Goal: Task Accomplishment & Management: Manage account settings

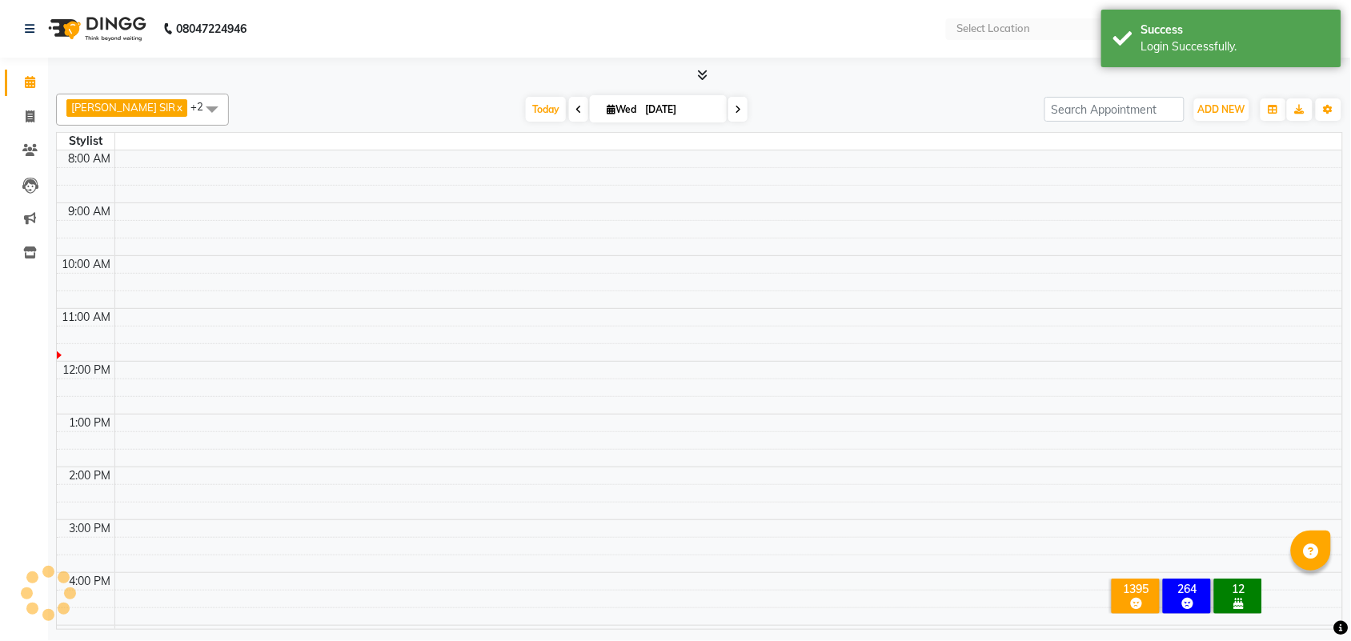
select select "en"
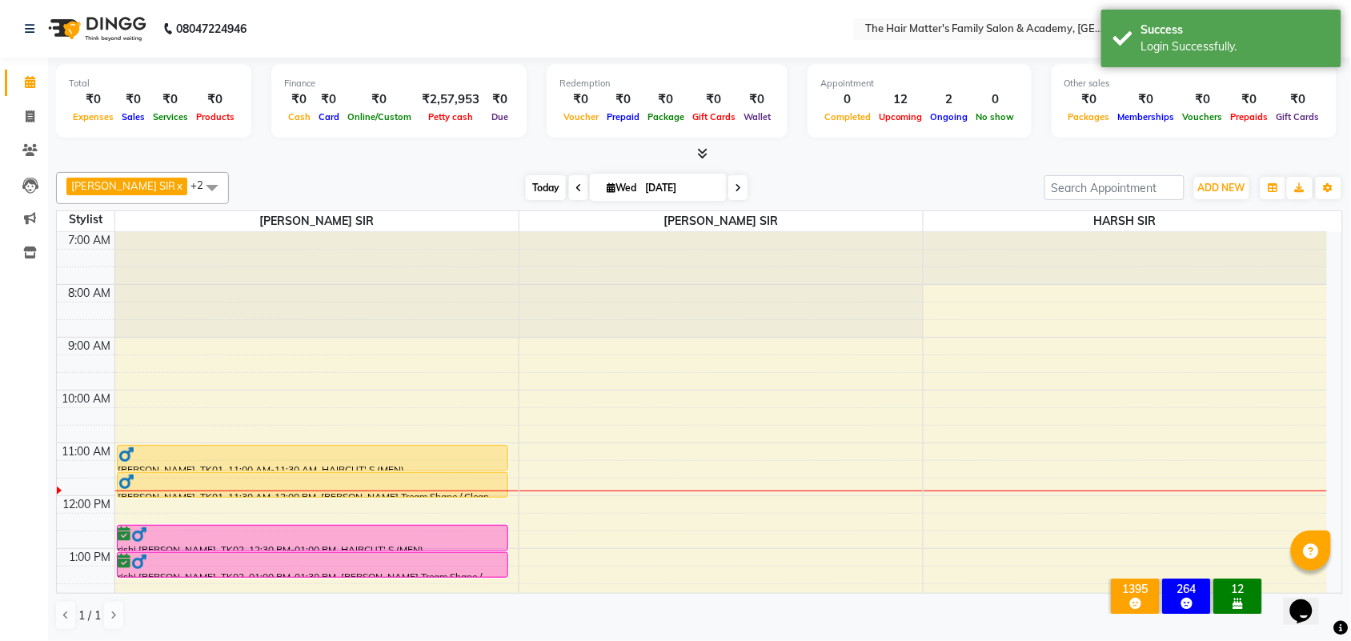
click at [526, 190] on span "Today" at bounding box center [546, 187] width 40 height 25
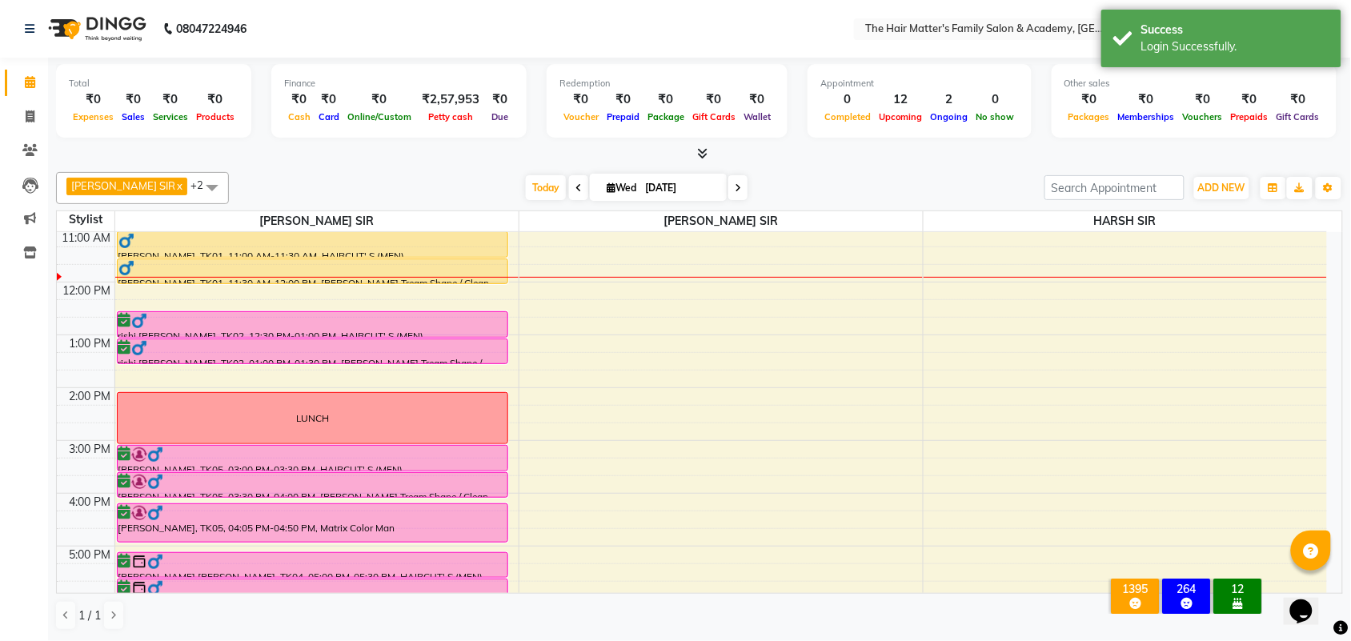
click at [603, 189] on span "Wed" at bounding box center [622, 188] width 38 height 12
select select "9"
select select "2025"
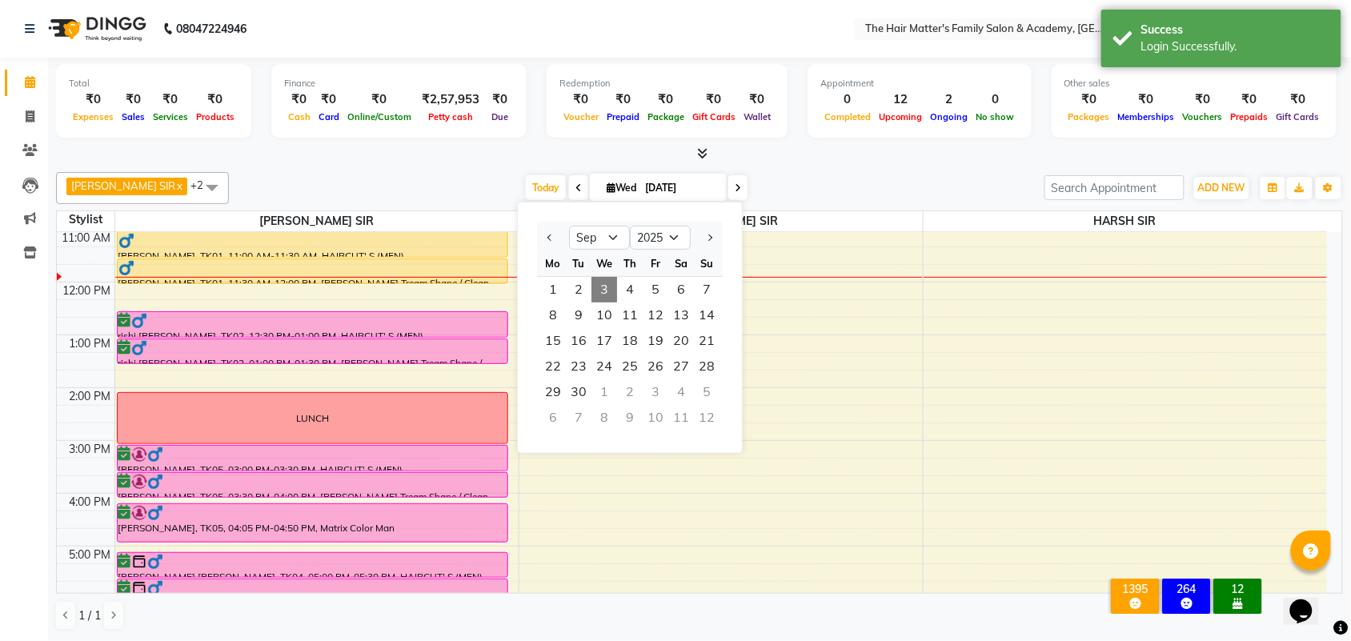
click at [640, 190] on input "[DATE]" at bounding box center [680, 188] width 80 height 24
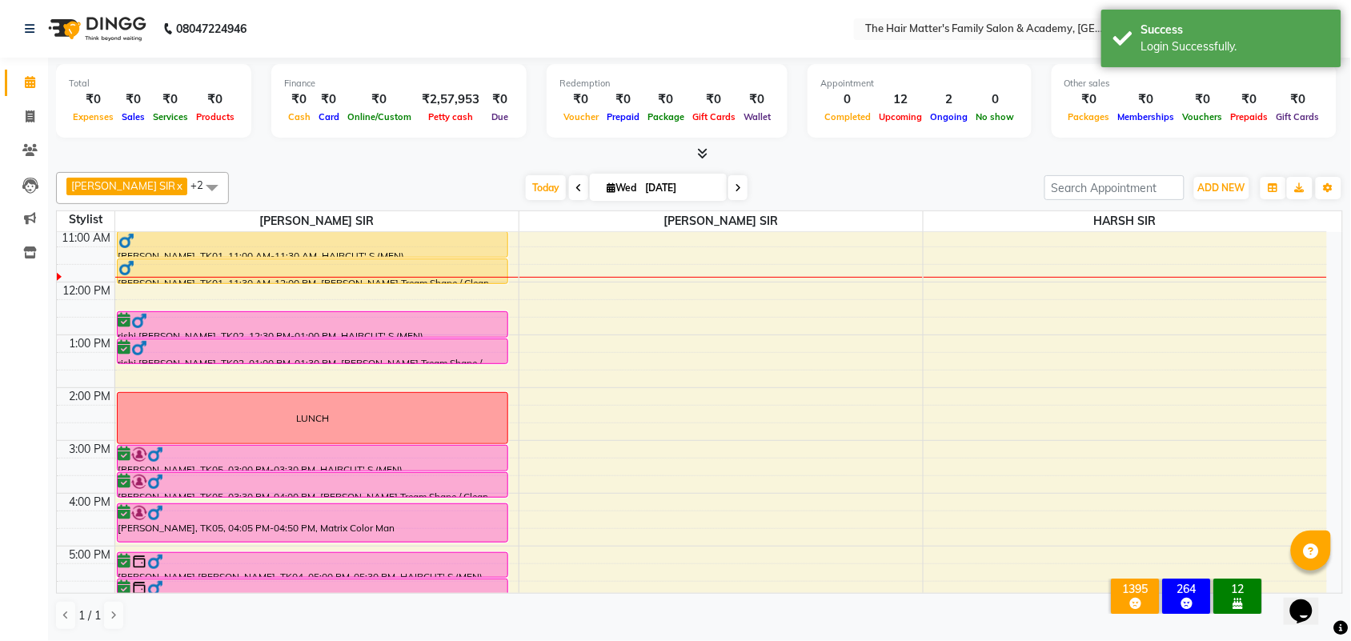
click at [640, 190] on input "[DATE]" at bounding box center [680, 188] width 80 height 24
select select "9"
select select "2025"
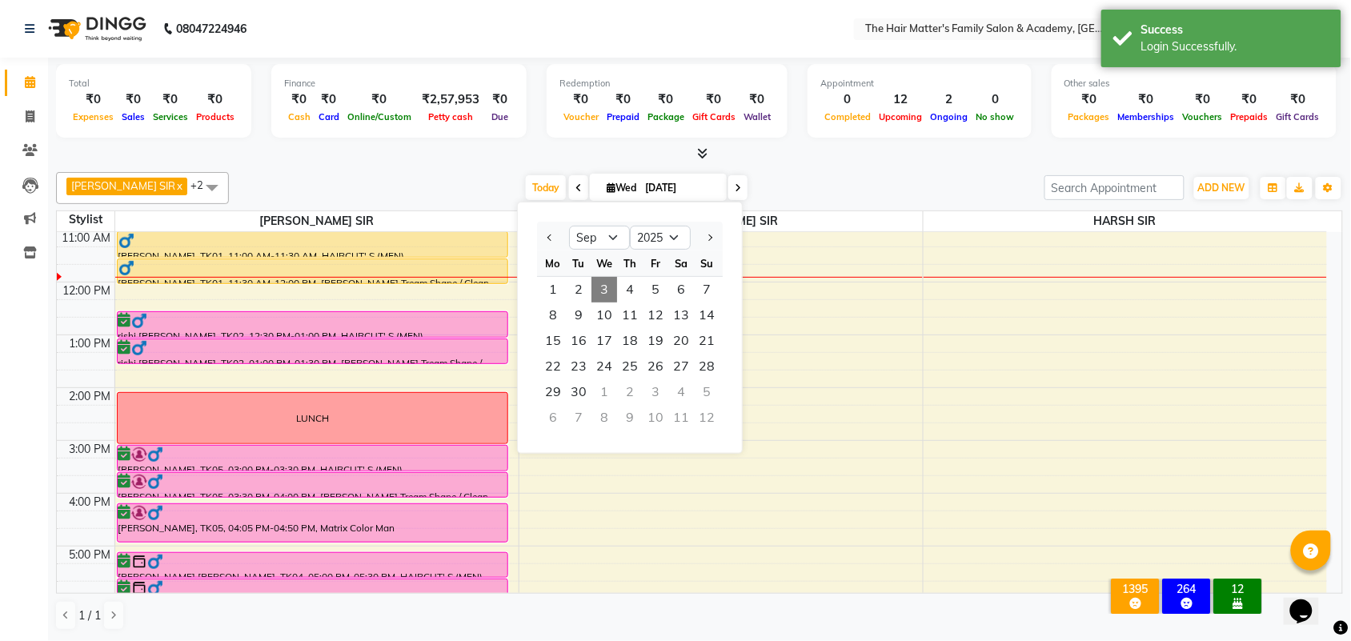
click at [640, 190] on input "[DATE]" at bounding box center [680, 188] width 80 height 24
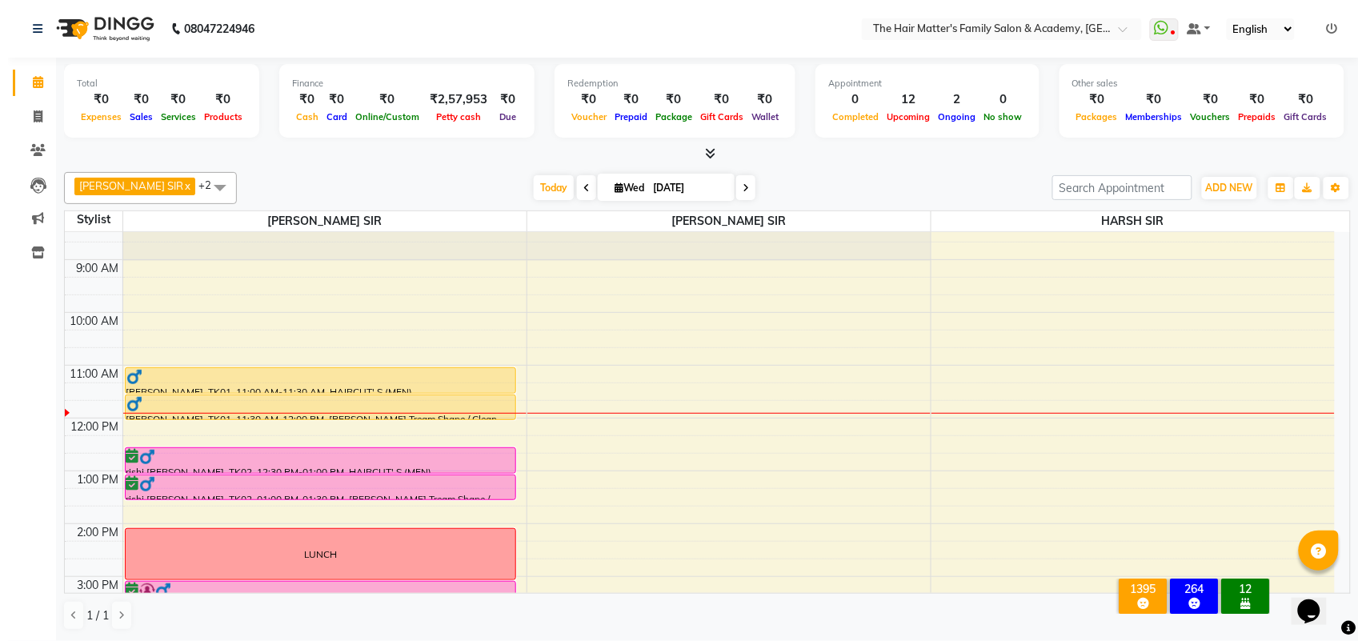
scroll to position [0, 0]
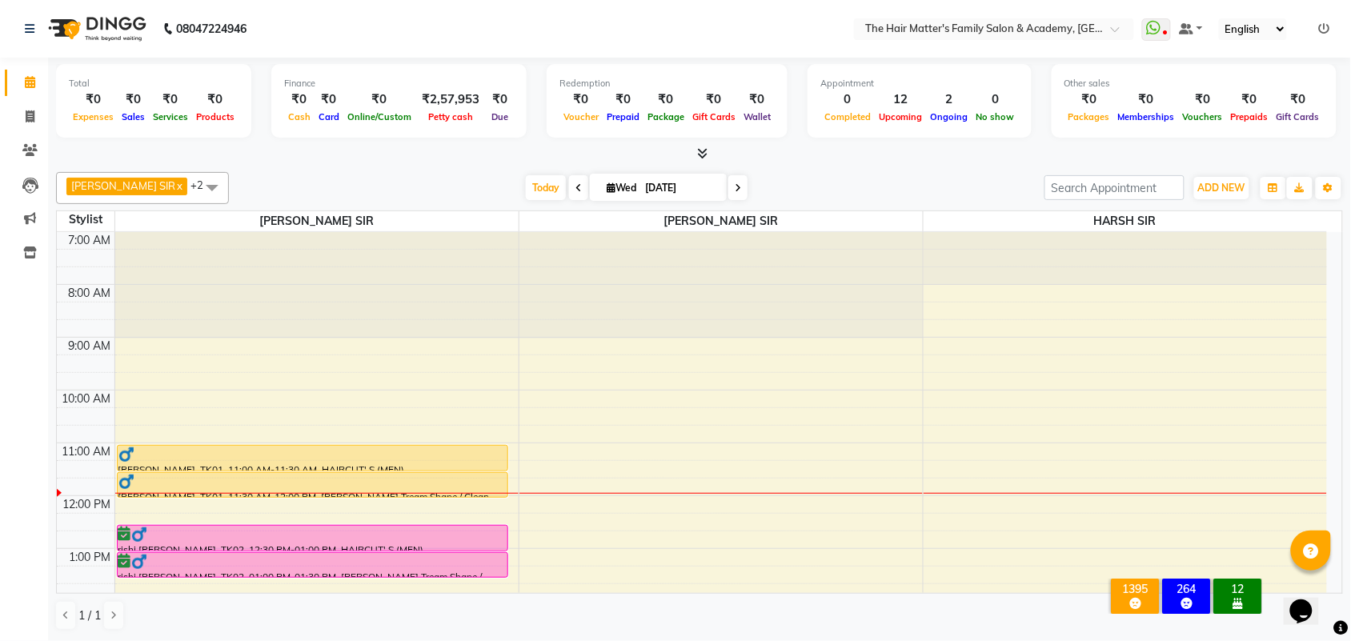
click at [785, 176] on div "Today Wed 03-09-2025" at bounding box center [636, 188] width 799 height 24
click at [1155, 33] on icon at bounding box center [1153, 28] width 14 height 16
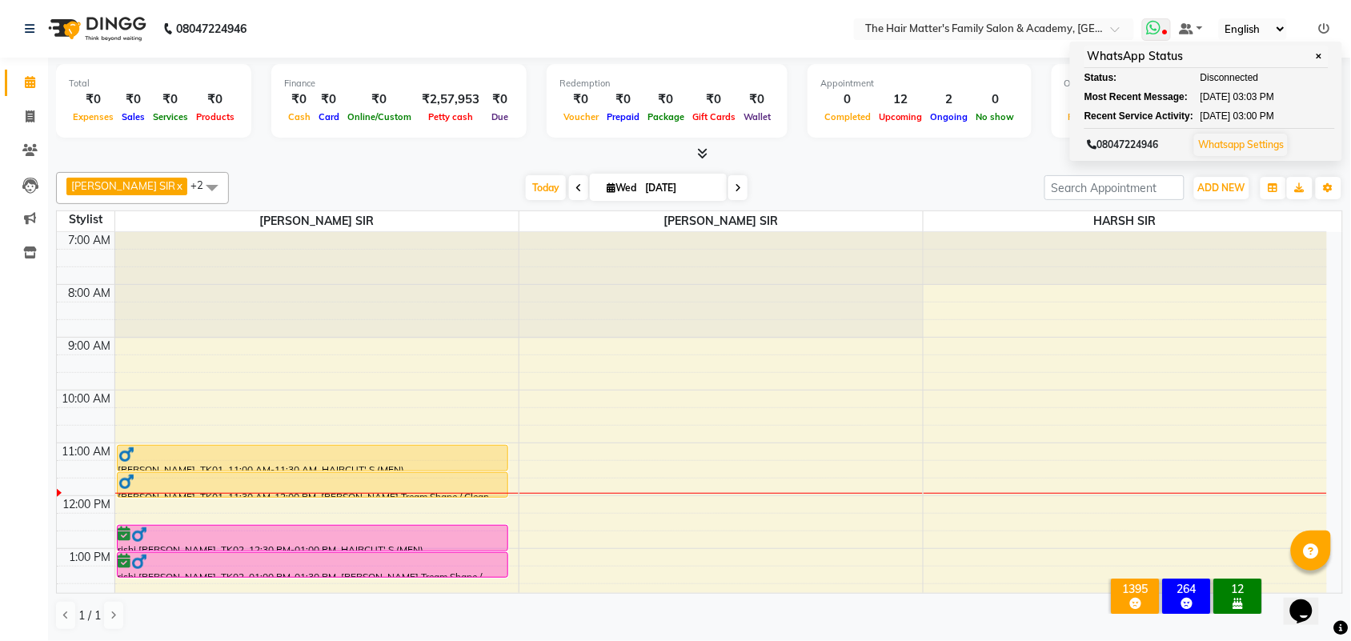
click at [1215, 138] on link "Whatsapp Settings" at bounding box center [1241, 144] width 86 height 12
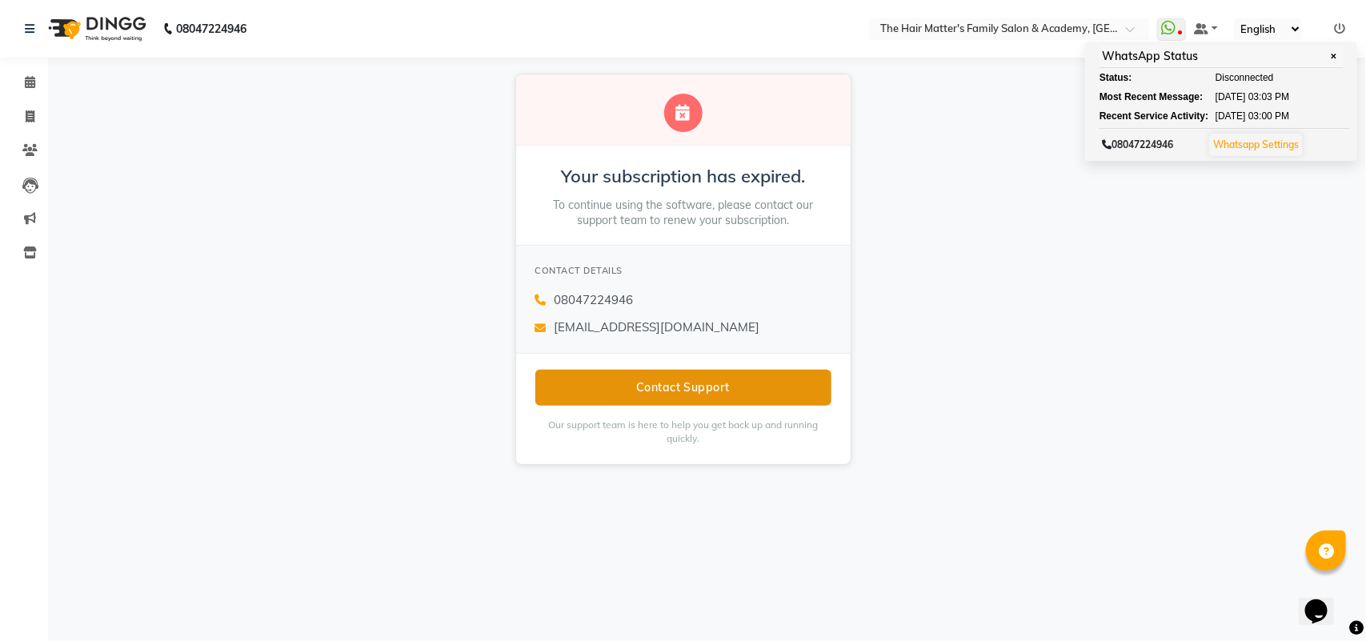
click at [627, 381] on button "Contact Support" at bounding box center [683, 388] width 296 height 36
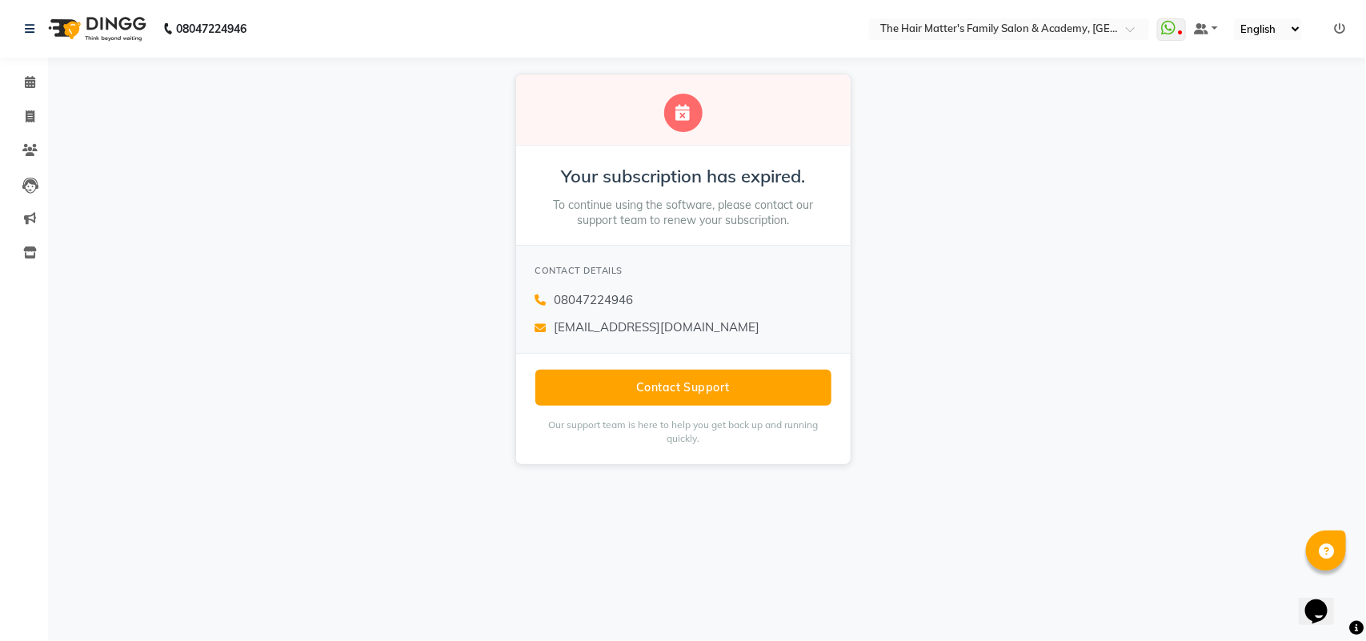
click at [921, 343] on div "Your subscription has expired. To continue using the software, please contact o…" at bounding box center [683, 269] width 1366 height 423
drag, startPoint x: 921, startPoint y: 343, endPoint x: 891, endPoint y: 348, distance: 30.9
click at [919, 345] on div "Your subscription has expired. To continue using the software, please contact o…" at bounding box center [683, 269] width 1366 height 423
click at [34, 244] on span at bounding box center [30, 253] width 28 height 18
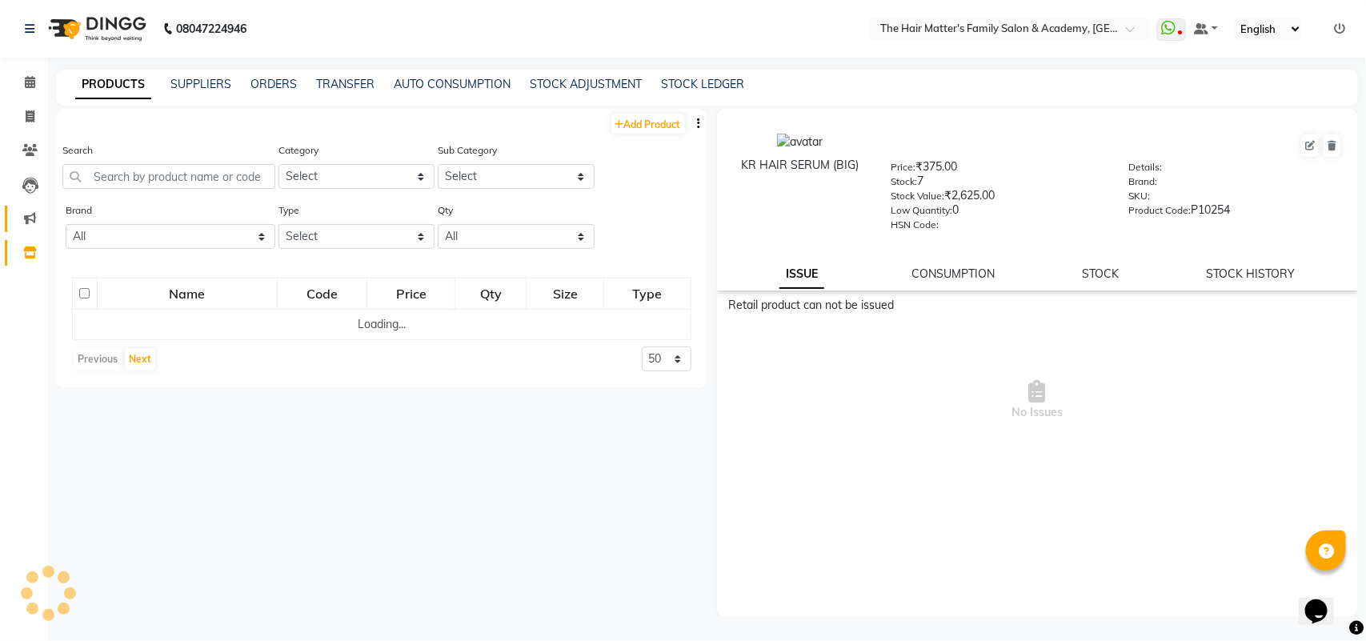
click at [32, 229] on link "Marketing" at bounding box center [24, 219] width 38 height 26
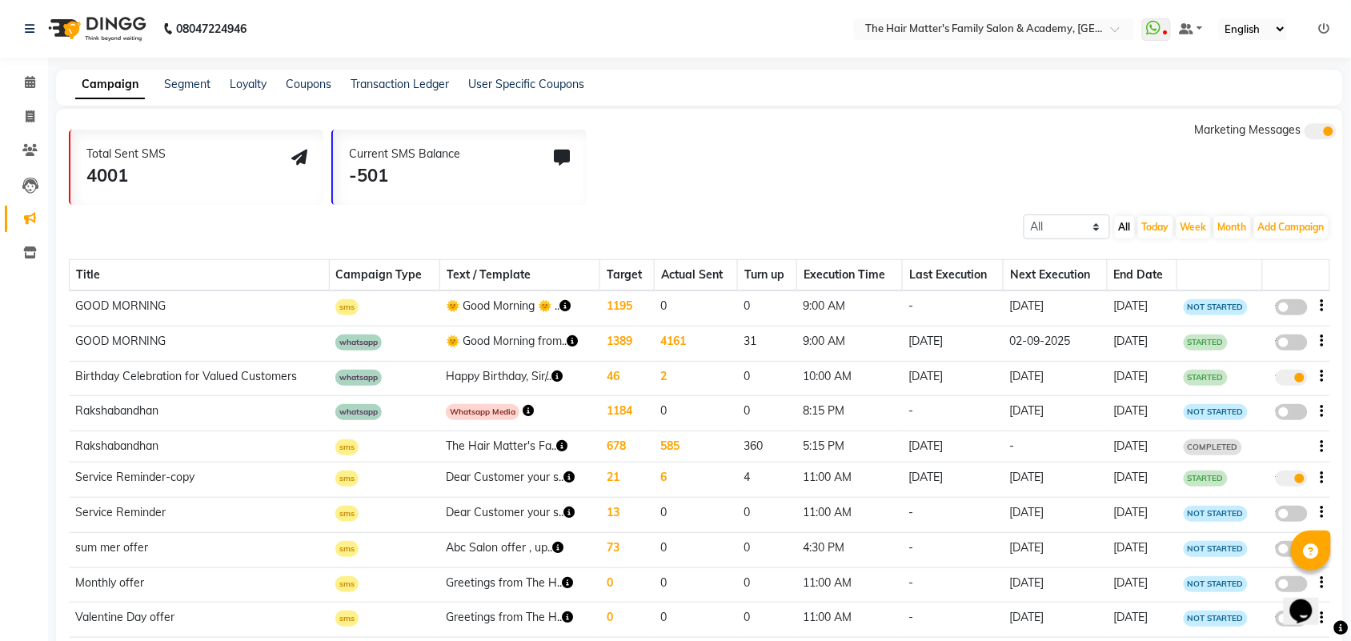
click at [560, 307] on icon "button" at bounding box center [564, 305] width 11 height 11
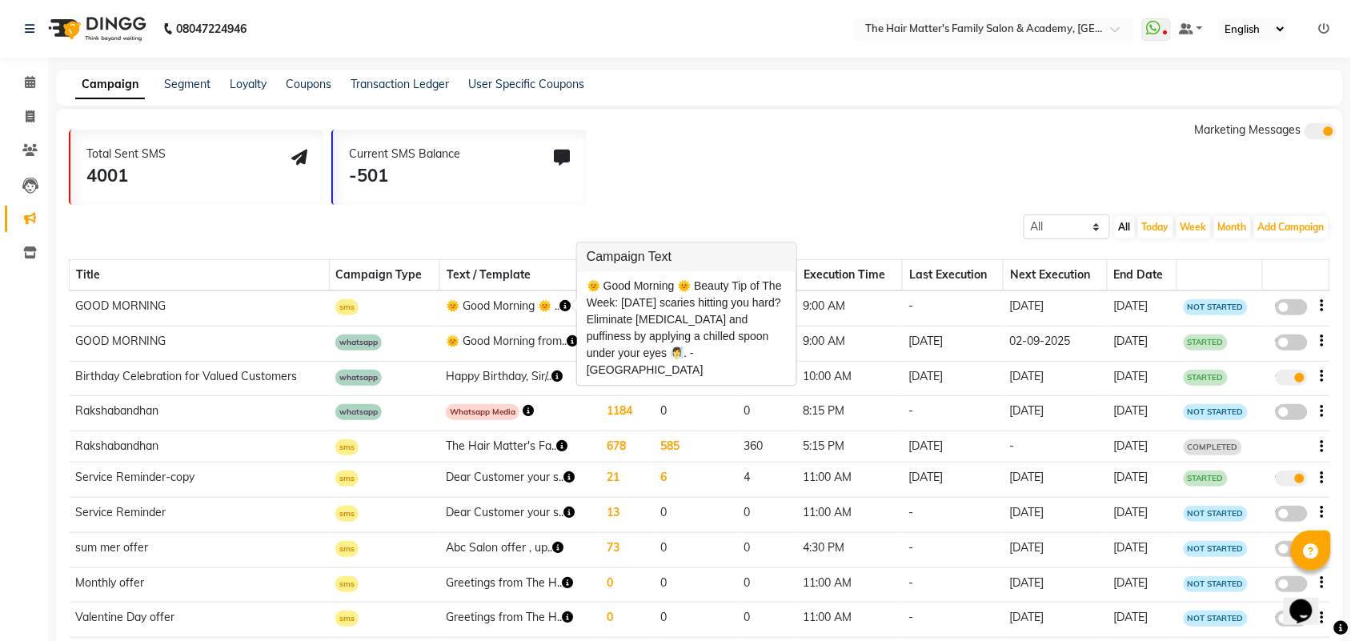
click at [1320, 307] on button "button" at bounding box center [1321, 306] width 3 height 17
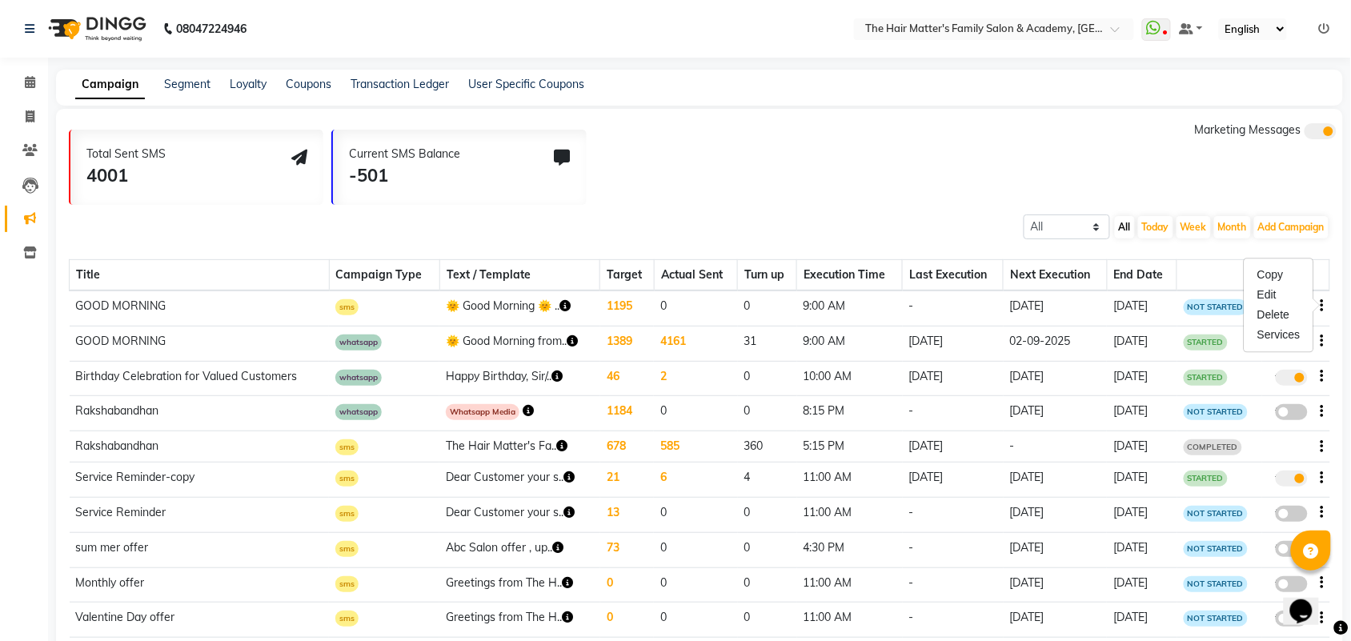
click at [1319, 307] on div at bounding box center [1317, 305] width 6 height 13
click at [1283, 222] on button "Add Campaign" at bounding box center [1291, 227] width 74 height 22
click at [1252, 277] on div "Email Campaign" at bounding box center [1277, 277] width 135 height 24
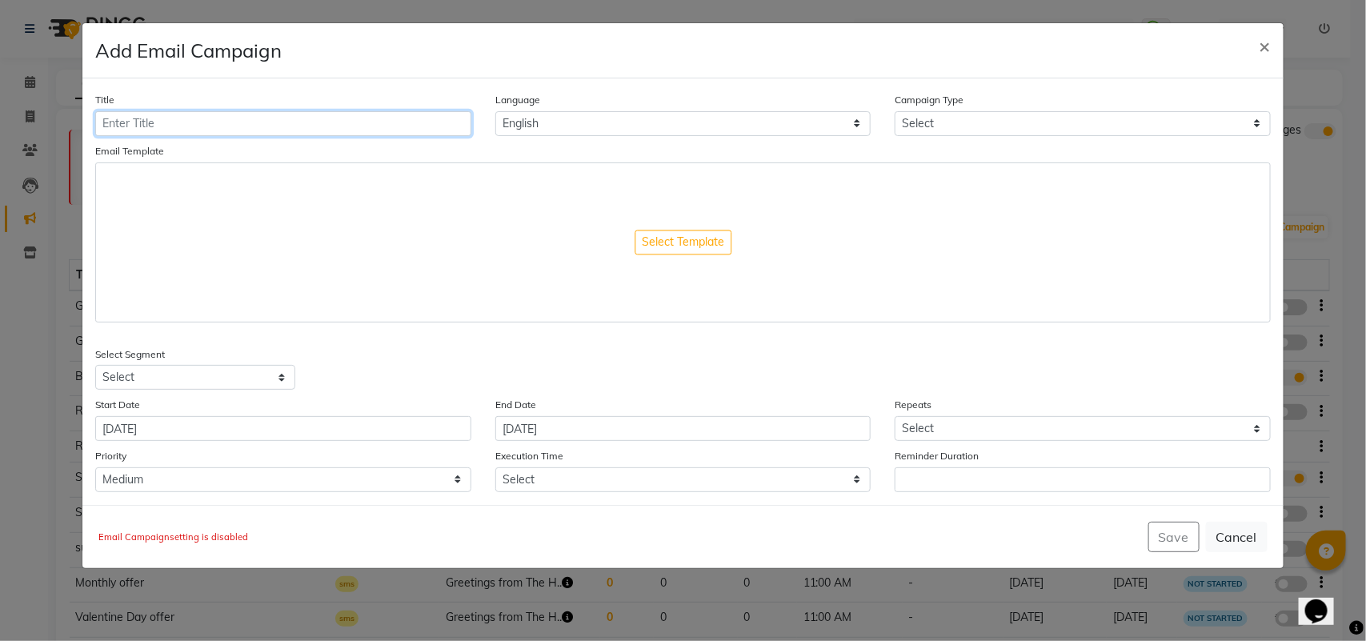
click at [413, 112] on input "Title" at bounding box center [282, 123] width 375 height 25
drag, startPoint x: 679, startPoint y: 248, endPoint x: 637, endPoint y: 225, distance: 47.6
click at [637, 225] on div "Select Template" at bounding box center [682, 242] width 1175 height 160
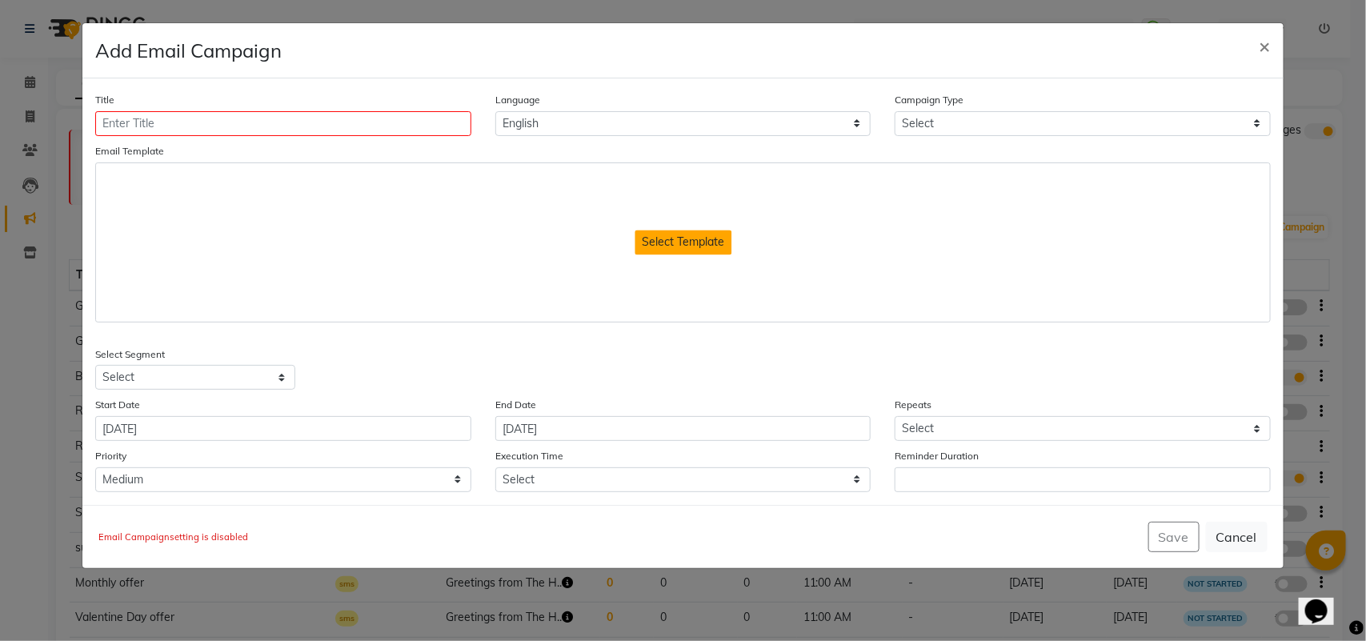
click at [662, 236] on button "Select Template" at bounding box center [683, 242] width 97 height 25
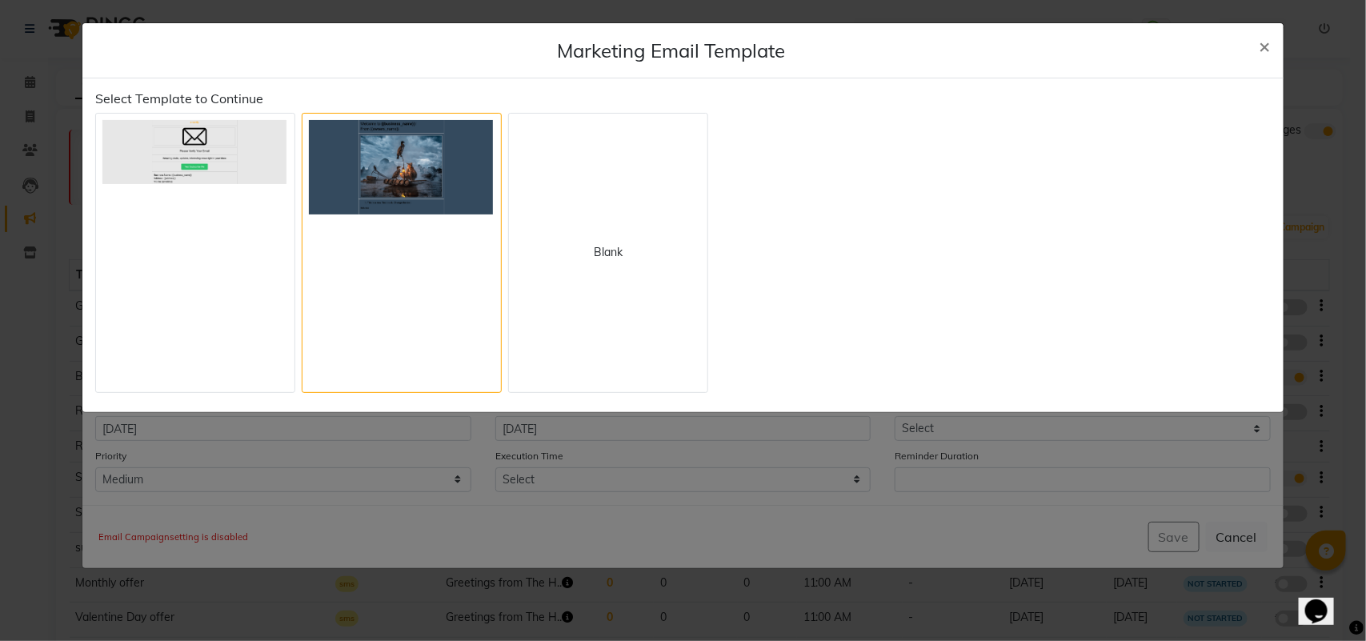
click at [348, 250] on div at bounding box center [402, 253] width 200 height 280
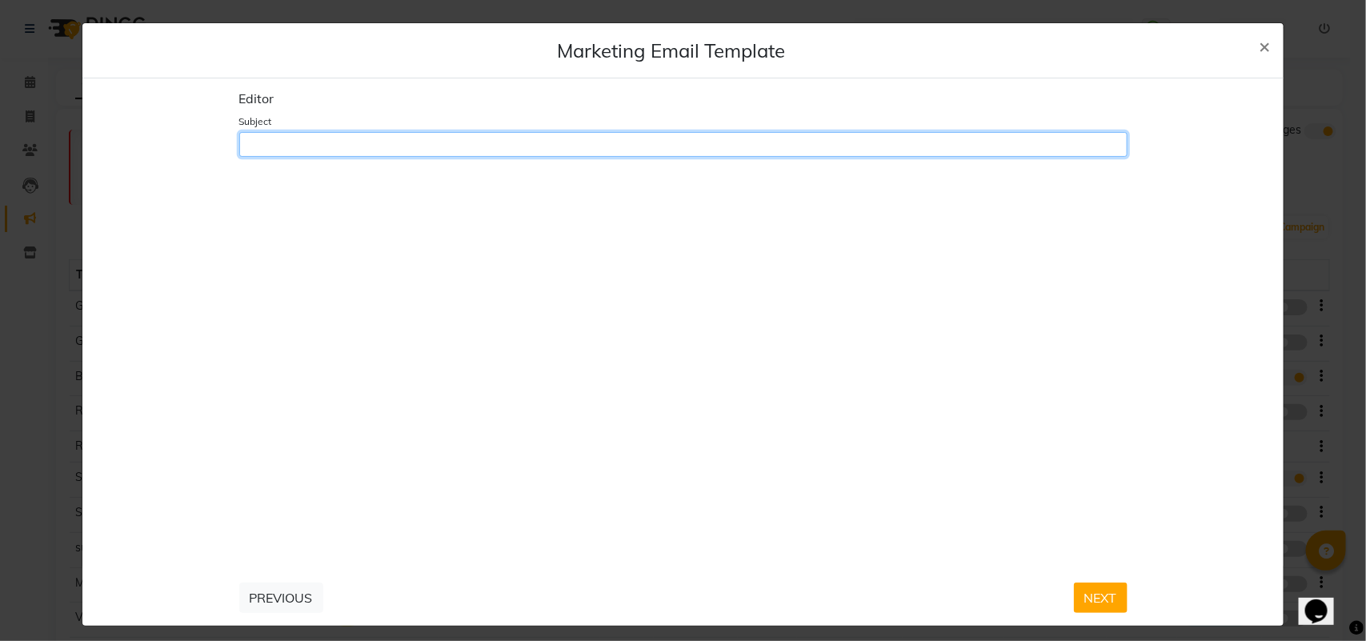
click at [277, 154] on input "Subject" at bounding box center [683, 144] width 888 height 25
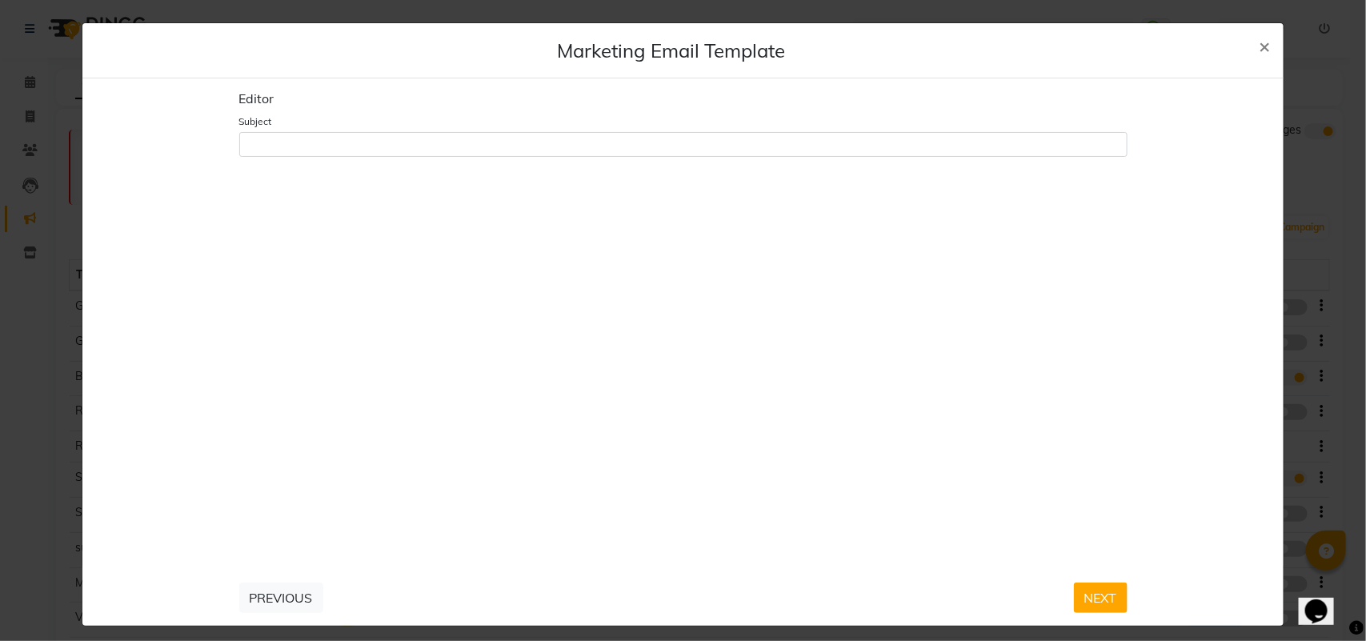
click at [282, 113] on div "Subject" at bounding box center [683, 135] width 888 height 44
click at [284, 105] on div "Editor" at bounding box center [683, 98] width 888 height 15
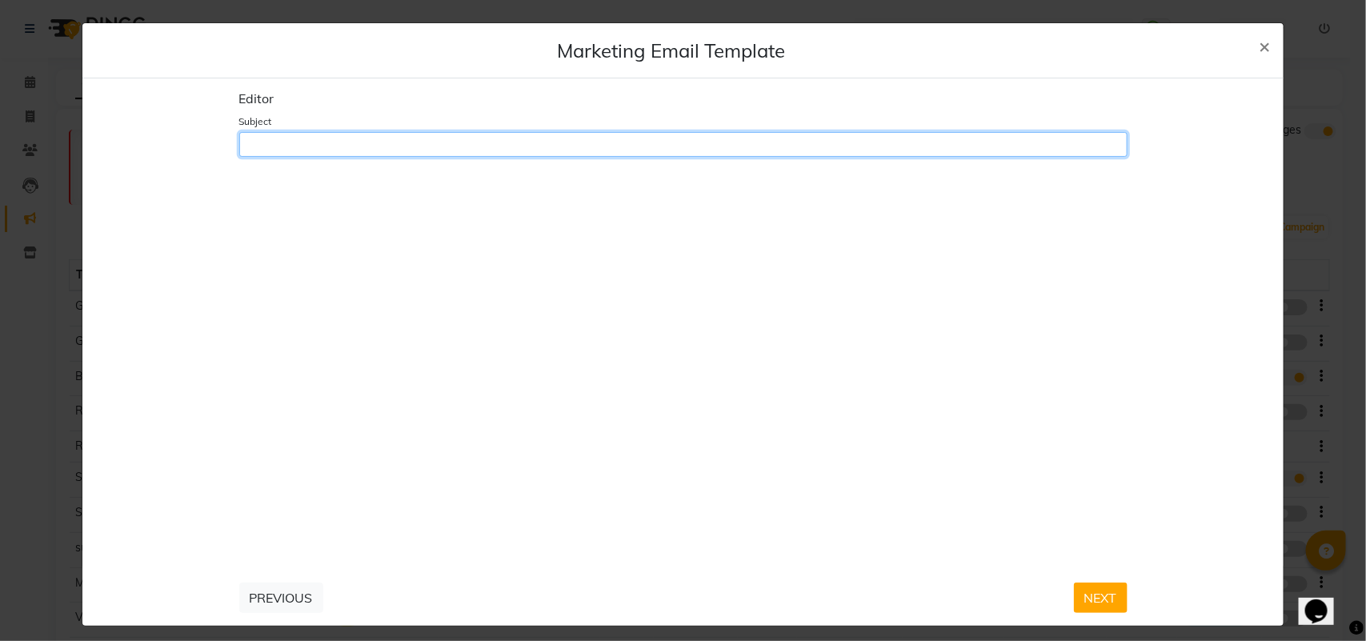
click at [290, 149] on input "Subject" at bounding box center [683, 144] width 888 height 25
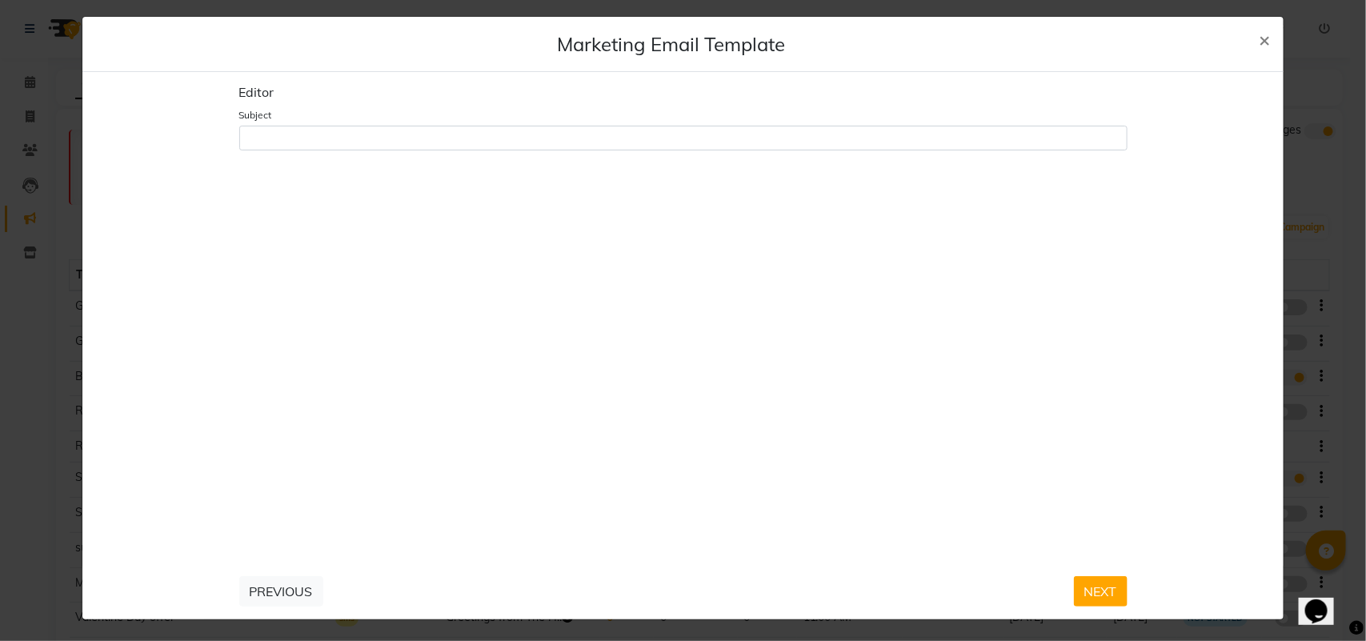
scroll to position [8, 0]
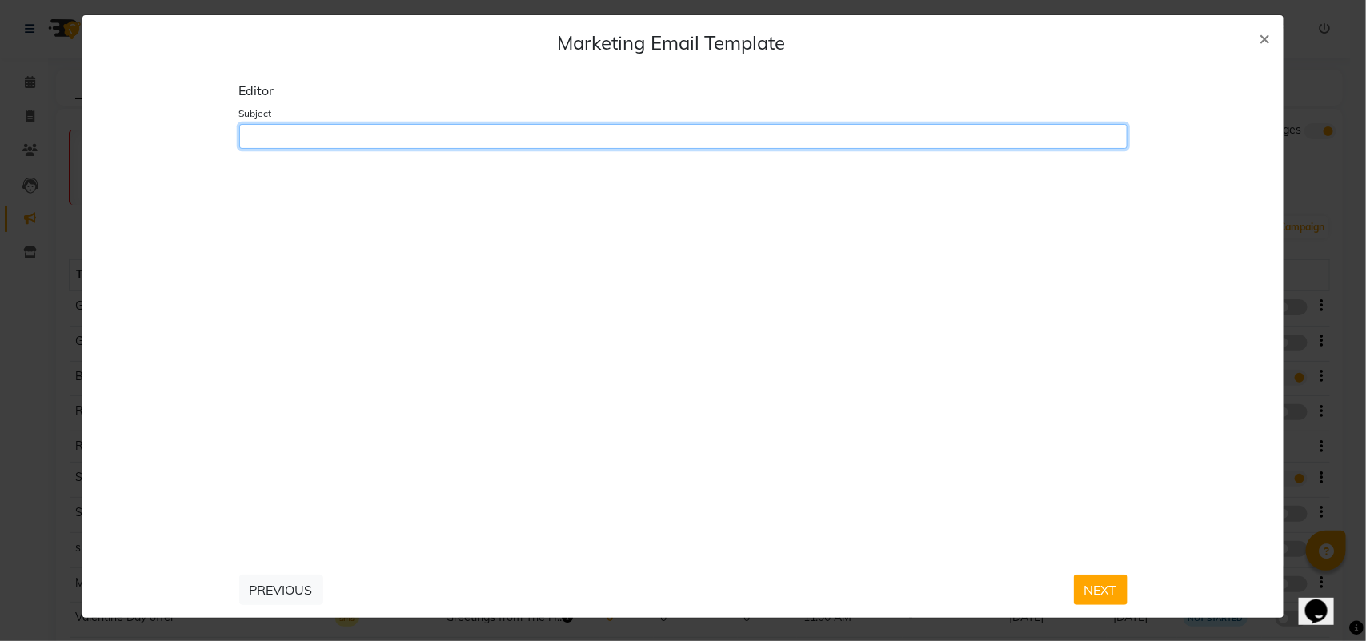
click at [429, 130] on input "Subject" at bounding box center [683, 136] width 888 height 25
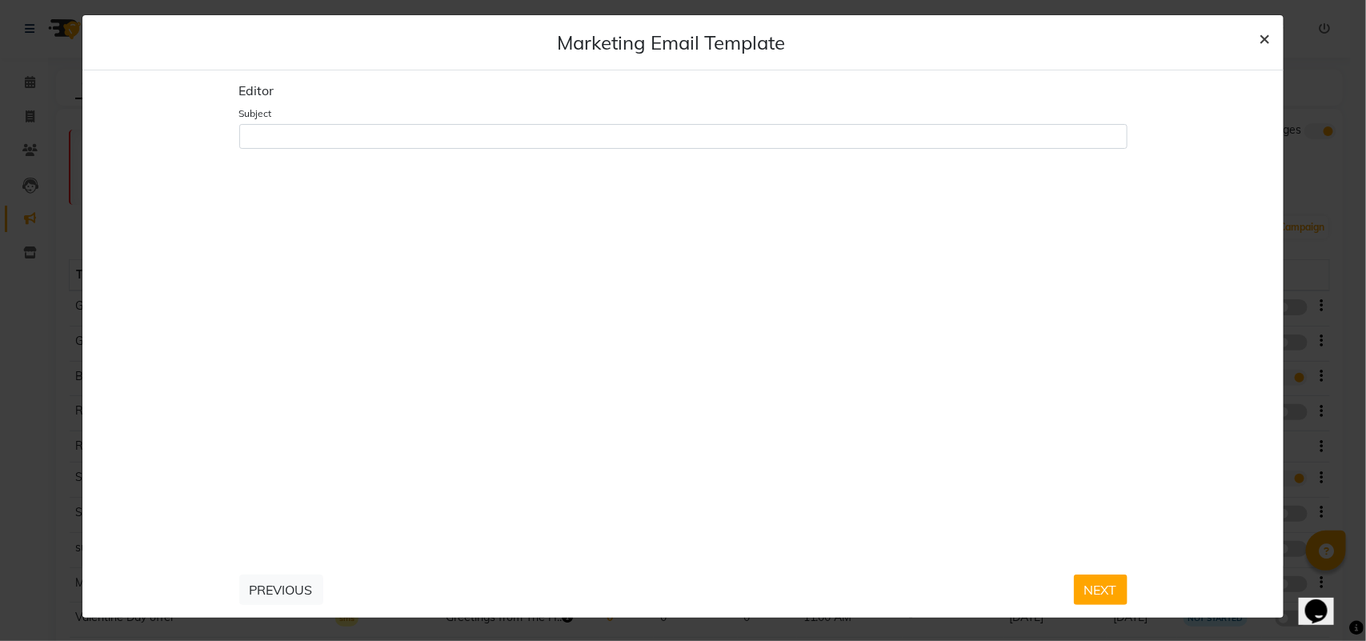
click at [1258, 25] on button "×" at bounding box center [1265, 37] width 37 height 45
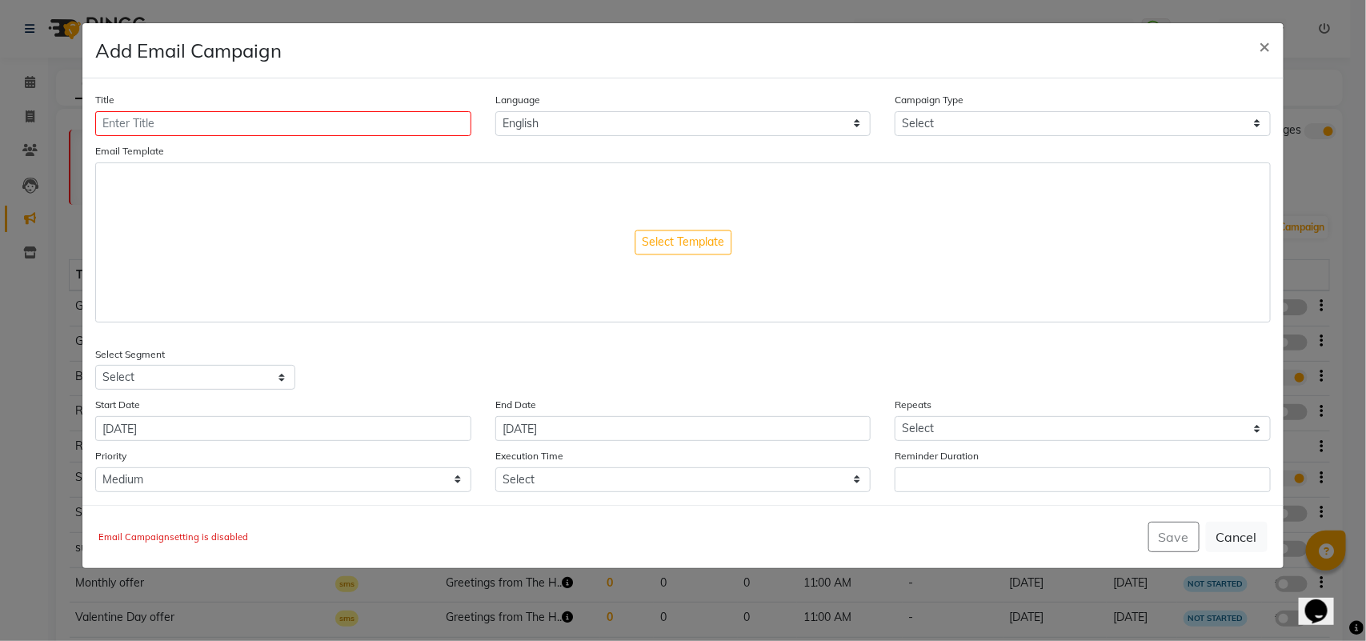
click at [241, 499] on div "Title Language English Campaign Type Select Birthday Anniversary Promotional Se…" at bounding box center [682, 291] width 1200 height 427
click at [242, 484] on select "Low Medium High" at bounding box center [282, 479] width 375 height 25
select select "1"
click at [95, 467] on select "Low Medium High" at bounding box center [282, 479] width 375 height 25
click at [549, 470] on select "Select 09:00 AM 09:15 AM 09:30 AM 09:45 AM 10:00 AM 10:15 AM 10:30 AM 10:45 AM …" at bounding box center [682, 479] width 375 height 25
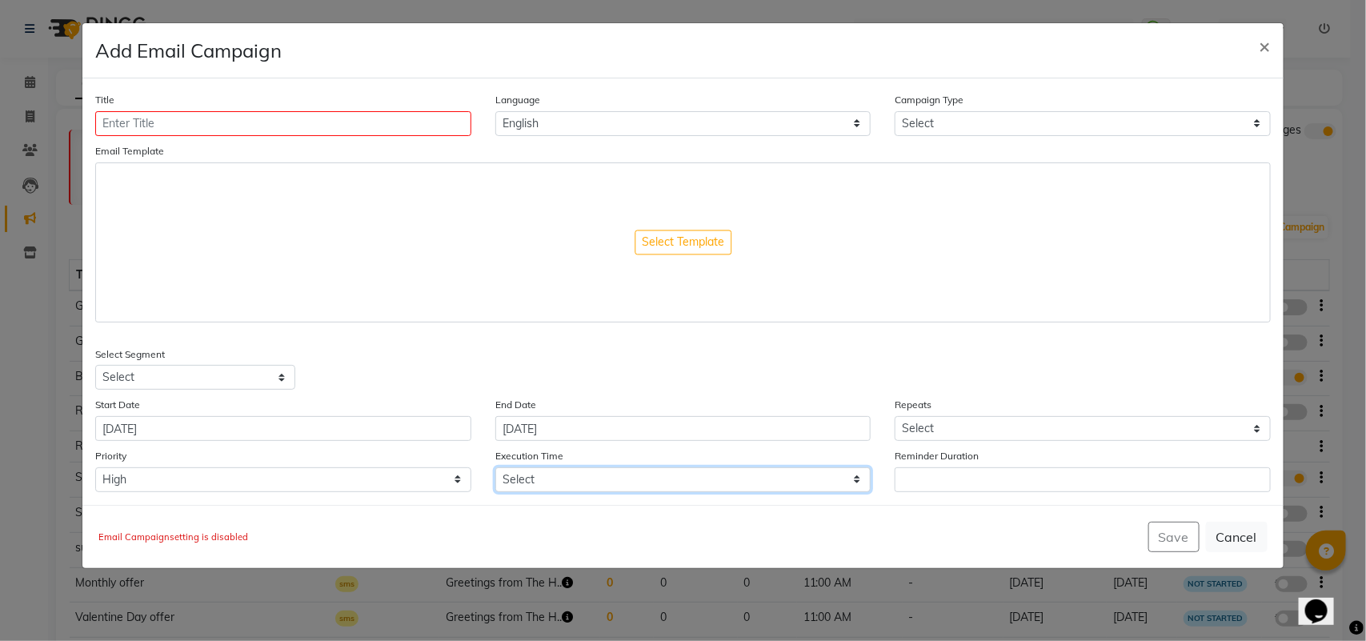
select select "795"
click at [495, 467] on select "Select 09:00 AM 09:15 AM 09:30 AM 09:45 AM 10:00 AM 10:15 AM 10:30 AM 10:45 AM …" at bounding box center [682, 479] width 375 height 25
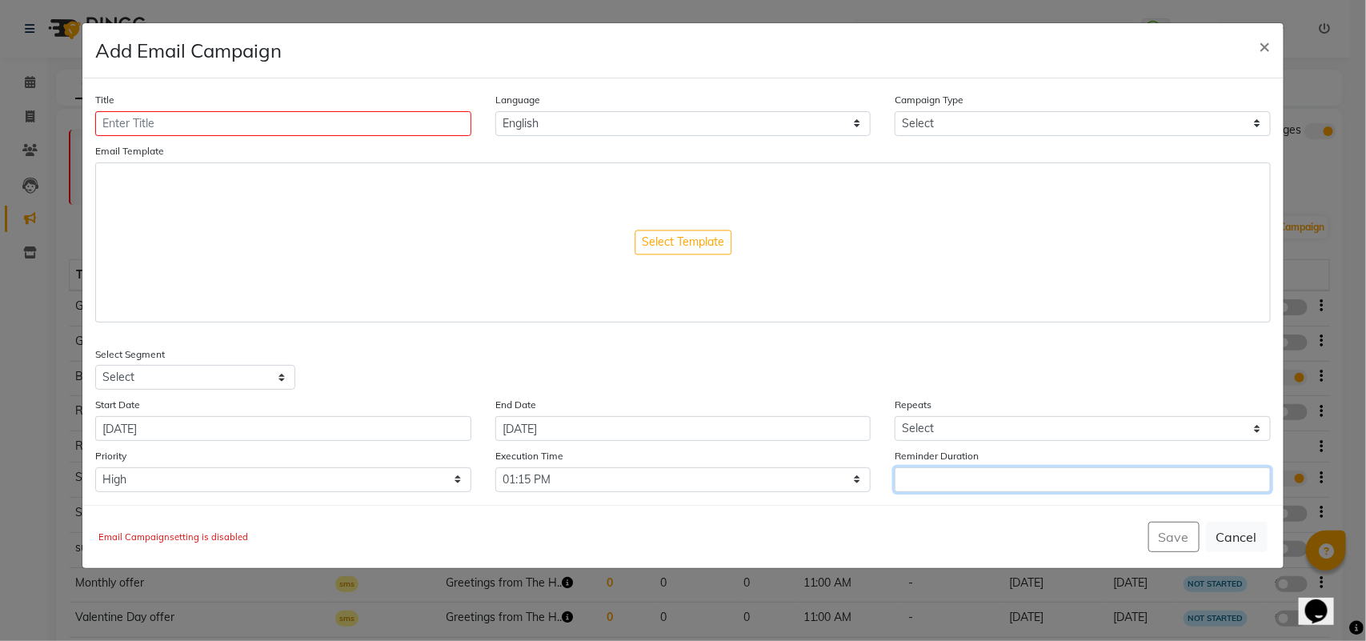
click at [930, 472] on input "Reminder Duration" at bounding box center [1082, 479] width 375 height 25
click at [957, 422] on select "Select Once Daily Alternate Day Weekly Monthly Yearly" at bounding box center [1082, 428] width 375 height 25
select select "2"
click at [895, 416] on select "Select Once Daily Alternate Day Weekly Monthly Yearly" at bounding box center [1082, 428] width 375 height 25
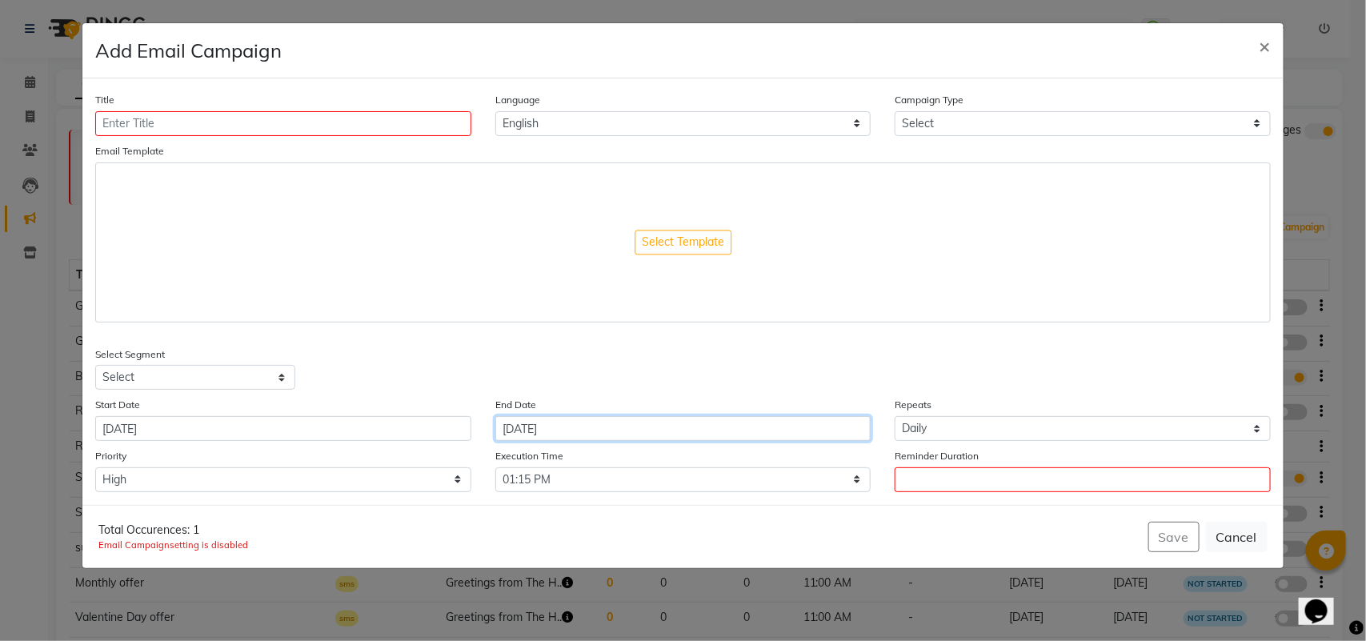
click at [684, 430] on input "[DATE]" at bounding box center [682, 428] width 375 height 25
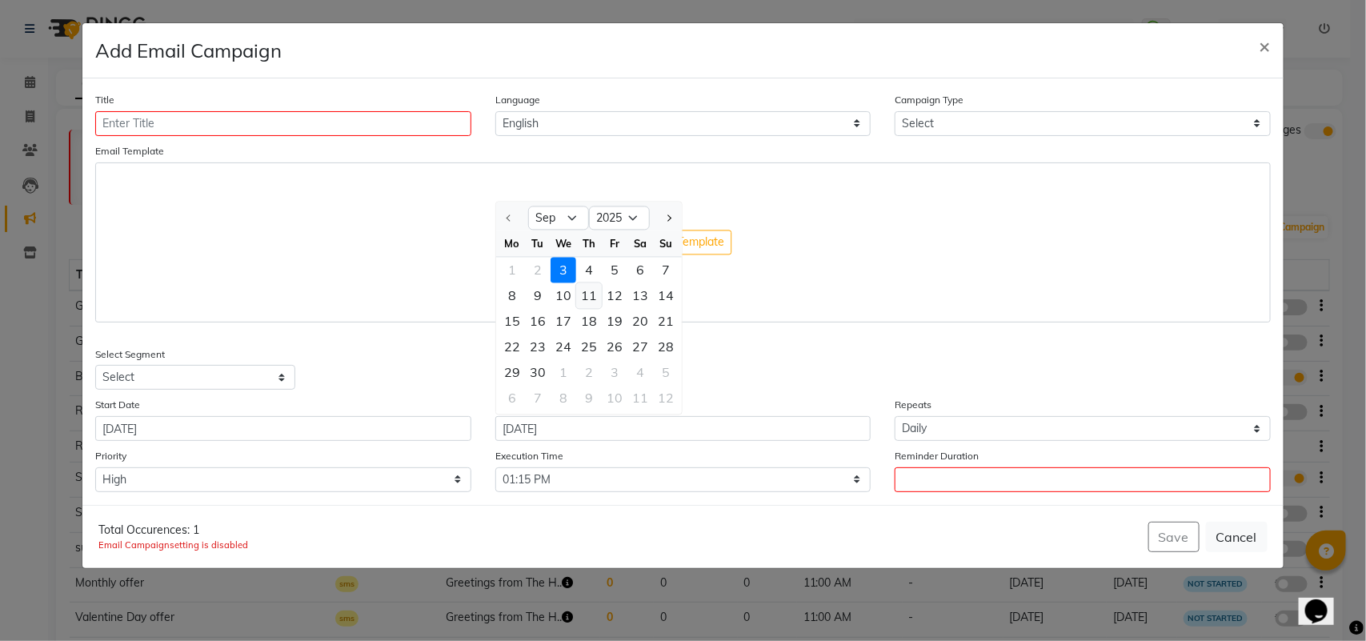
click at [585, 295] on div "11" at bounding box center [589, 296] width 26 height 26
type input "11-09-2025"
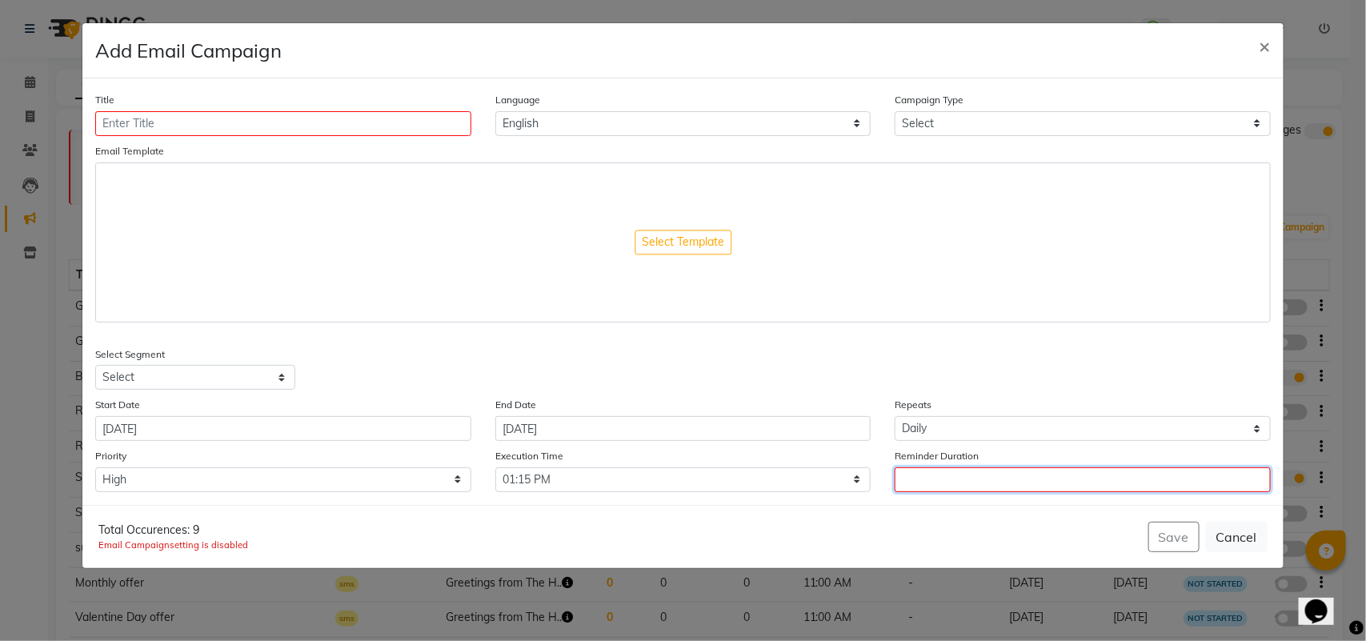
click at [913, 475] on input "Reminder Duration" at bounding box center [1082, 479] width 375 height 25
type input "9"
click at [1011, 515] on div "Total Occurences: 9 Email Campaign setting is disabled Save Cancel" at bounding box center [682, 536] width 1200 height 63
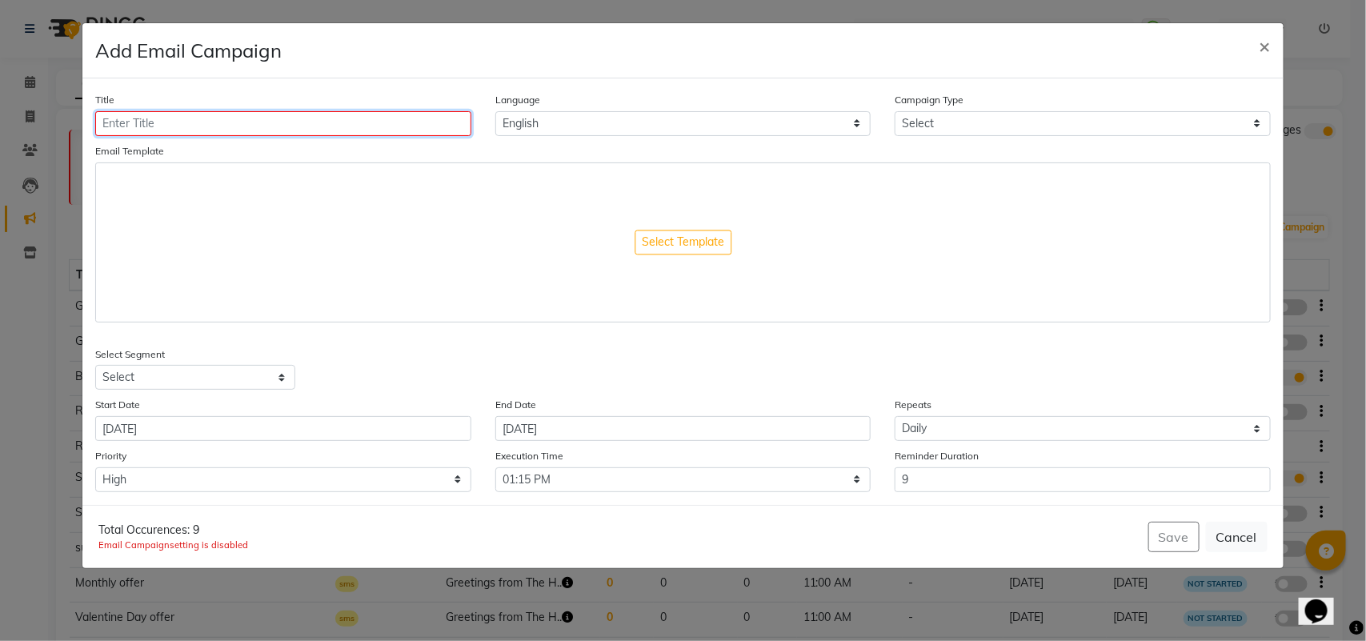
click at [292, 114] on input "Title" at bounding box center [282, 123] width 375 height 25
type input "valintine day"
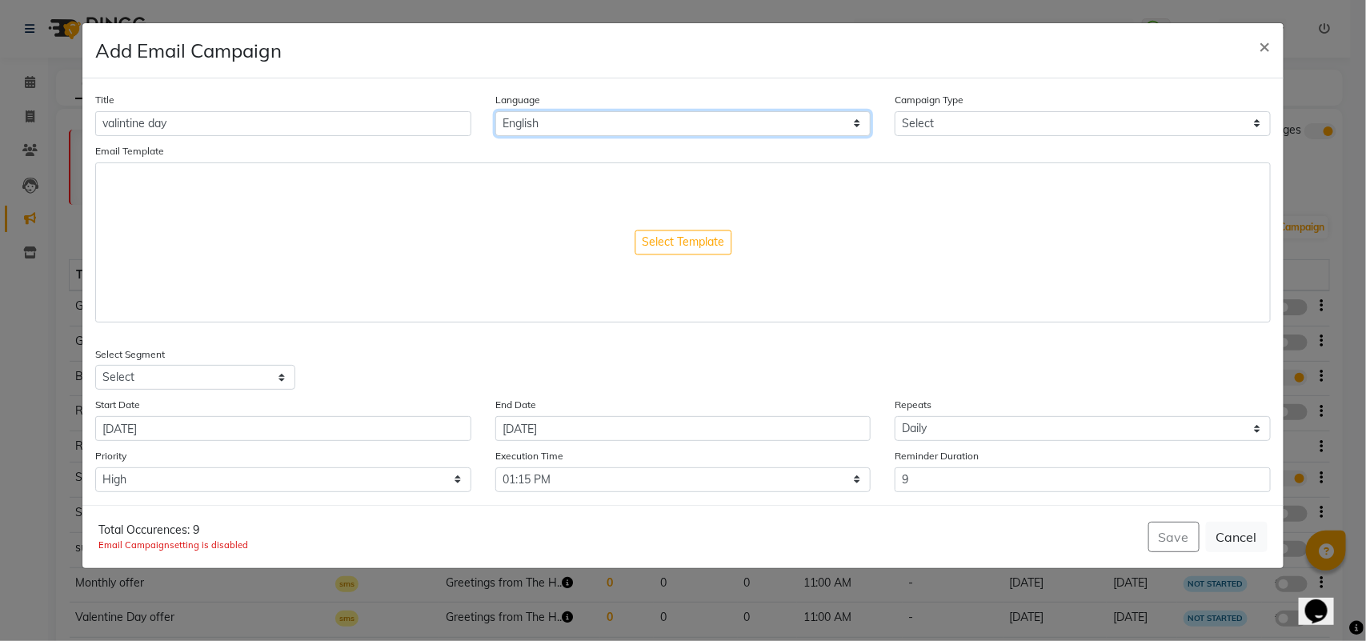
click at [543, 124] on select "English" at bounding box center [682, 123] width 375 height 25
click at [986, 129] on select "Select Birthday Anniversary Promotional Service reminder" at bounding box center [1082, 123] width 375 height 25
select select "4"
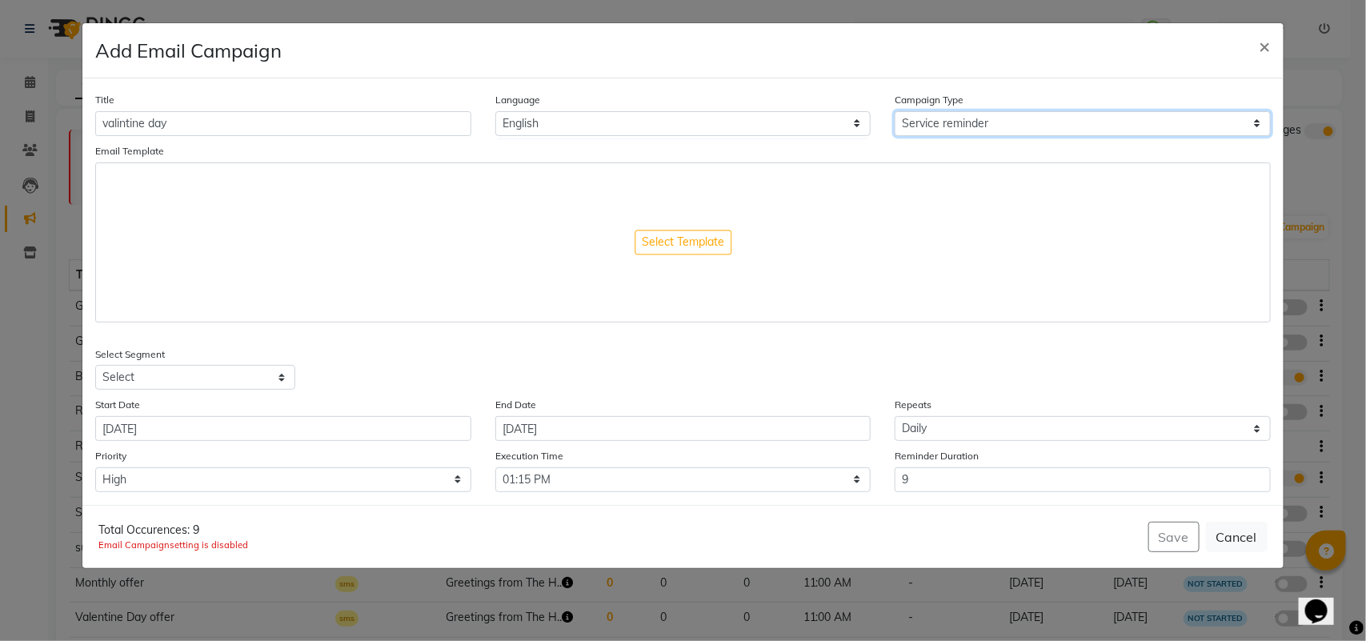
click at [895, 111] on select "Select Birthday Anniversary Promotional Service reminder" at bounding box center [1082, 123] width 375 height 25
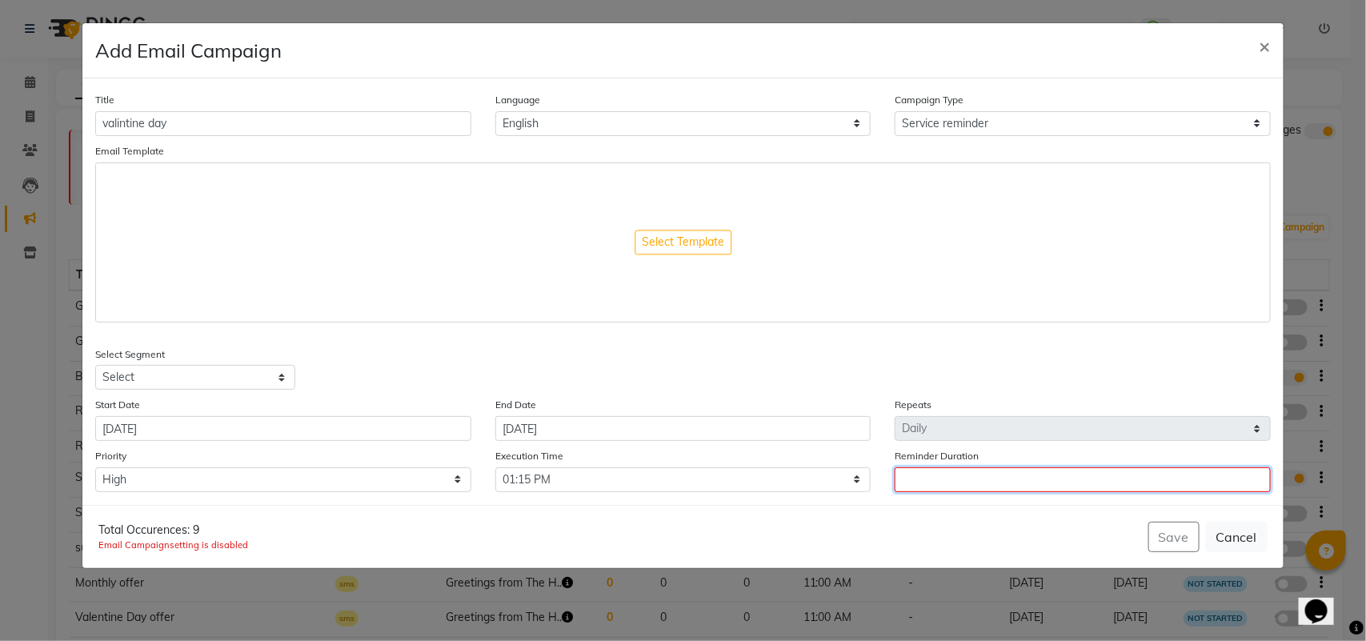
click at [937, 478] on input "Reminder Duration" at bounding box center [1082, 479] width 375 height 25
type input "50"
click at [565, 443] on div "Title valintine day Language English Campaign Type Select Birthday Anniversary …" at bounding box center [682, 291] width 1200 height 427
click at [565, 437] on input "11-09-2025" at bounding box center [682, 428] width 375 height 25
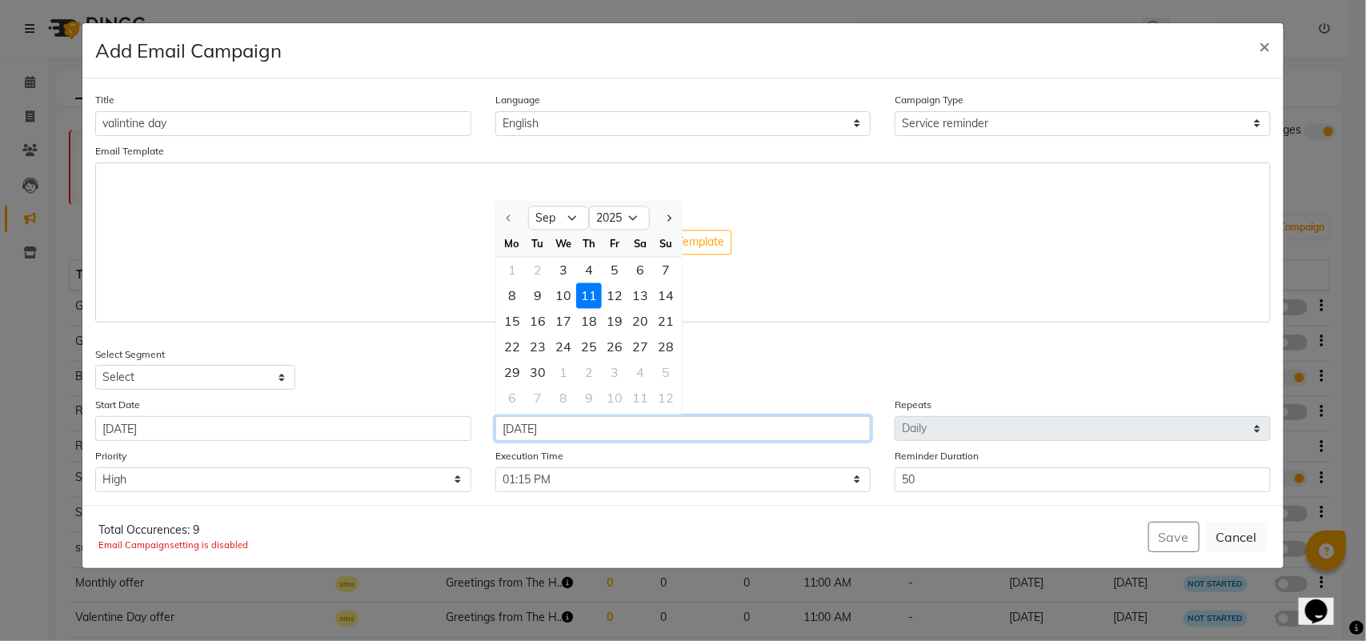
click at [570, 435] on input "11-09-2025" at bounding box center [682, 428] width 375 height 25
click at [544, 372] on div "30" at bounding box center [538, 373] width 26 height 26
type input "30-09-2025"
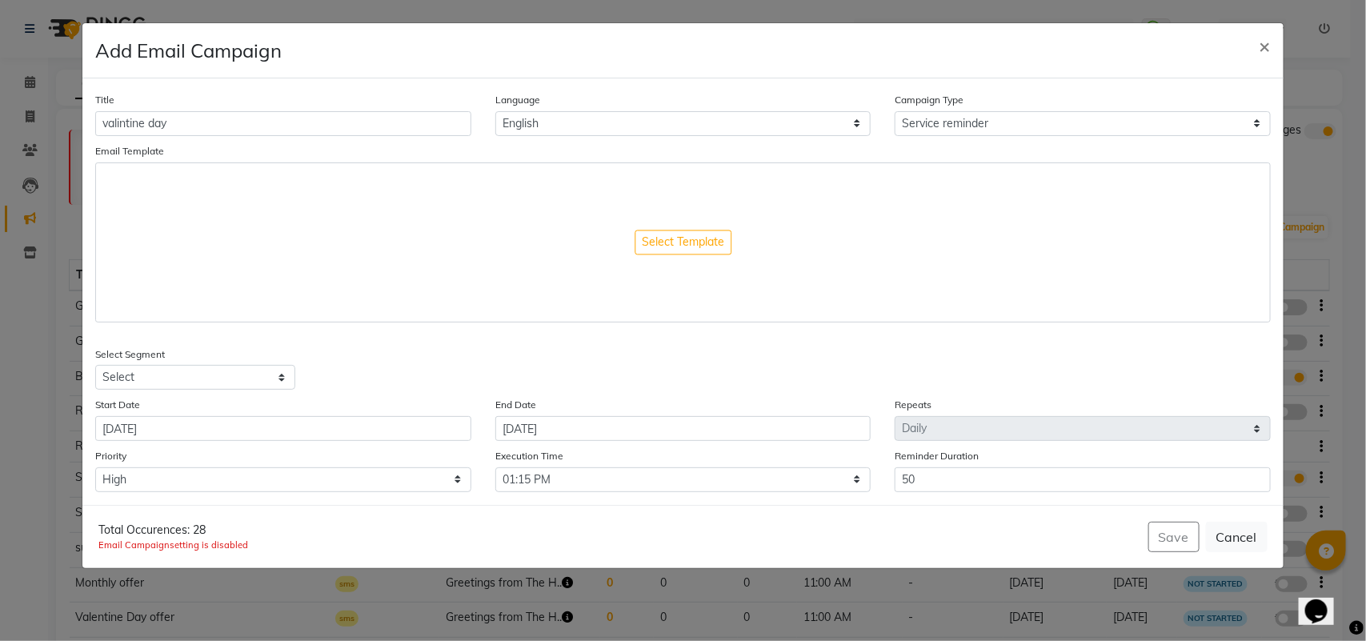
click at [230, 542] on span "setting is disabled" at bounding box center [209, 544] width 78 height 11
click at [229, 543] on span "setting is disabled" at bounding box center [209, 544] width 78 height 11
click at [226, 545] on span "setting is disabled" at bounding box center [209, 544] width 78 height 11
click at [690, 244] on button "Select Template" at bounding box center [683, 242] width 97 height 25
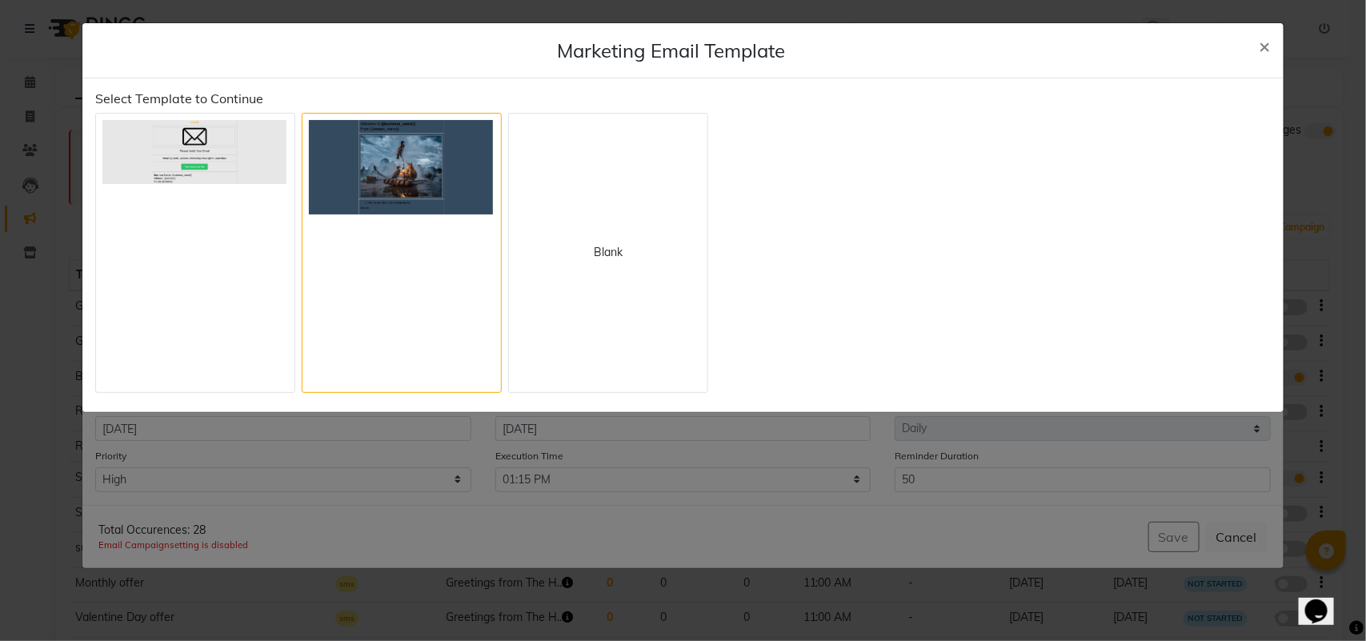
click at [415, 201] on img at bounding box center [401, 167] width 184 height 94
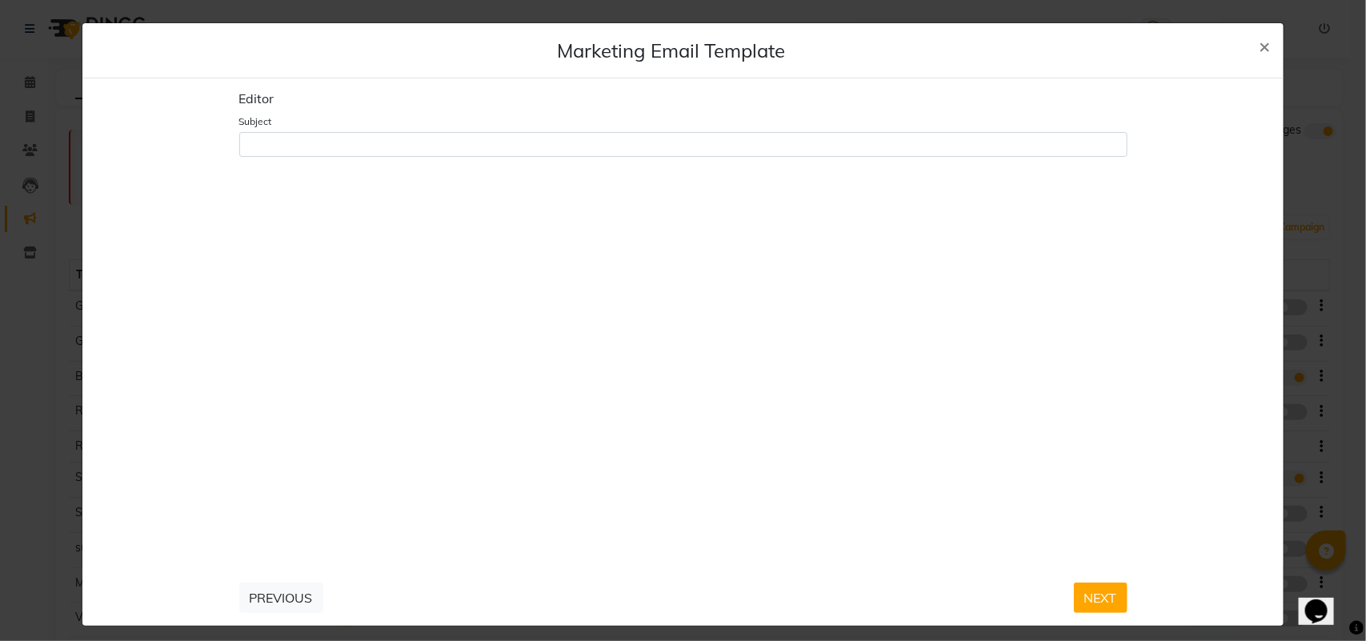
click at [1109, 596] on button "NEXT" at bounding box center [1101, 598] width 54 height 30
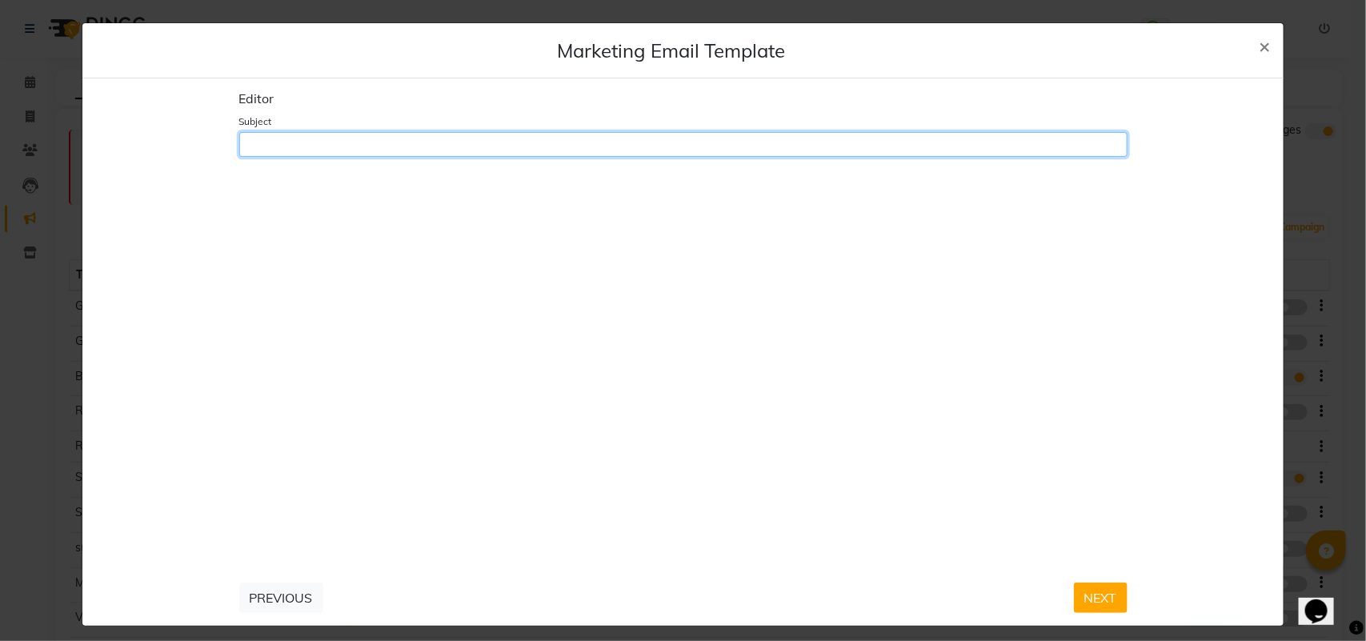
click at [401, 154] on input "Subject" at bounding box center [683, 144] width 888 height 25
type input "l"
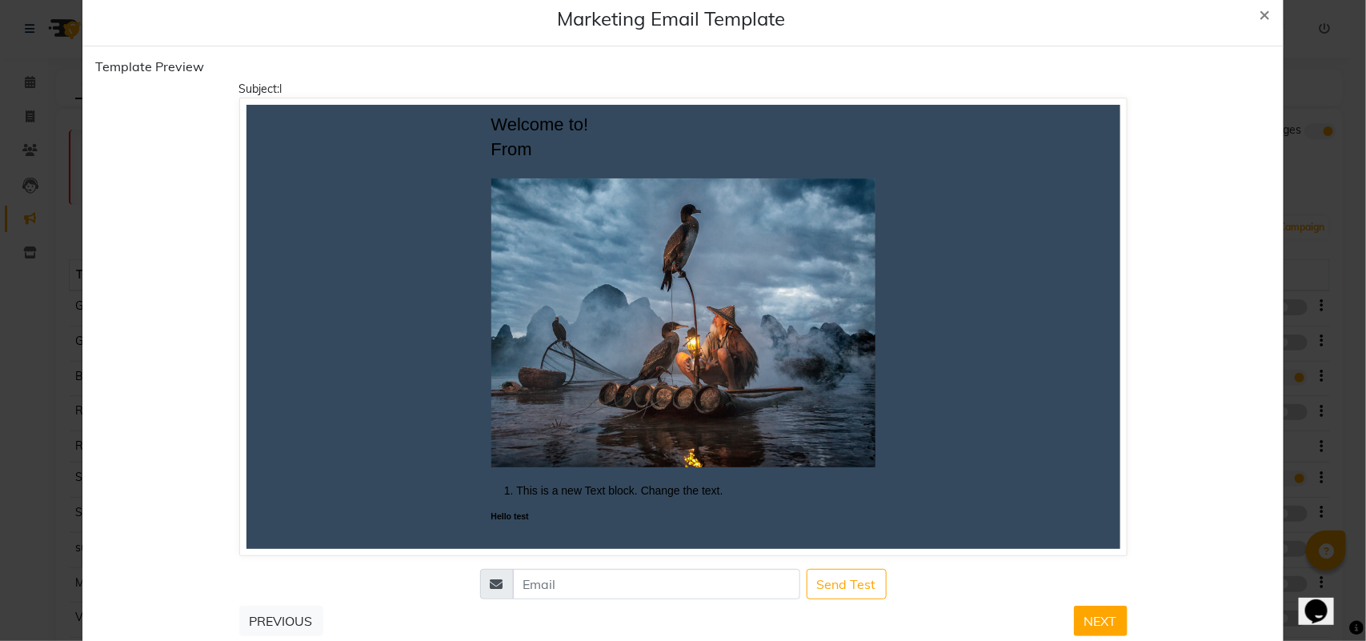
scroll to position [64, 0]
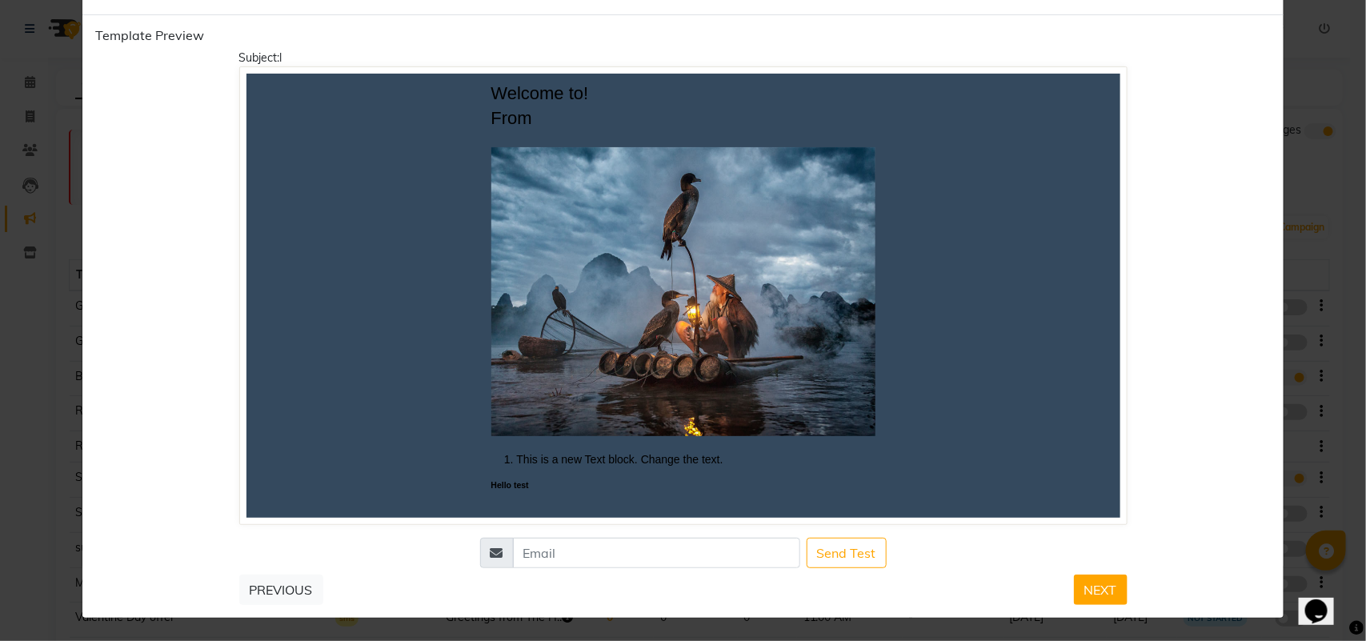
click at [1088, 588] on button "NEXT" at bounding box center [1101, 590] width 54 height 30
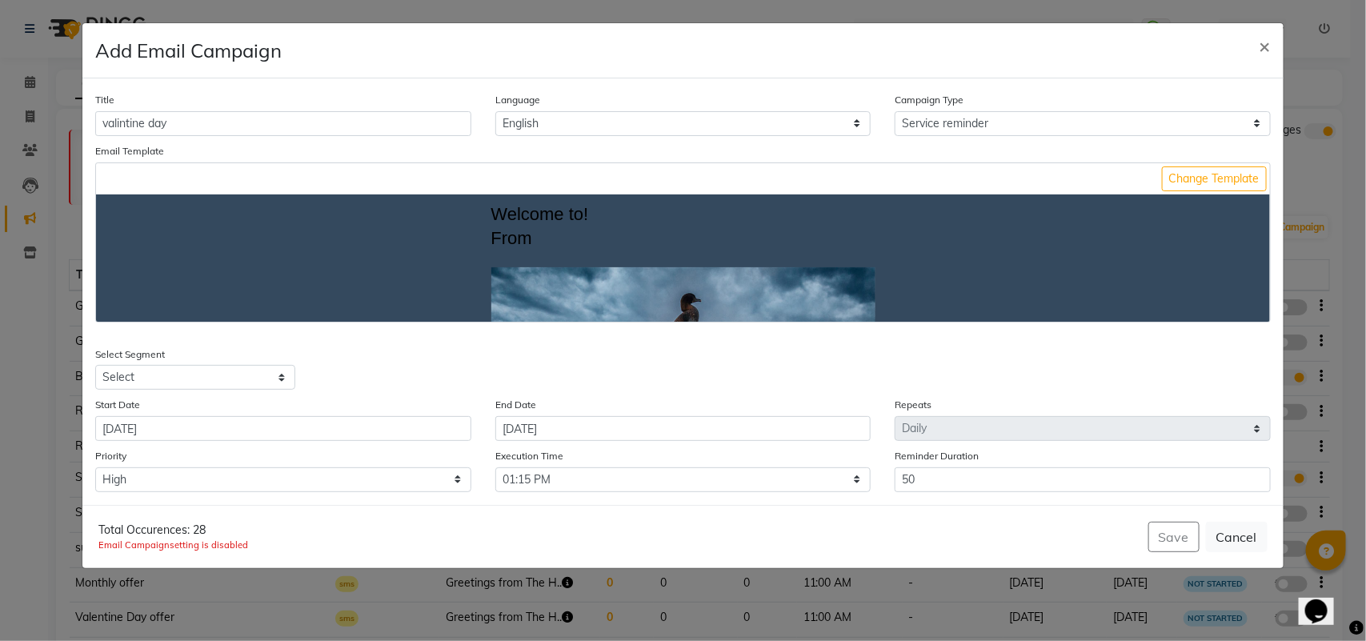
click at [1172, 535] on div "Save Cancel" at bounding box center [1207, 537] width 119 height 30
click at [200, 543] on span "setting is disabled" at bounding box center [209, 544] width 78 height 11
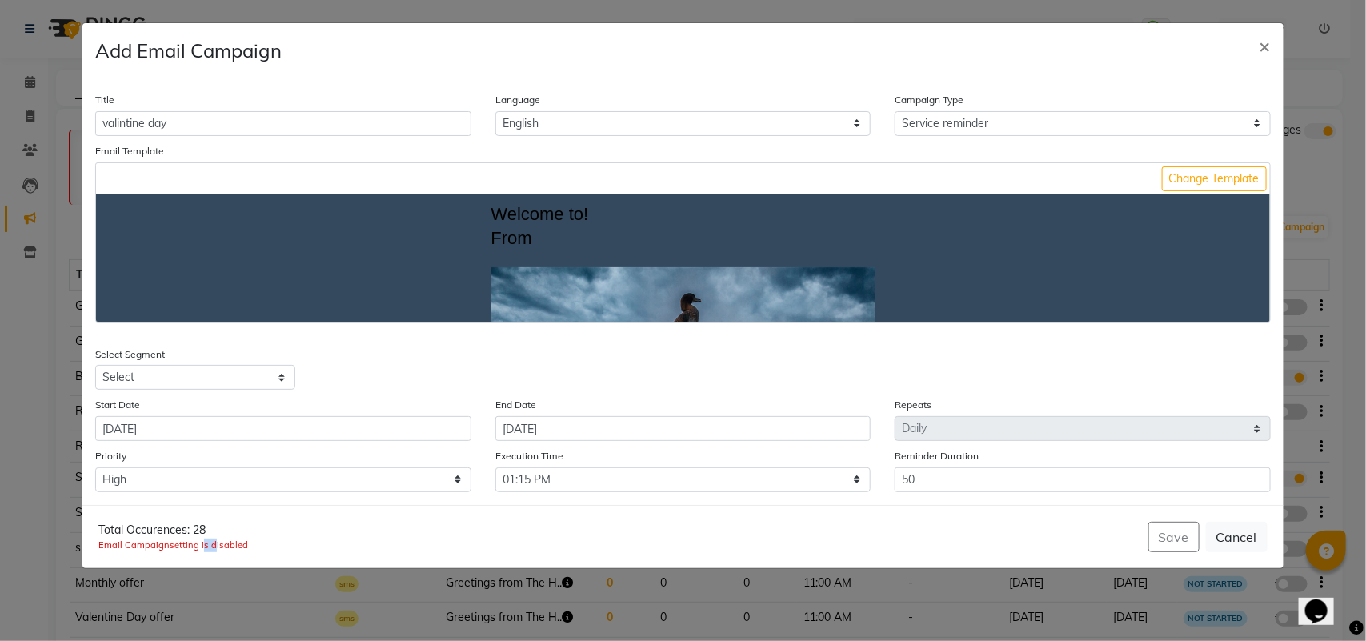
click at [276, 544] on div "Total Occurences: 28 Email Campaign setting is disabled Save Cancel" at bounding box center [682, 536] width 1200 height 63
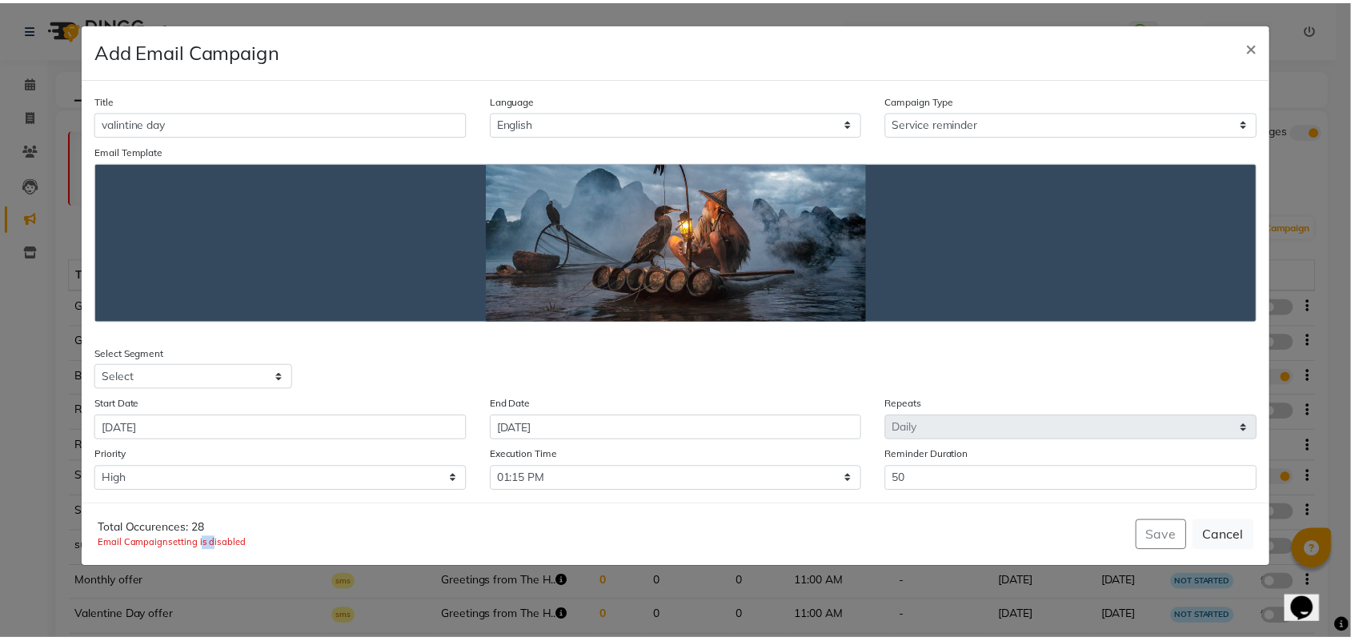
scroll to position [317, 0]
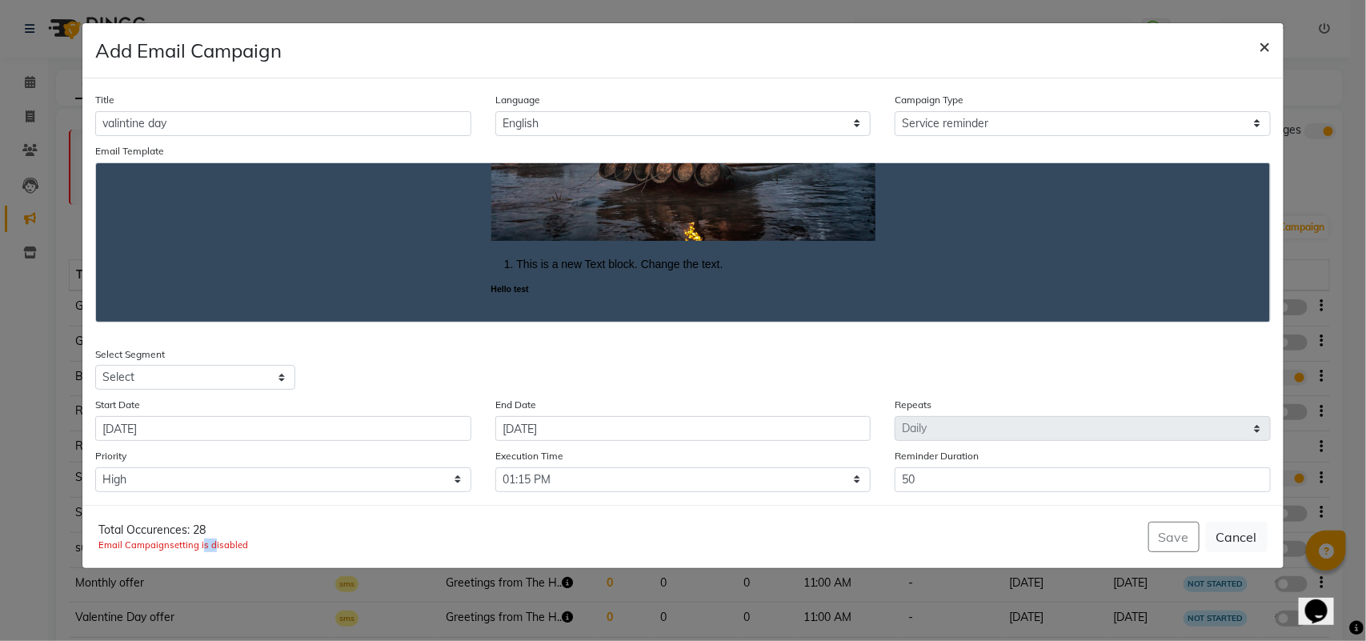
click at [1260, 40] on span "×" at bounding box center [1265, 46] width 11 height 24
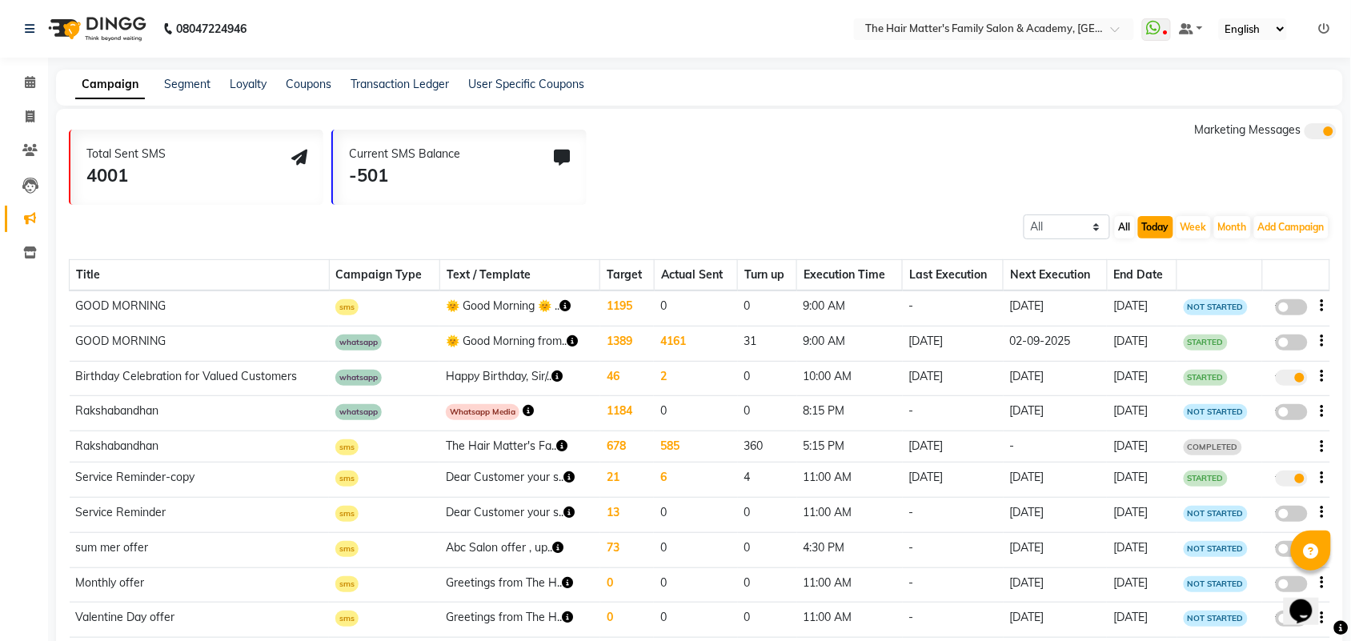
click at [1144, 224] on button "Today" at bounding box center [1155, 227] width 35 height 22
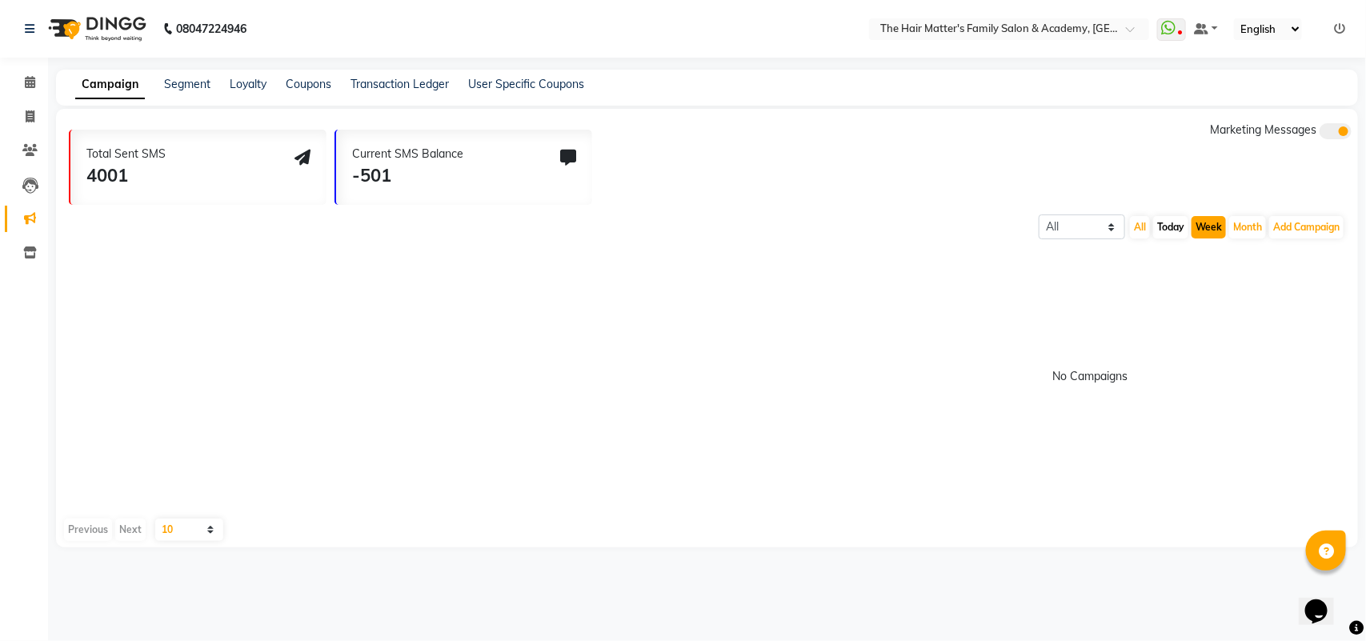
click at [1198, 230] on button "Week" at bounding box center [1209, 227] width 34 height 22
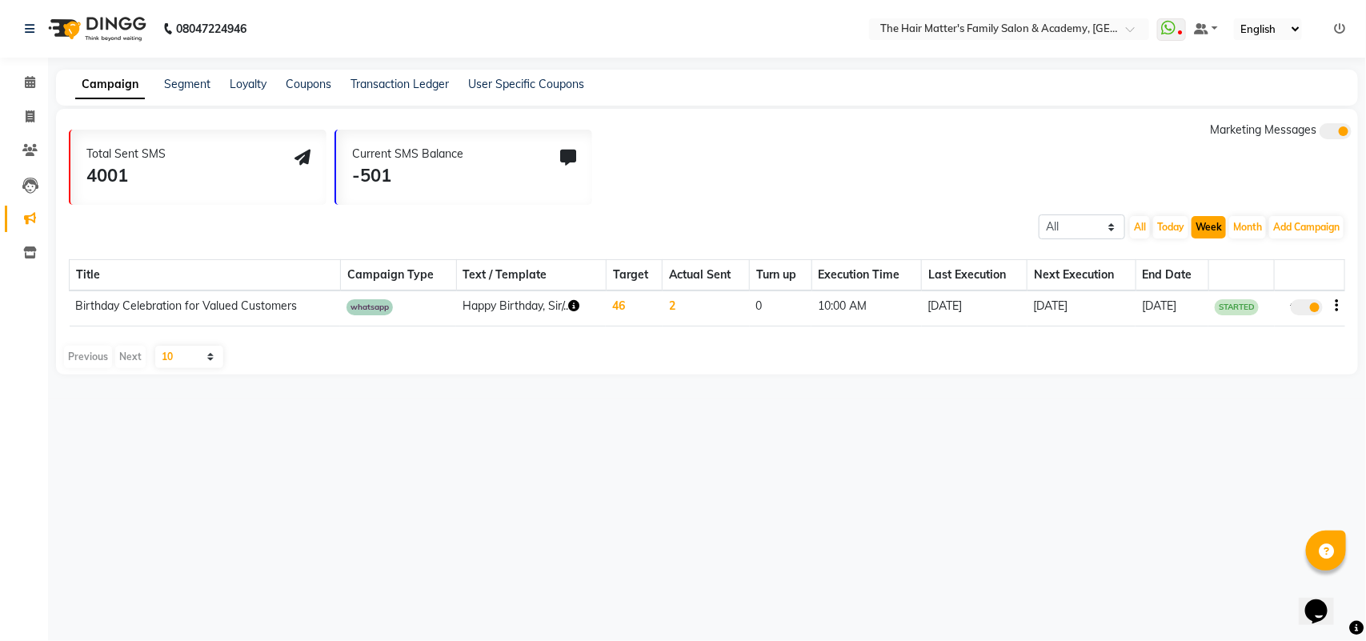
click at [1209, 230] on button "Week" at bounding box center [1209, 227] width 34 height 22
click at [245, 299] on td "Birthday Celebration for Valued Customers" at bounding box center [205, 308] width 271 height 35
drag, startPoint x: 401, startPoint y: 308, endPoint x: 517, endPoint y: 307, distance: 116.1
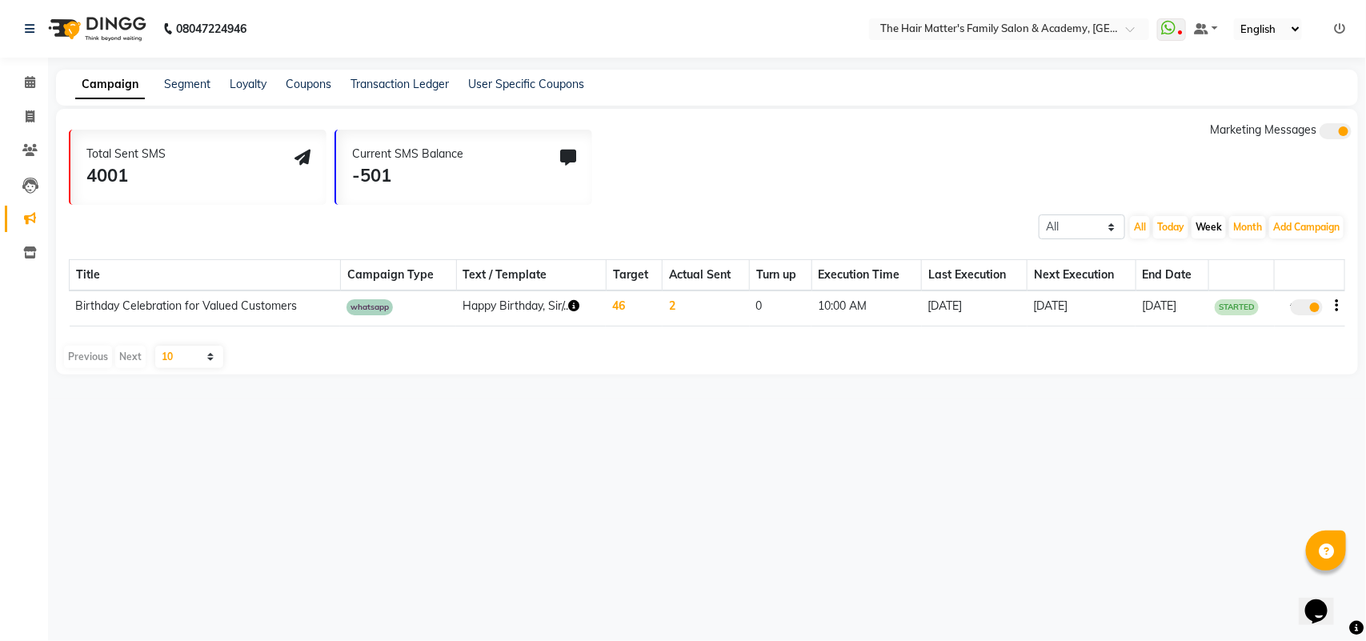
click at [405, 308] on td "whatsapp" at bounding box center [398, 308] width 116 height 35
click at [545, 298] on td "Happy Birthday, Sir/.." at bounding box center [531, 308] width 150 height 35
click at [562, 312] on td "Happy Birthday, Sir/.." at bounding box center [531, 308] width 150 height 35
click at [568, 302] on icon "button" at bounding box center [573, 305] width 11 height 11
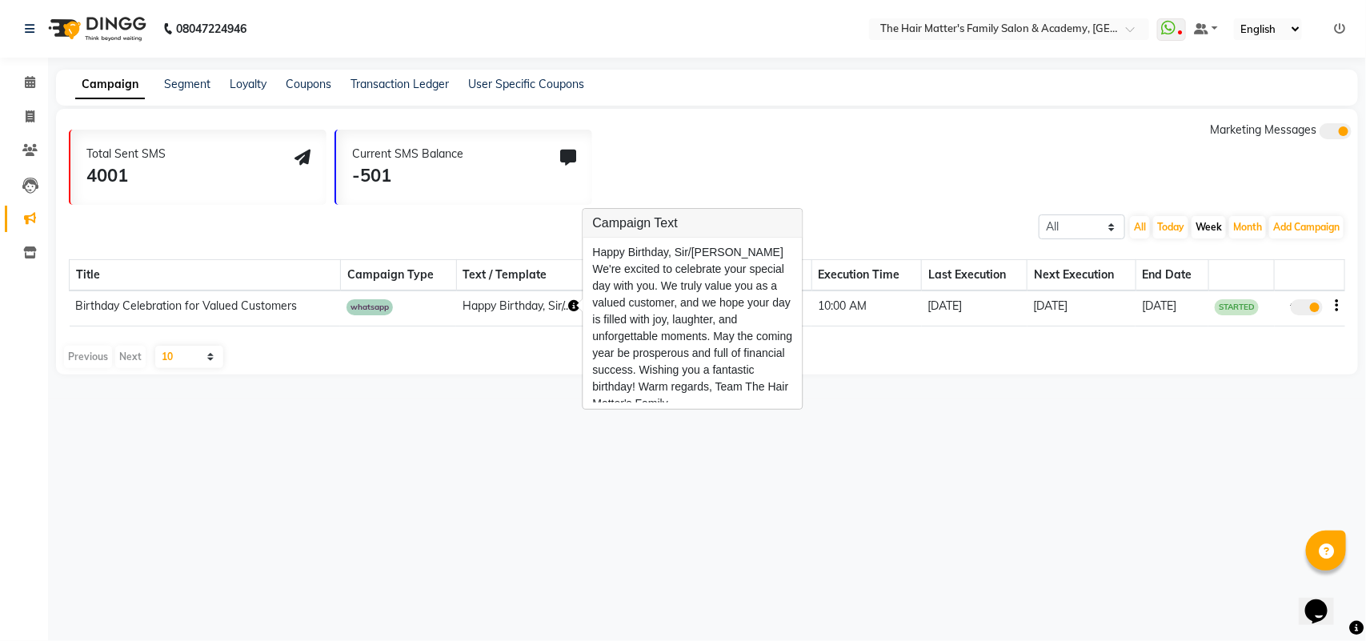
click at [462, 289] on th "Text / Template" at bounding box center [531, 275] width 150 height 31
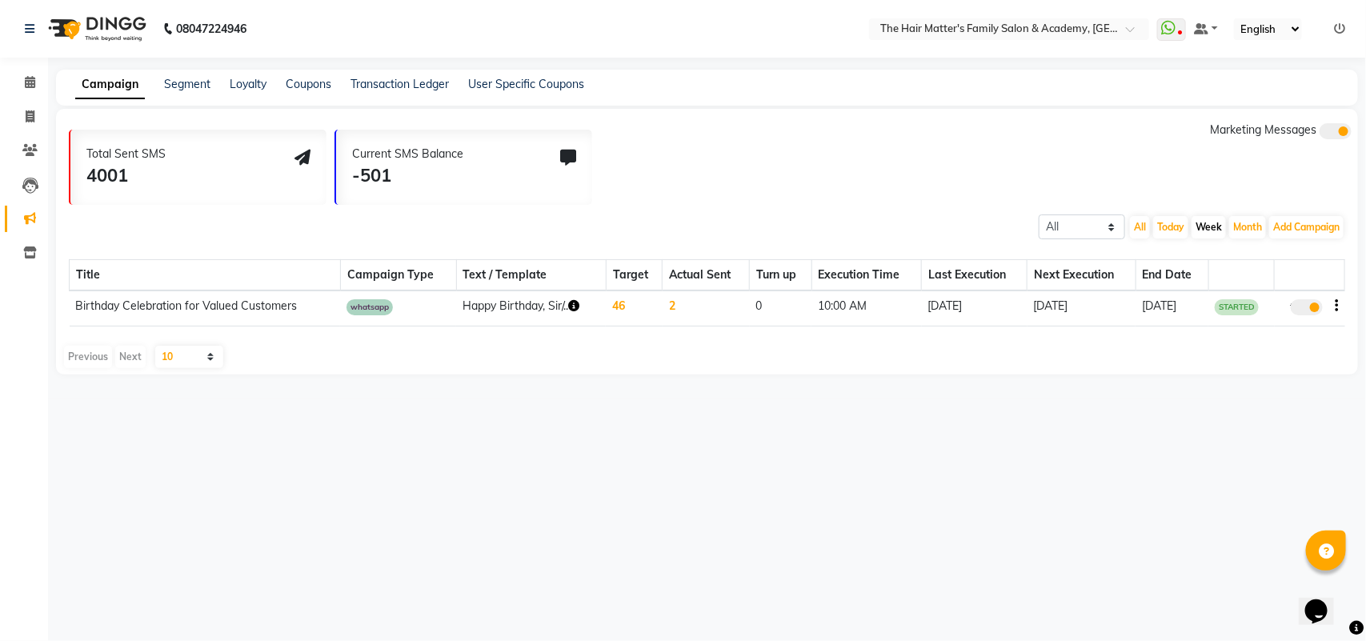
click at [474, 306] on td "Happy Birthday, Sir/.." at bounding box center [531, 308] width 150 height 35
click at [274, 310] on td "Birthday Celebration for Valued Customers" at bounding box center [205, 308] width 271 height 35
click at [902, 308] on td "10:00 AM" at bounding box center [866, 308] width 110 height 35
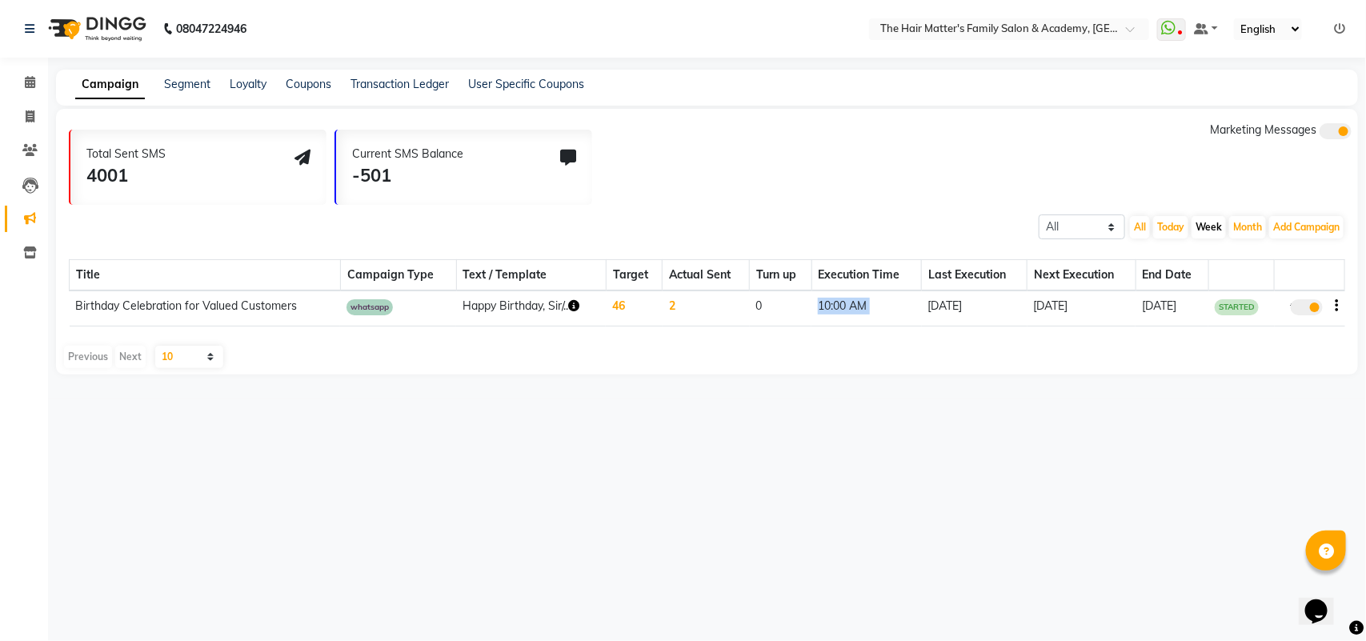
click at [902, 308] on td "10:00 AM" at bounding box center [866, 308] width 110 height 35
click at [838, 417] on div "08047224946 Select Location × The Hair Matter's Family Salon & Academy, S.p Rin…" at bounding box center [683, 320] width 1366 height 641
click at [841, 417] on div "08047224946 Select Location × The Hair Matter's Family Salon & Academy, S.p Rin…" at bounding box center [683, 320] width 1366 height 641
click at [840, 306] on td "10:00 AM" at bounding box center [866, 308] width 110 height 35
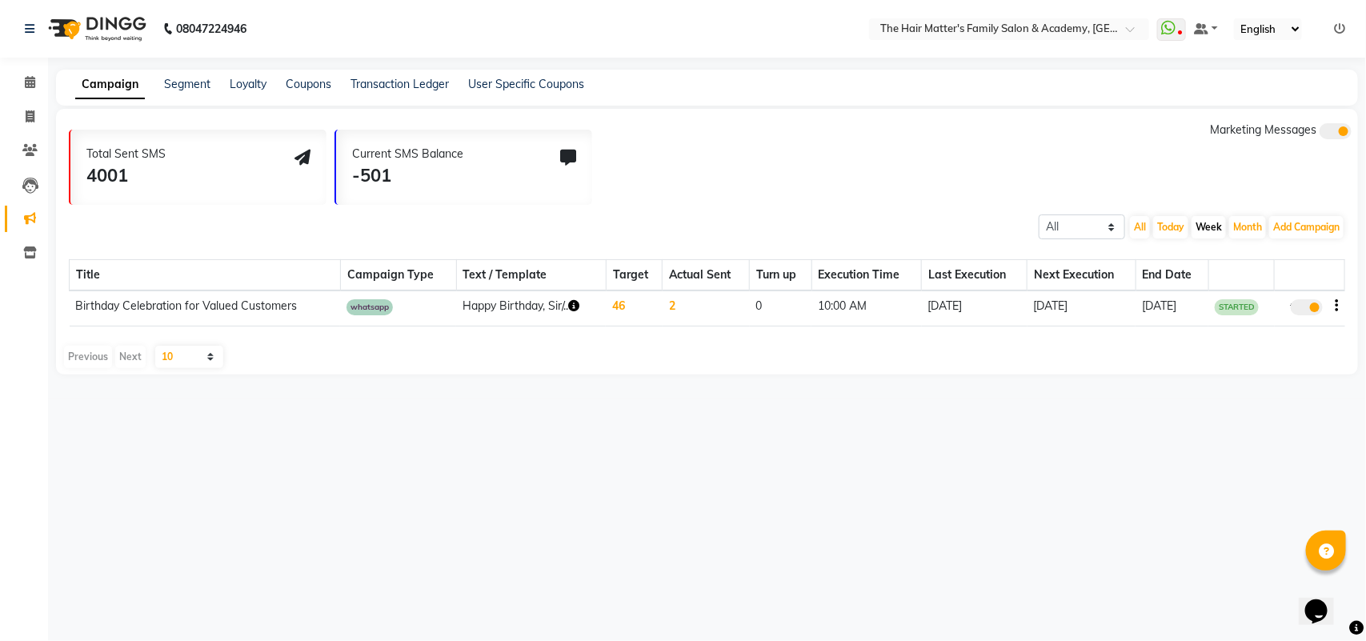
drag, startPoint x: 860, startPoint y: 332, endPoint x: 990, endPoint y: 350, distance: 130.8
click at [863, 335] on div "Title Campaign Type Text / Template Target Actual Sent Turn up Execution Time L…" at bounding box center [707, 289] width 1276 height 99
click at [1016, 332] on div "Title Campaign Type Text / Template Target Actual Sent Turn up Execution Time L…" at bounding box center [707, 289] width 1276 height 99
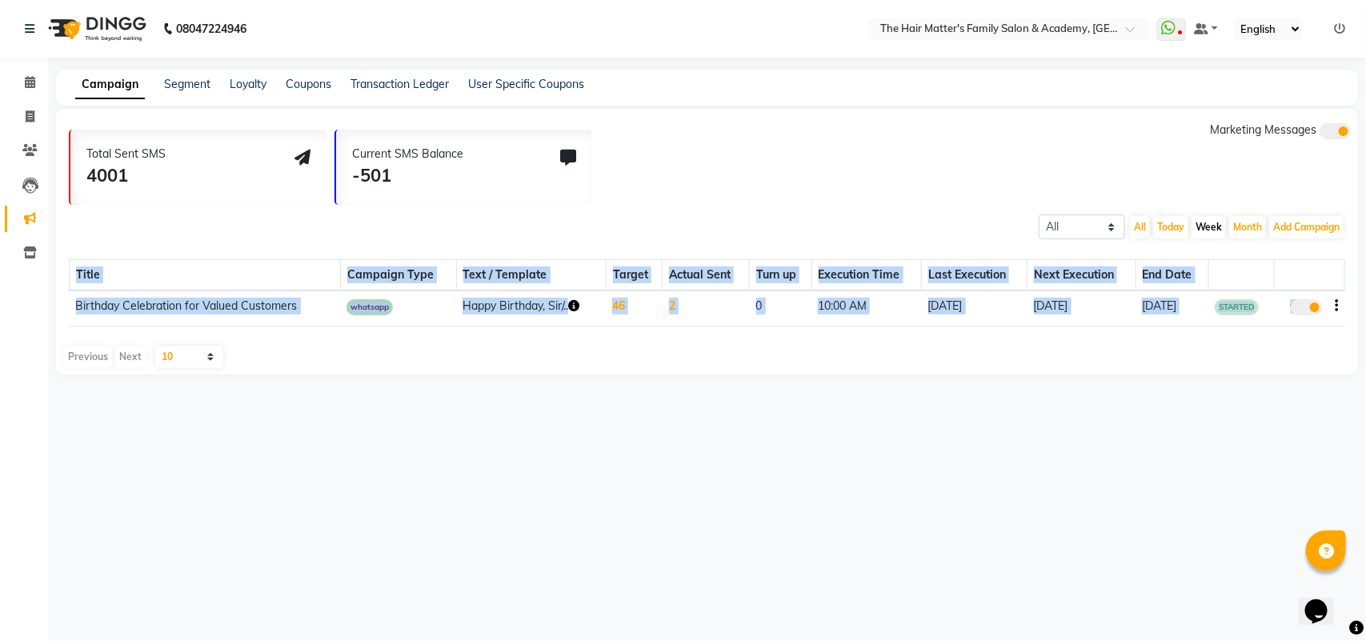
click at [1014, 331] on div "Title Campaign Type Text / Template Target Actual Sent Turn up Execution Time L…" at bounding box center [707, 289] width 1276 height 99
click at [731, 311] on td "2" at bounding box center [706, 308] width 87 height 35
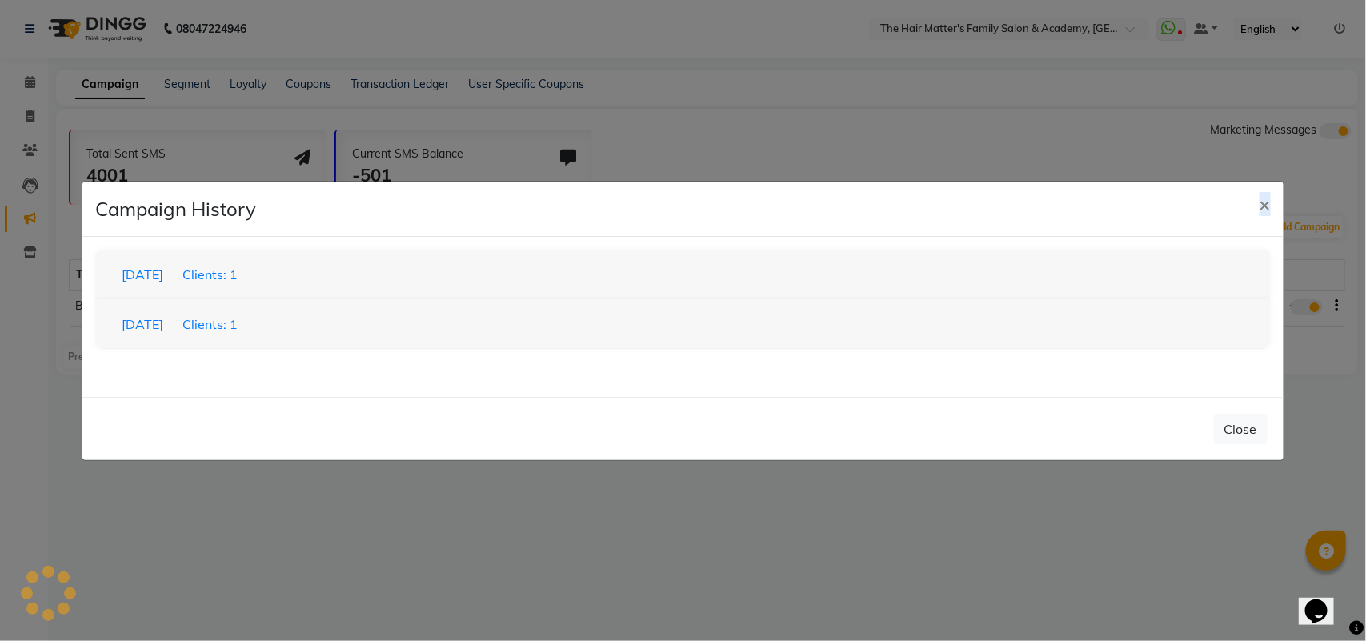
click at [733, 315] on div "31-08-2025 Clients: 1 loading... 30-08-2025 Clients: 1 loading..." at bounding box center [682, 317] width 1200 height 160
click at [1257, 202] on button "×" at bounding box center [1265, 204] width 37 height 45
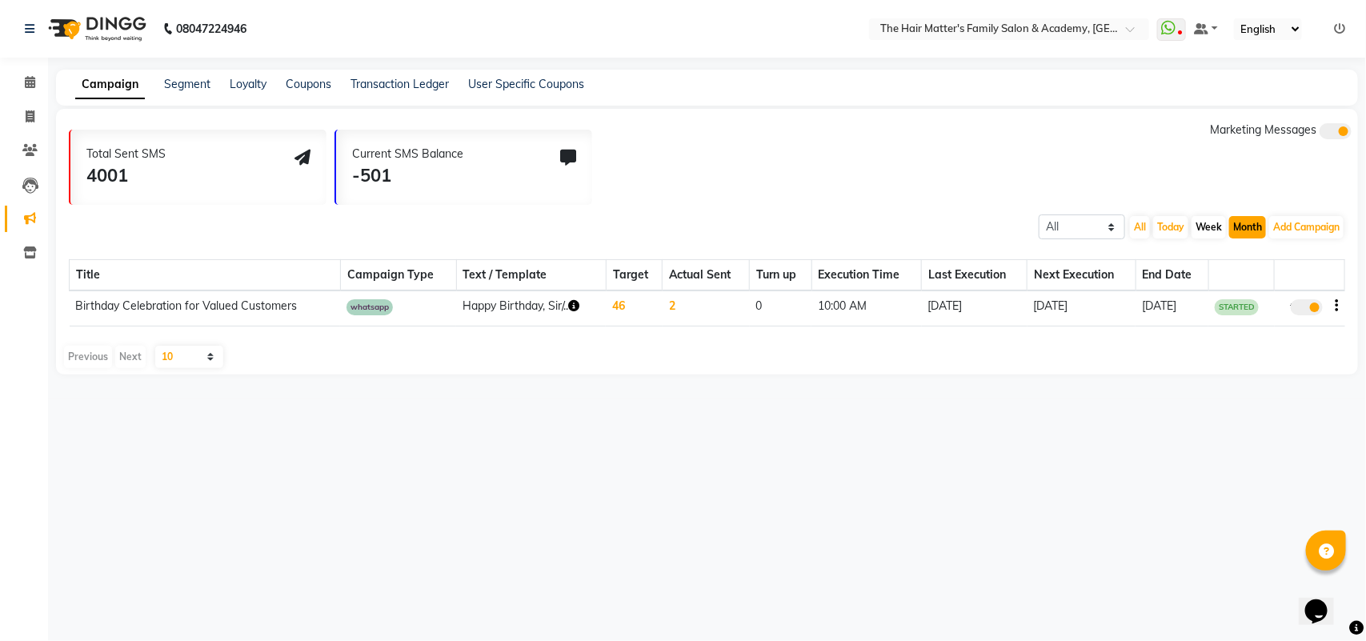
click at [1237, 225] on button "Month" at bounding box center [1247, 227] width 37 height 22
click at [1291, 230] on button "Add Campaign" at bounding box center [1306, 227] width 74 height 22
click at [1241, 229] on button "Month" at bounding box center [1247, 227] width 37 height 22
click at [1205, 222] on button "Week" at bounding box center [1209, 227] width 34 height 22
click at [1153, 222] on button "Today" at bounding box center [1170, 227] width 35 height 22
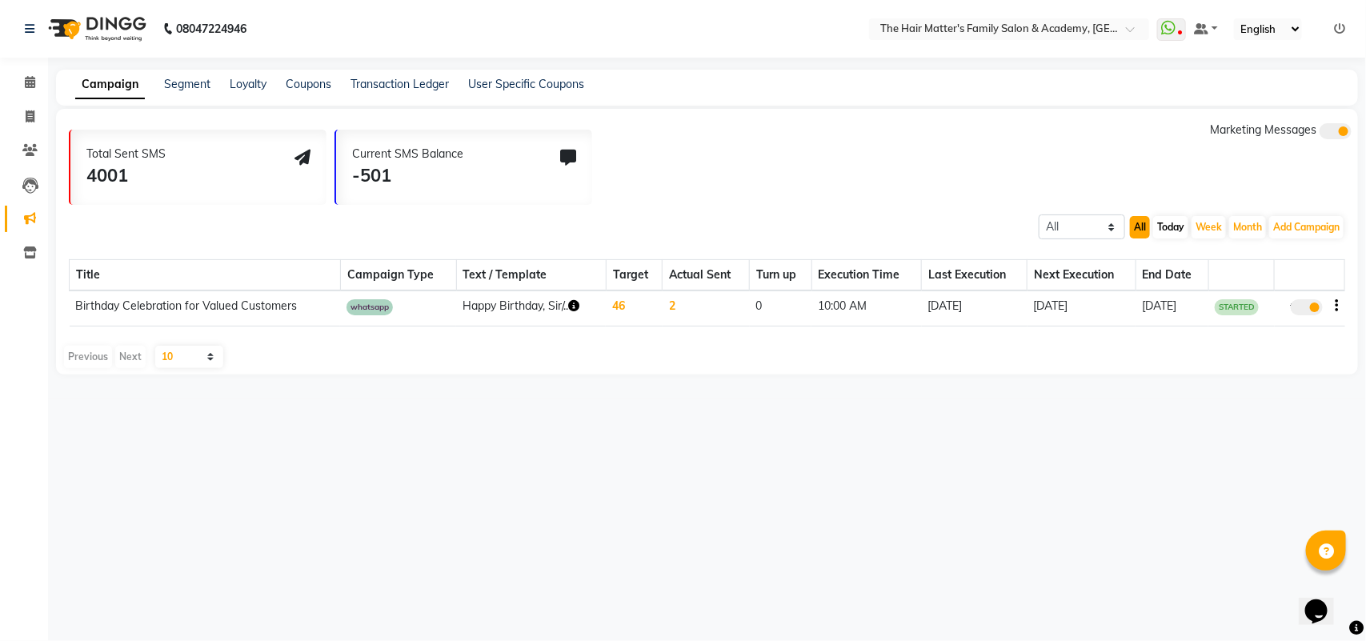
click at [1133, 222] on button "All" at bounding box center [1140, 227] width 20 height 22
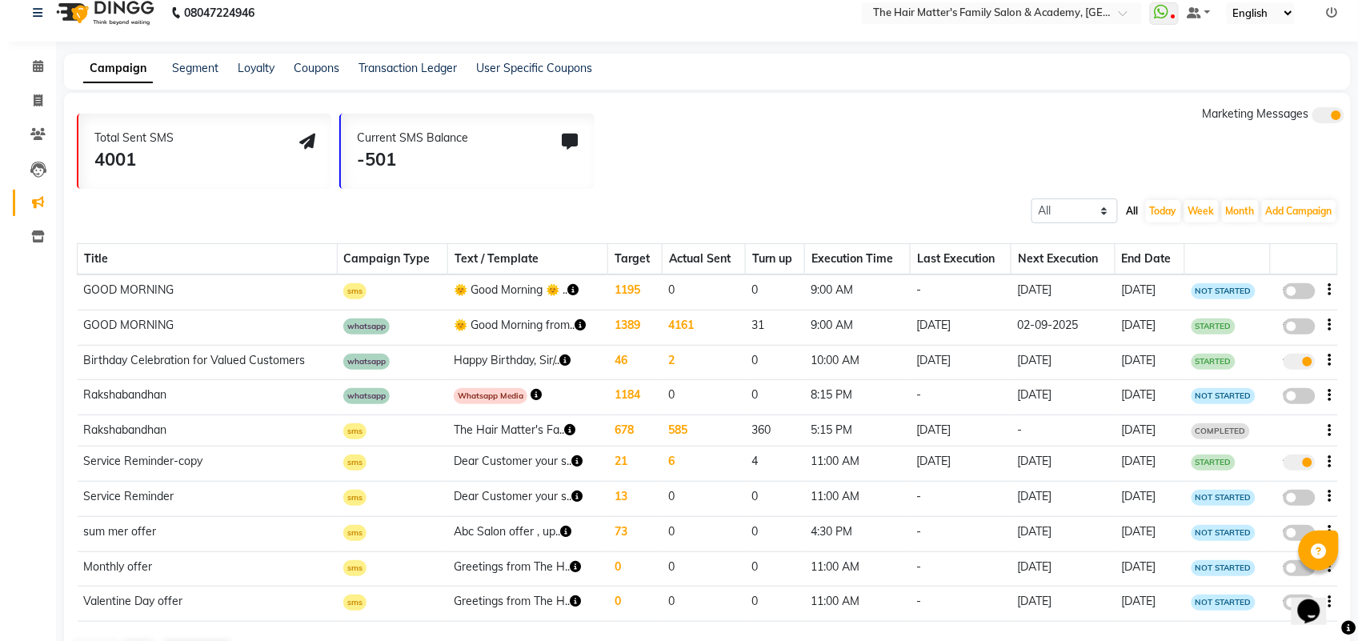
scroll to position [64, 0]
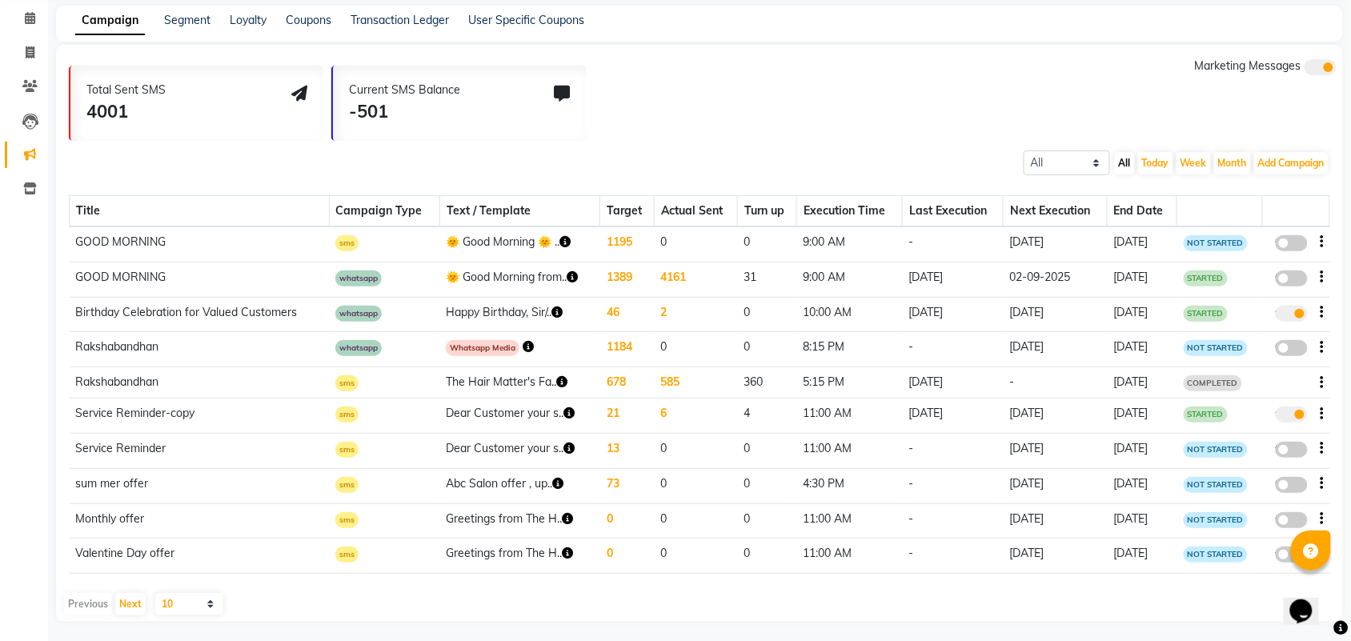
click at [1107, 417] on td "05-06-2025" at bounding box center [1142, 416] width 70 height 35
drag, startPoint x: 1095, startPoint y: 417, endPoint x: 1046, endPoint y: 417, distance: 48.8
click at [1081, 417] on td "19-07-2024" at bounding box center [1056, 416] width 104 height 35
drag, startPoint x: 1019, startPoint y: 420, endPoint x: 966, endPoint y: 421, distance: 52.8
click at [1005, 421] on td "19-07-2024" at bounding box center [1056, 416] width 104 height 35
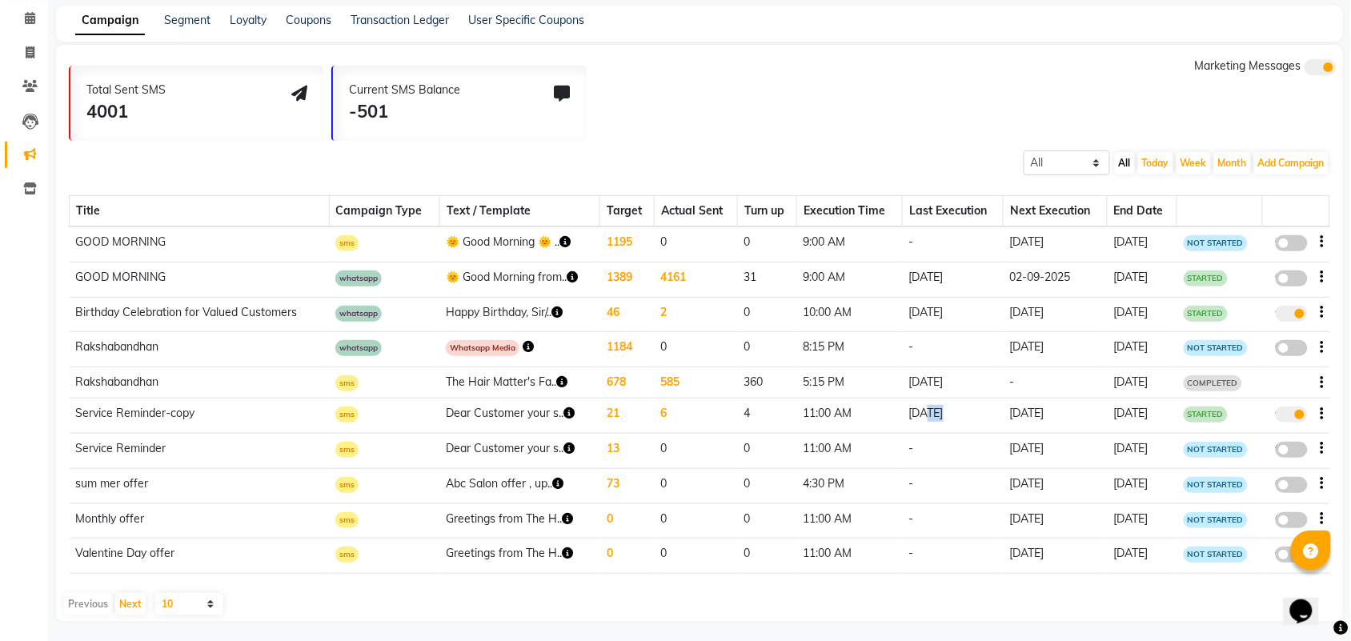
drag, startPoint x: 958, startPoint y: 421, endPoint x: 888, endPoint y: 426, distance: 69.8
click at [907, 426] on td "18-07-2024" at bounding box center [953, 416] width 101 height 35
drag, startPoint x: 870, startPoint y: 417, endPoint x: 847, endPoint y: 421, distance: 23.6
click at [856, 421] on td "11:00 AM" at bounding box center [850, 416] width 106 height 35
drag, startPoint x: 847, startPoint y: 421, endPoint x: 823, endPoint y: 422, distance: 24.0
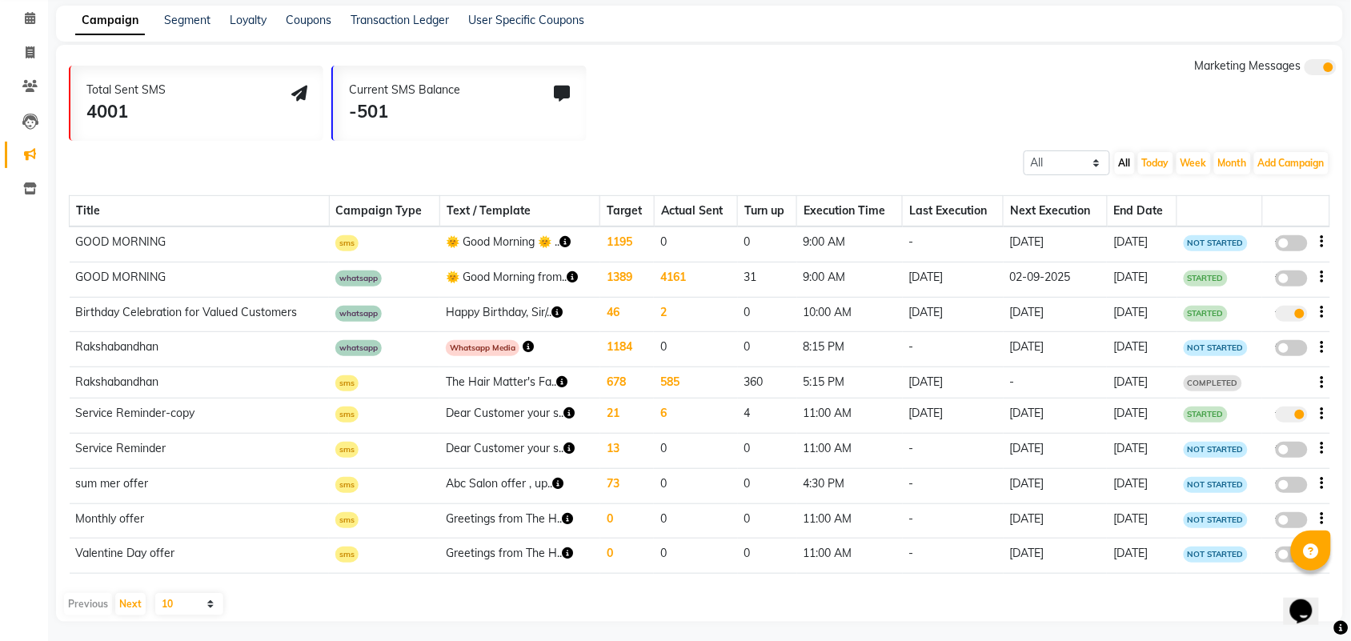
click at [838, 422] on td "11:00 AM" at bounding box center [850, 416] width 106 height 35
drag, startPoint x: 823, startPoint y: 422, endPoint x: 786, endPoint y: 413, distance: 37.9
click at [797, 415] on td "11:00 AM" at bounding box center [850, 416] width 106 height 35
drag, startPoint x: 745, startPoint y: 402, endPoint x: 735, endPoint y: 403, distance: 10.4
click at [738, 402] on td "4" at bounding box center [767, 416] width 59 height 35
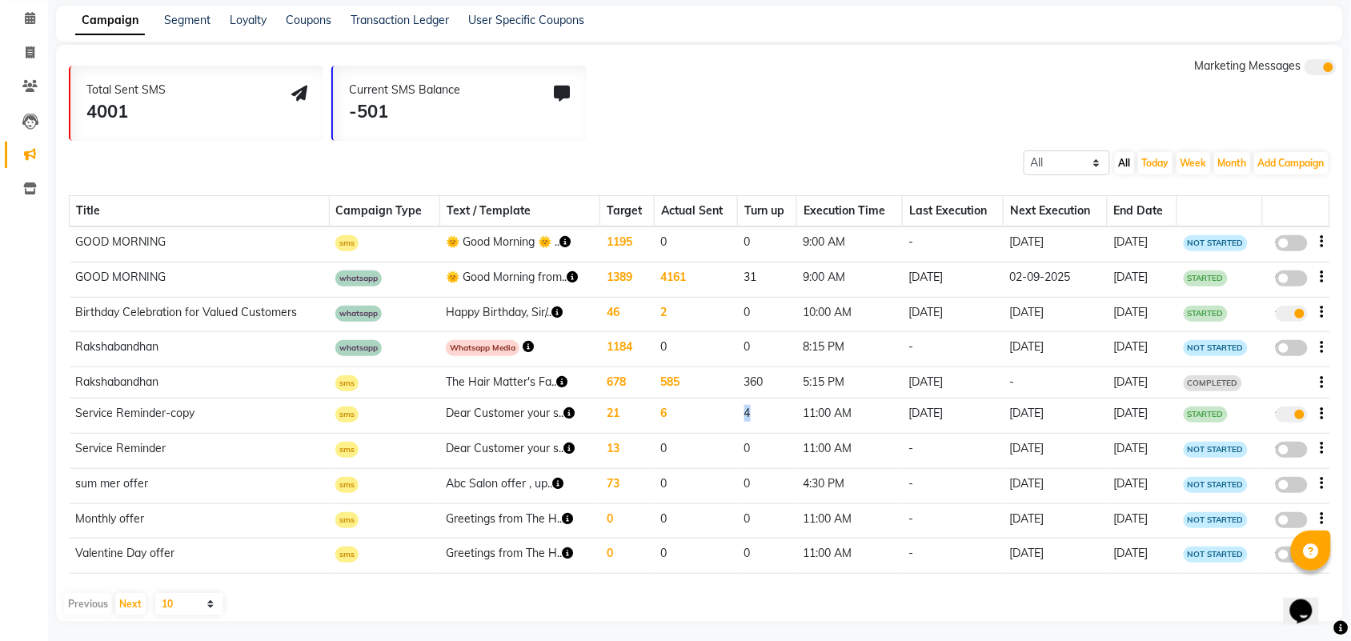
click at [738, 403] on td "4" at bounding box center [767, 416] width 59 height 35
click at [643, 403] on td "21" at bounding box center [627, 416] width 54 height 35
click at [646, 406] on td "21" at bounding box center [627, 416] width 54 height 35
click at [647, 407] on td "21" at bounding box center [627, 416] width 54 height 35
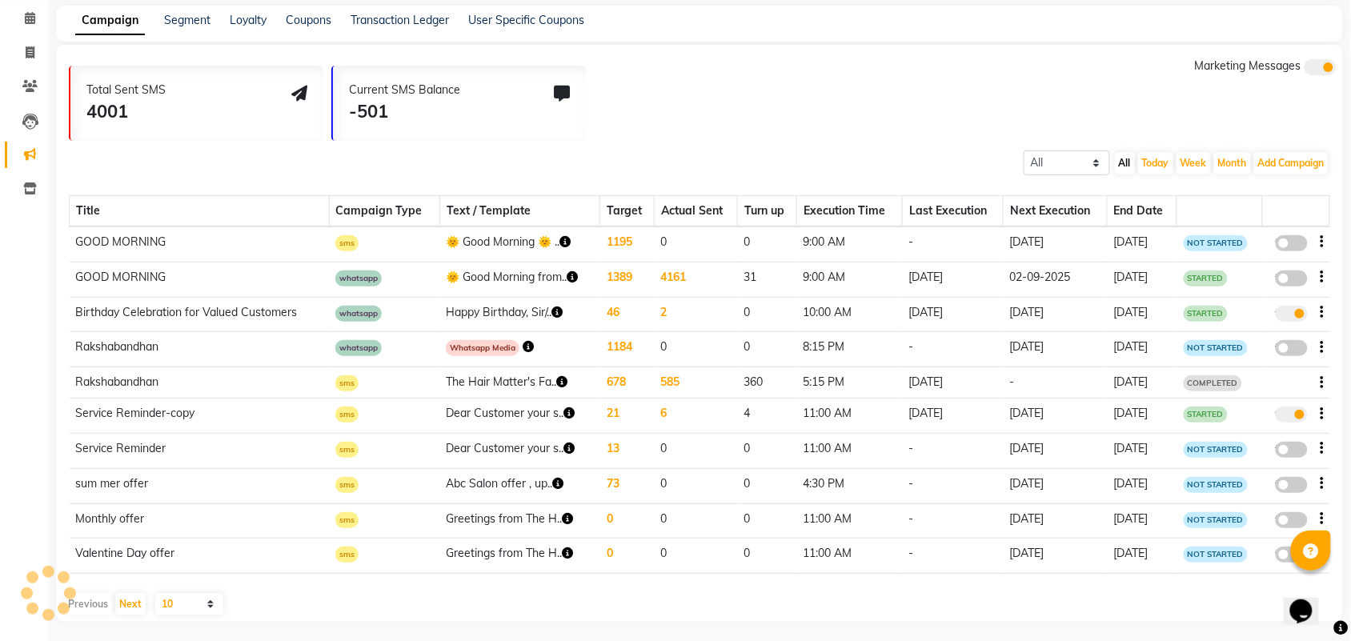
click at [654, 409] on td "6" at bounding box center [695, 416] width 83 height 35
click at [654, 411] on body "08047224946 Select Location × The Hair Matter's Family Salon & Academy, S.p Rin…" at bounding box center [675, 256] width 1351 height 641
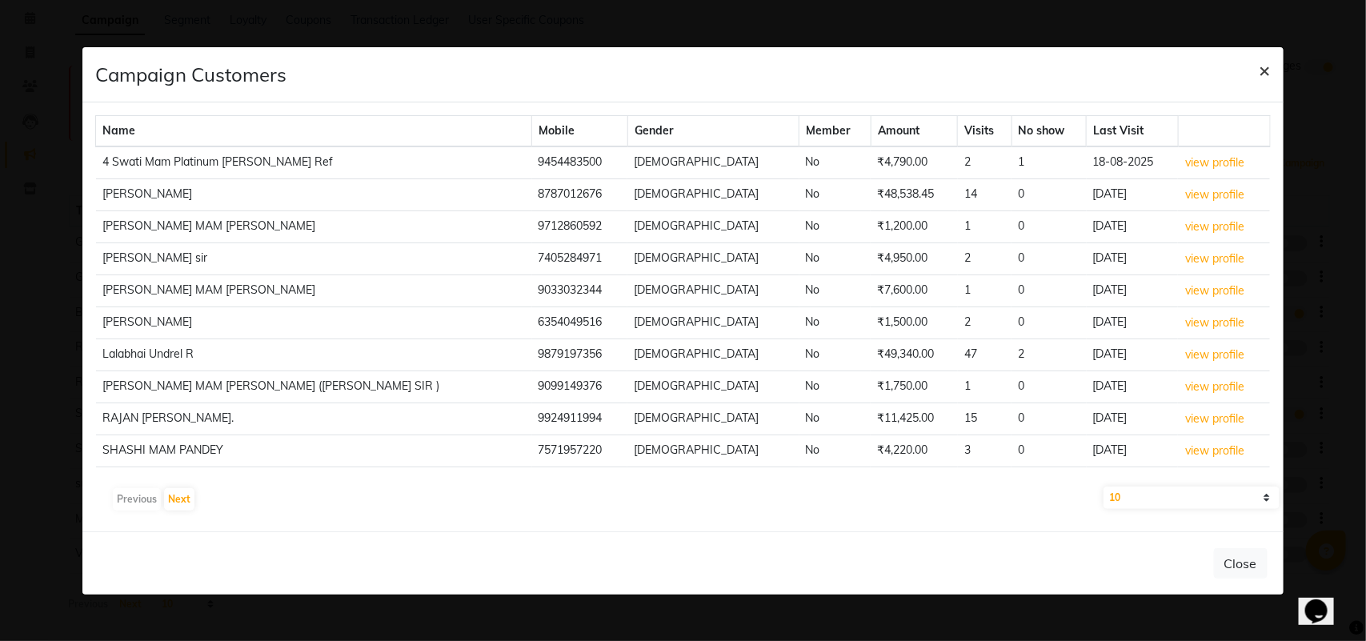
click at [1254, 65] on button "×" at bounding box center [1265, 69] width 37 height 45
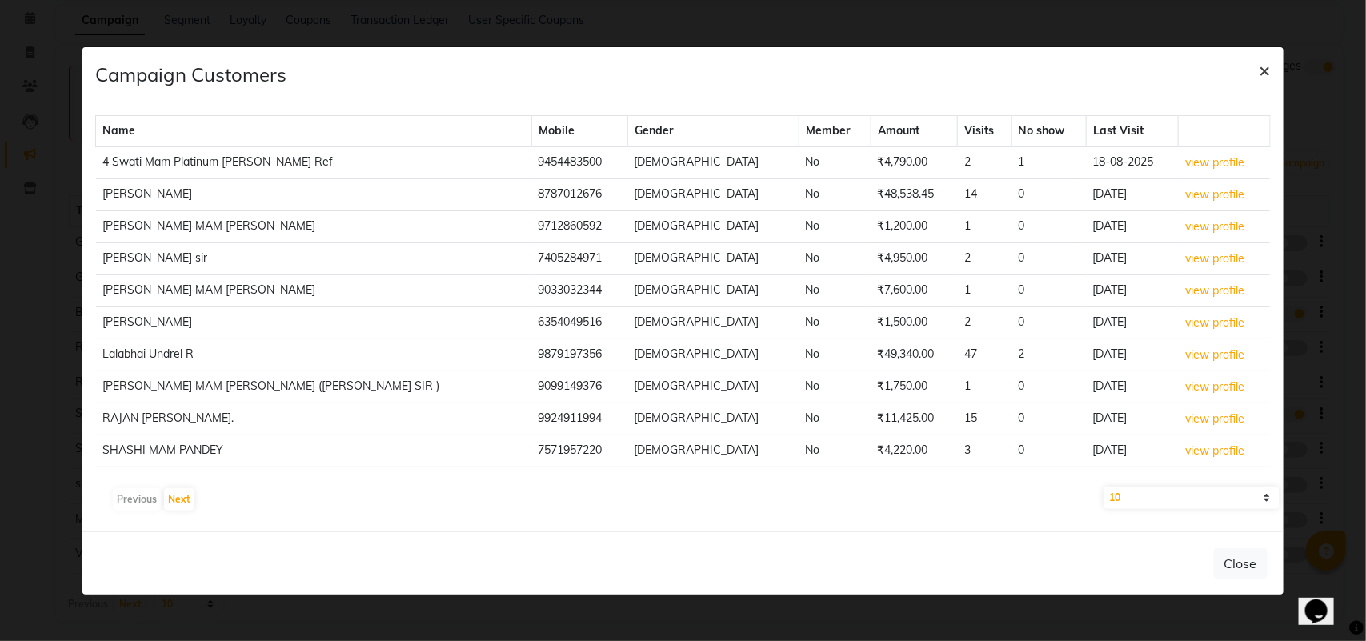
click at [1267, 58] on span "×" at bounding box center [1265, 70] width 11 height 24
click at [1260, 68] on span "×" at bounding box center [1265, 70] width 11 height 24
click at [1266, 66] on span "×" at bounding box center [1265, 70] width 11 height 24
click at [1267, 65] on span "×" at bounding box center [1265, 70] width 11 height 24
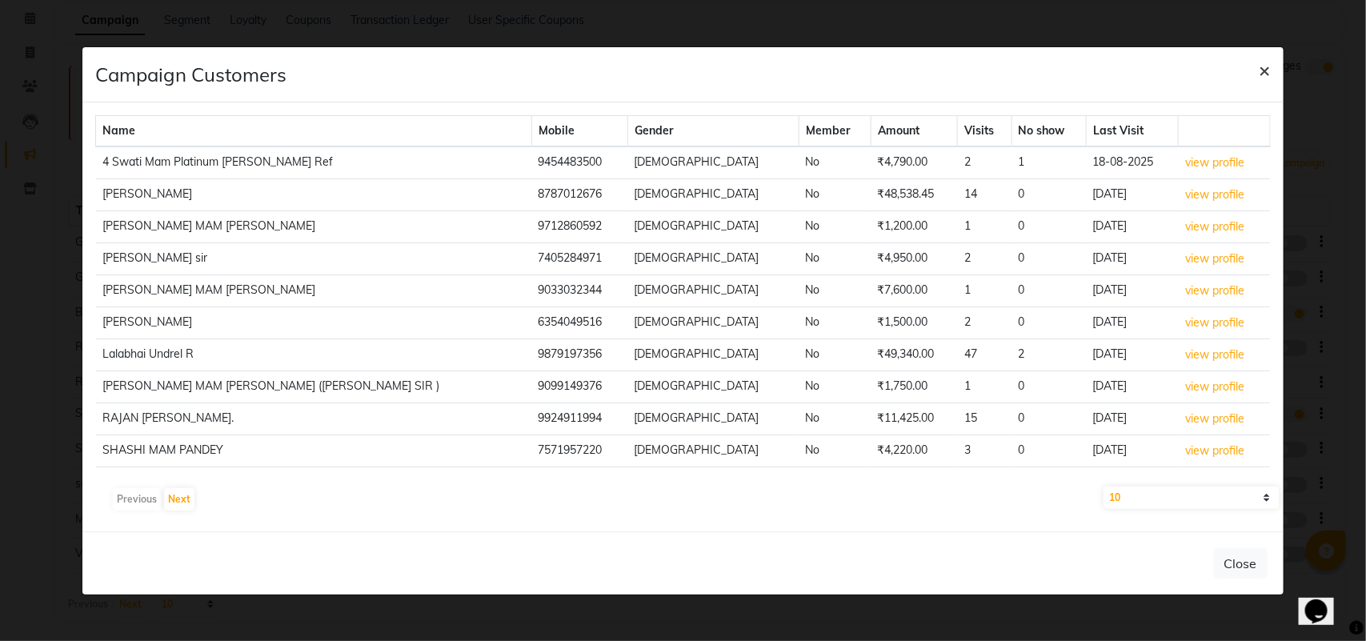
click at [1260, 64] on span "×" at bounding box center [1265, 70] width 11 height 24
click at [1260, 66] on span "×" at bounding box center [1265, 70] width 11 height 24
click at [1262, 72] on span "×" at bounding box center [1265, 70] width 11 height 24
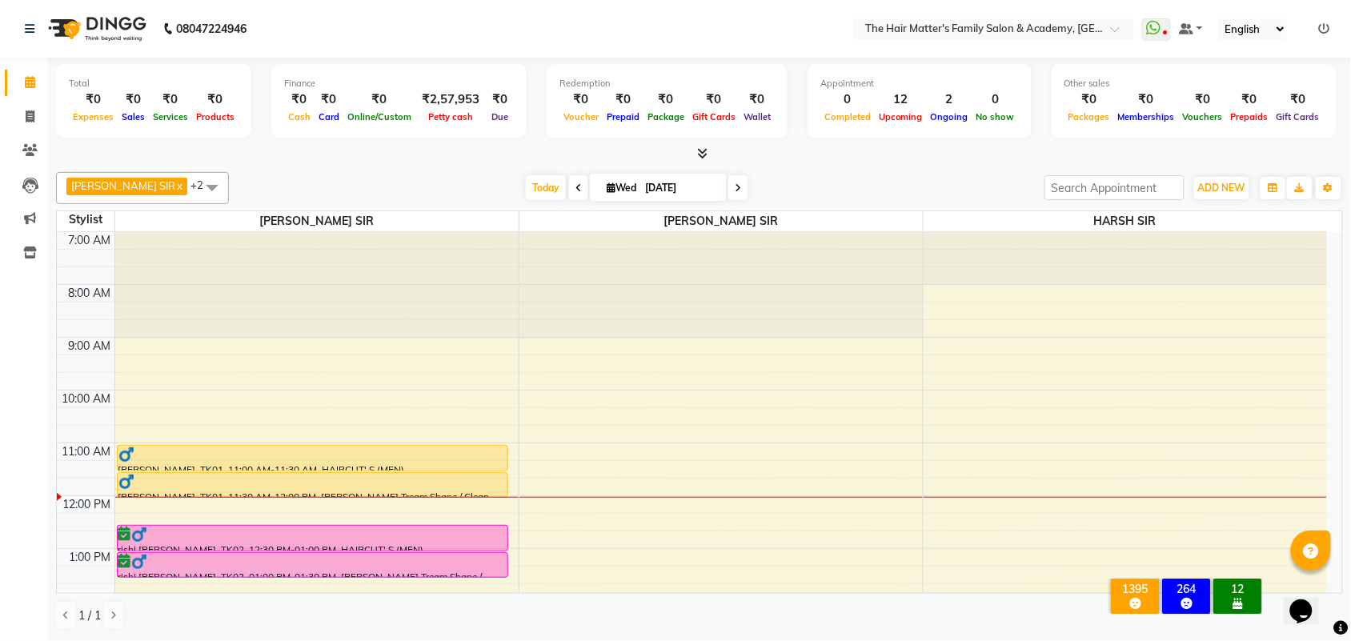
click at [1161, 42] on nav "08047224946 Select Location × The Hair Matter's Family Salon & Academy, [GEOGRA…" at bounding box center [675, 29] width 1351 height 58
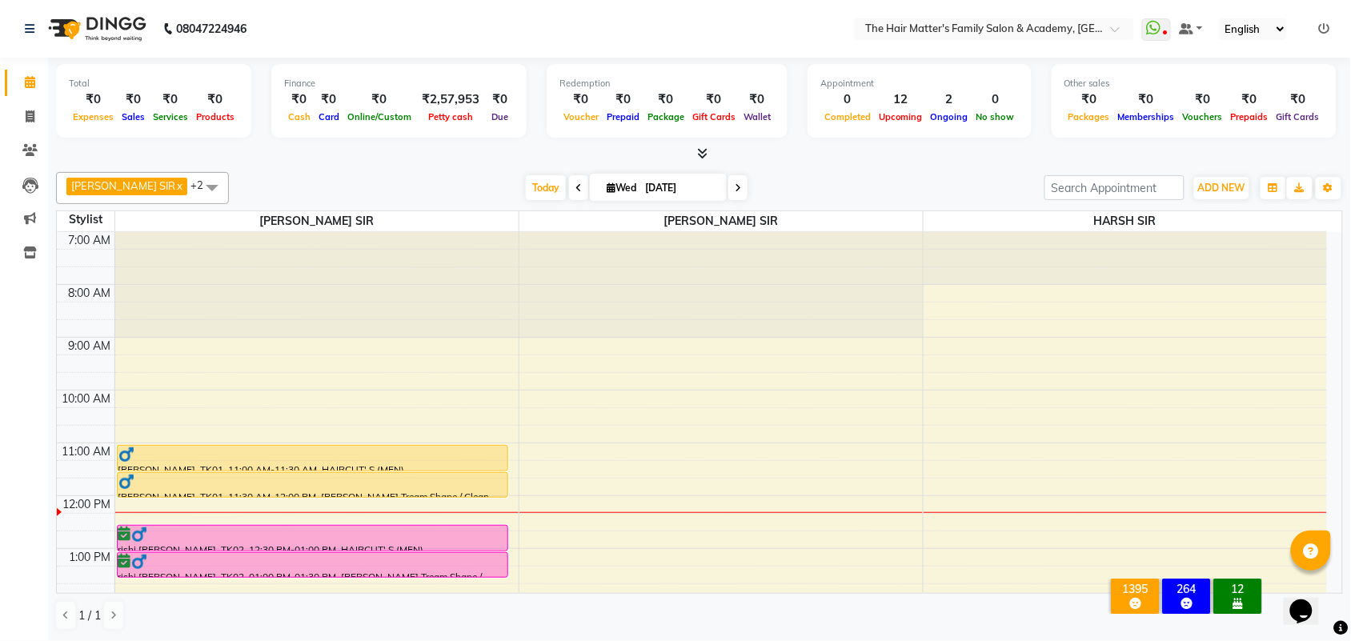
click at [735, 189] on icon at bounding box center [738, 188] width 6 height 10
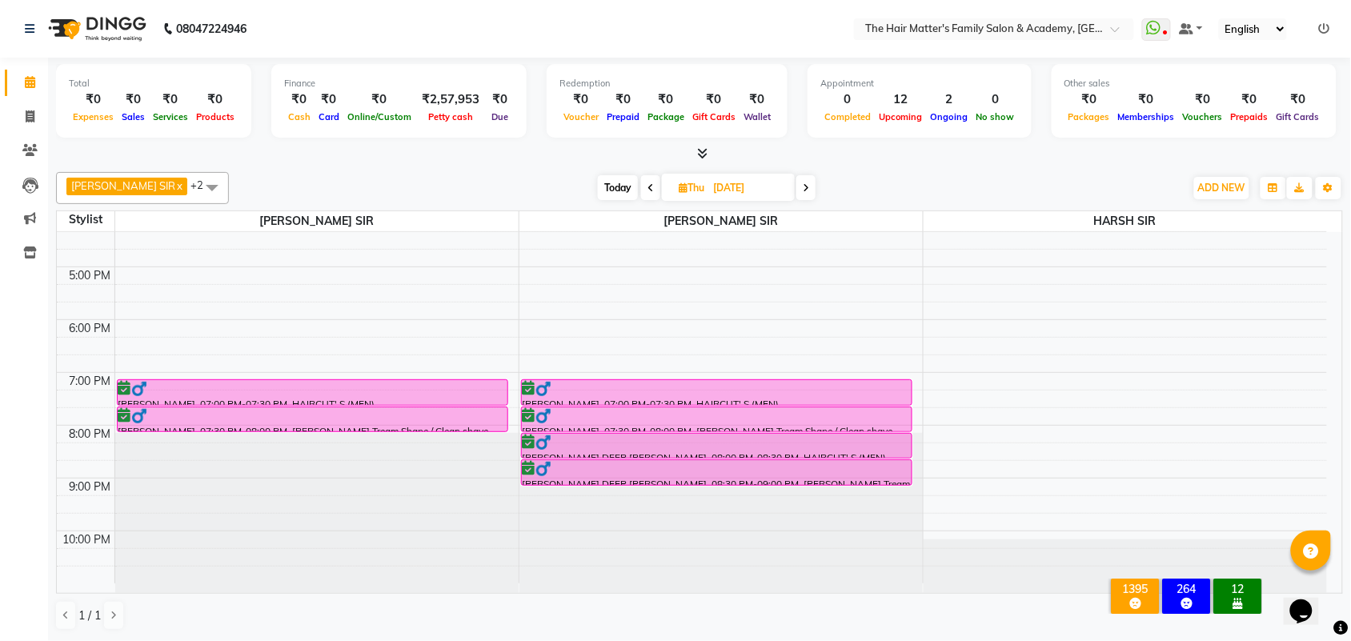
scroll to position [161, 0]
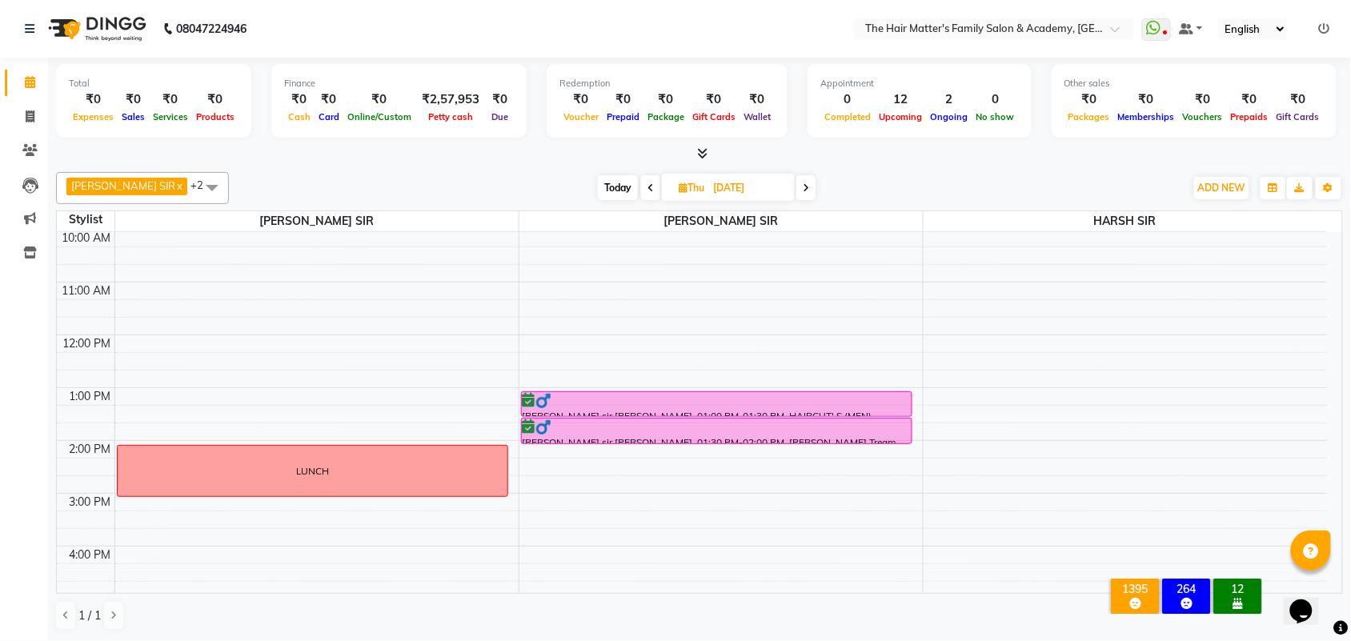
click at [625, 200] on div "[PERSON_NAME] SIR x HARSH SIR x [PERSON_NAME] SIR x +2 Select All [PERSON_NAME]…" at bounding box center [699, 188] width 1287 height 32
click at [641, 189] on span at bounding box center [650, 187] width 19 height 25
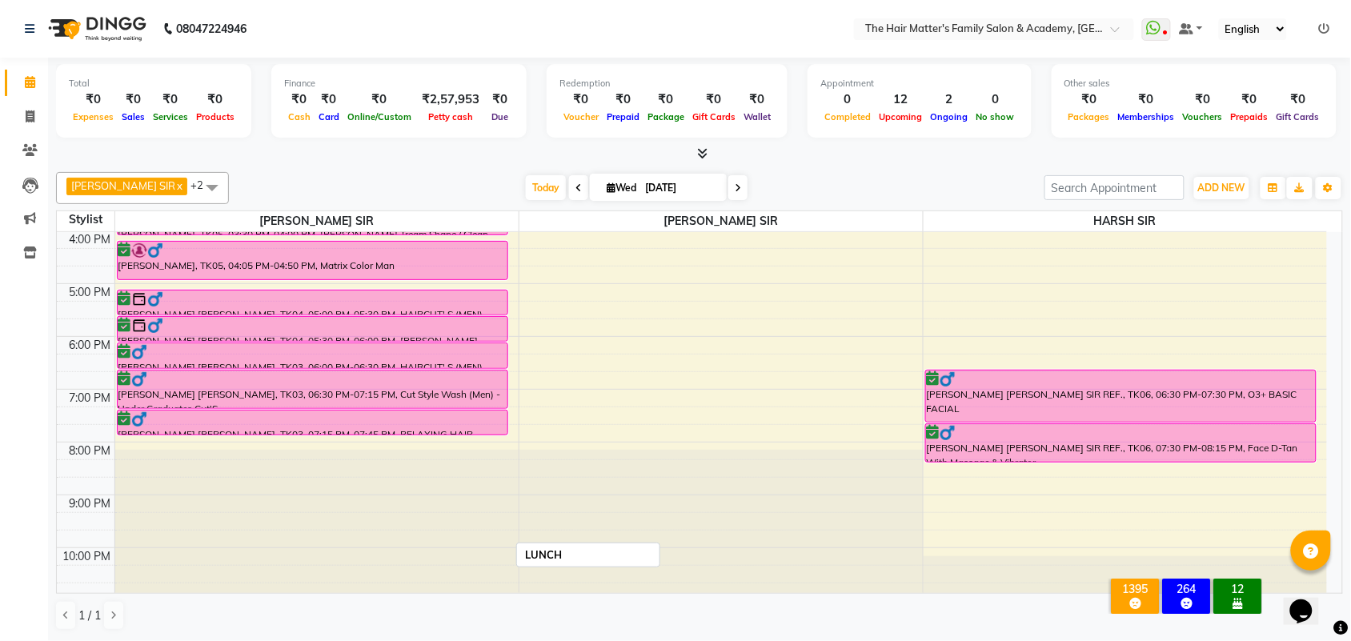
scroll to position [494, 0]
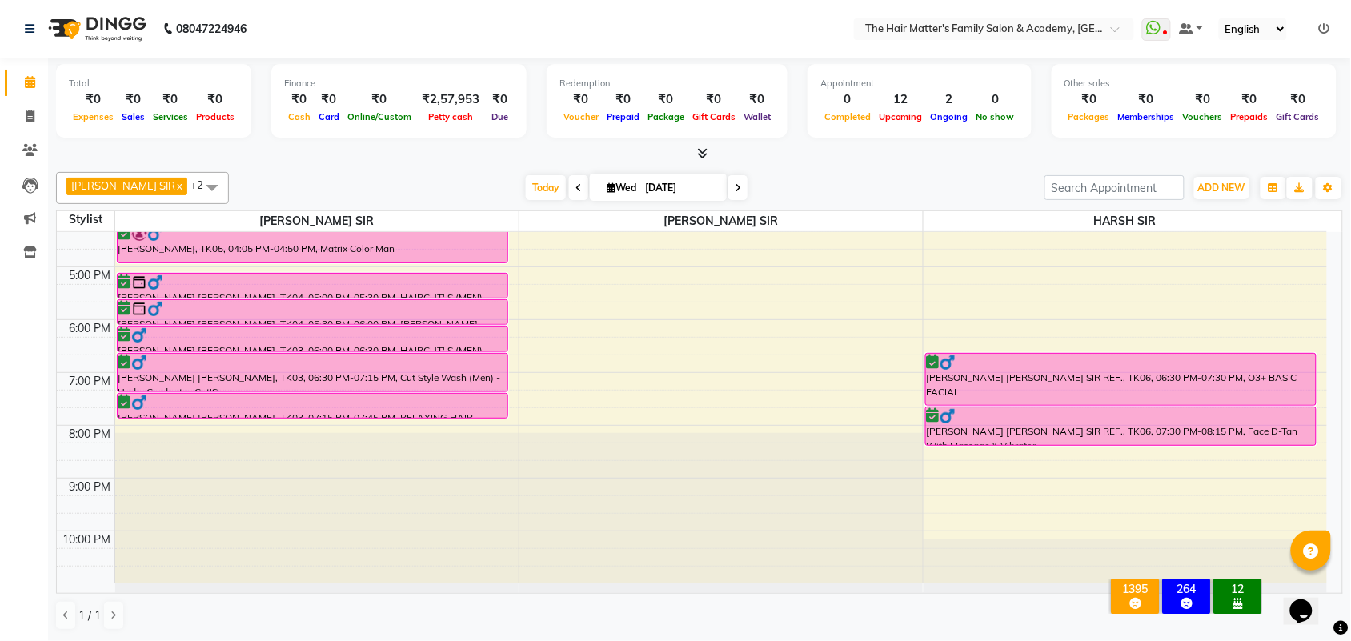
click at [735, 190] on icon at bounding box center [738, 188] width 6 height 10
type input "[DATE]"
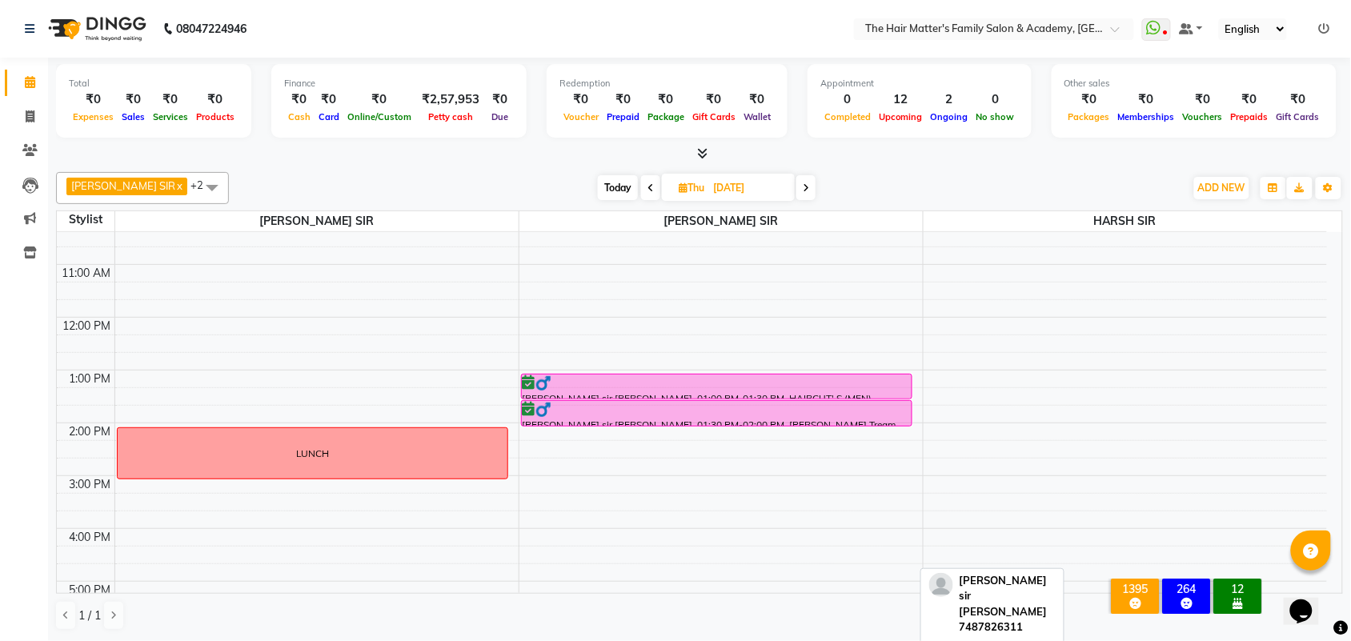
scroll to position [161, 0]
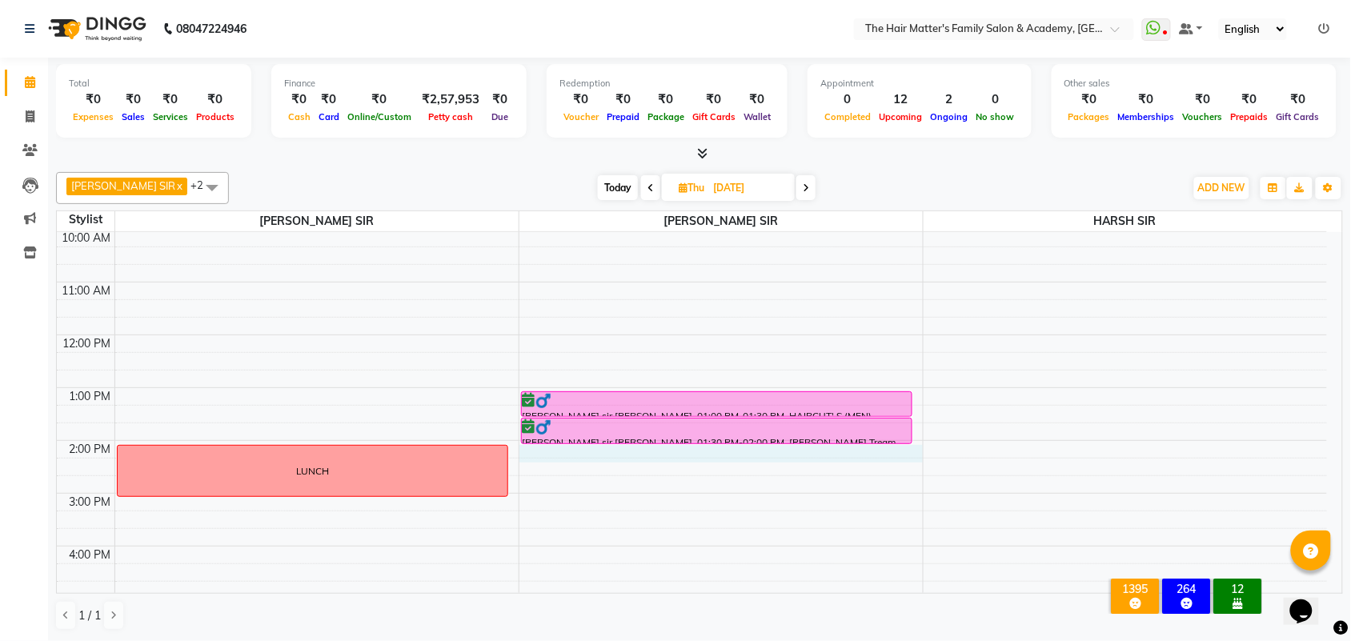
click at [529, 449] on div "7:00 AM 8:00 AM 9:00 AM 10:00 AM 11:00 AM 12:00 PM 1:00 PM 2:00 PM 3:00 PM 4:00…" at bounding box center [692, 493] width 1270 height 844
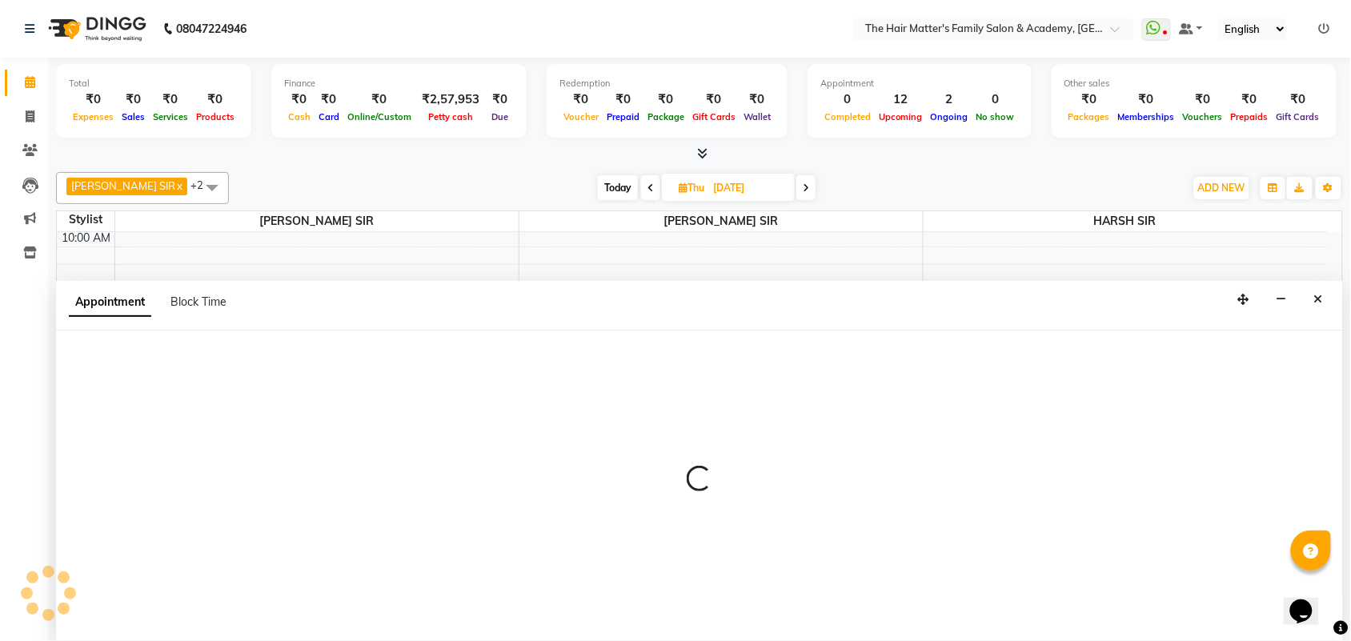
select select "43094"
select select "840"
select select "tentative"
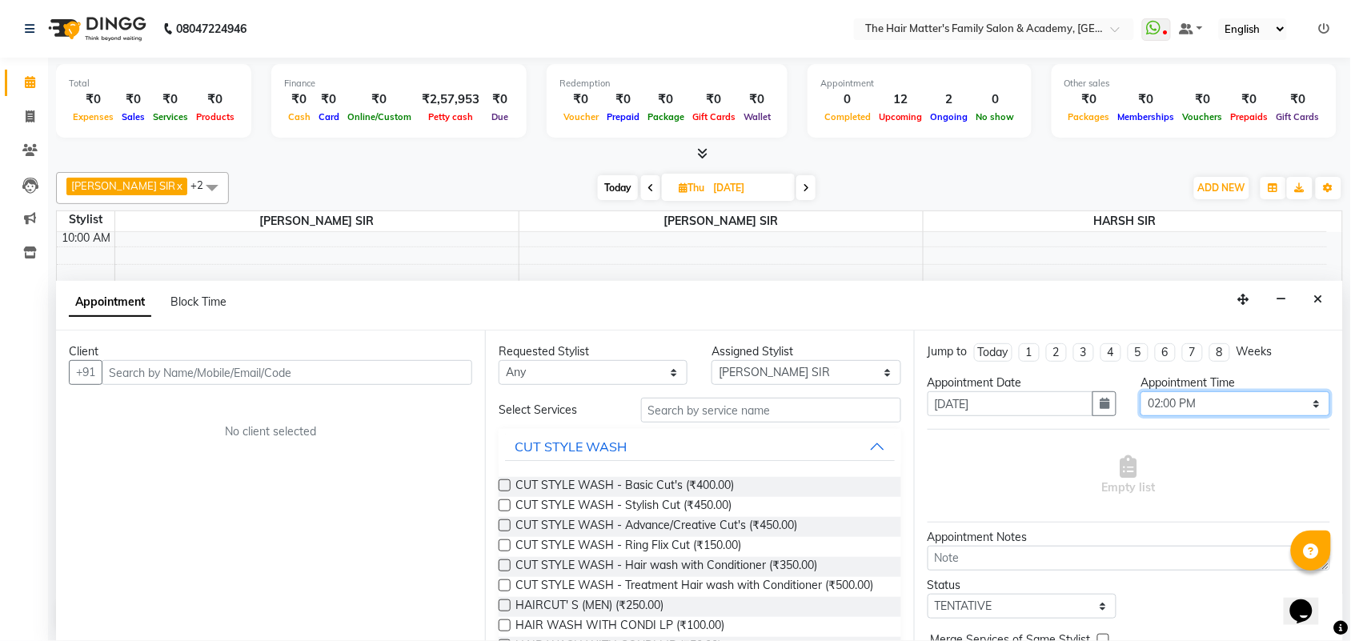
click at [1156, 405] on select "Select 08:00 AM 08:15 AM 08:30 AM 08:45 AM 09:00 AM 09:15 AM 09:30 AM 09:45 AM …" at bounding box center [1234, 403] width 189 height 25
select select "855"
click at [1140, 391] on select "Select 08:00 AM 08:15 AM 08:30 AM 08:45 AM 09:00 AM 09:15 AM 09:30 AM 09:45 AM …" at bounding box center [1234, 403] width 189 height 25
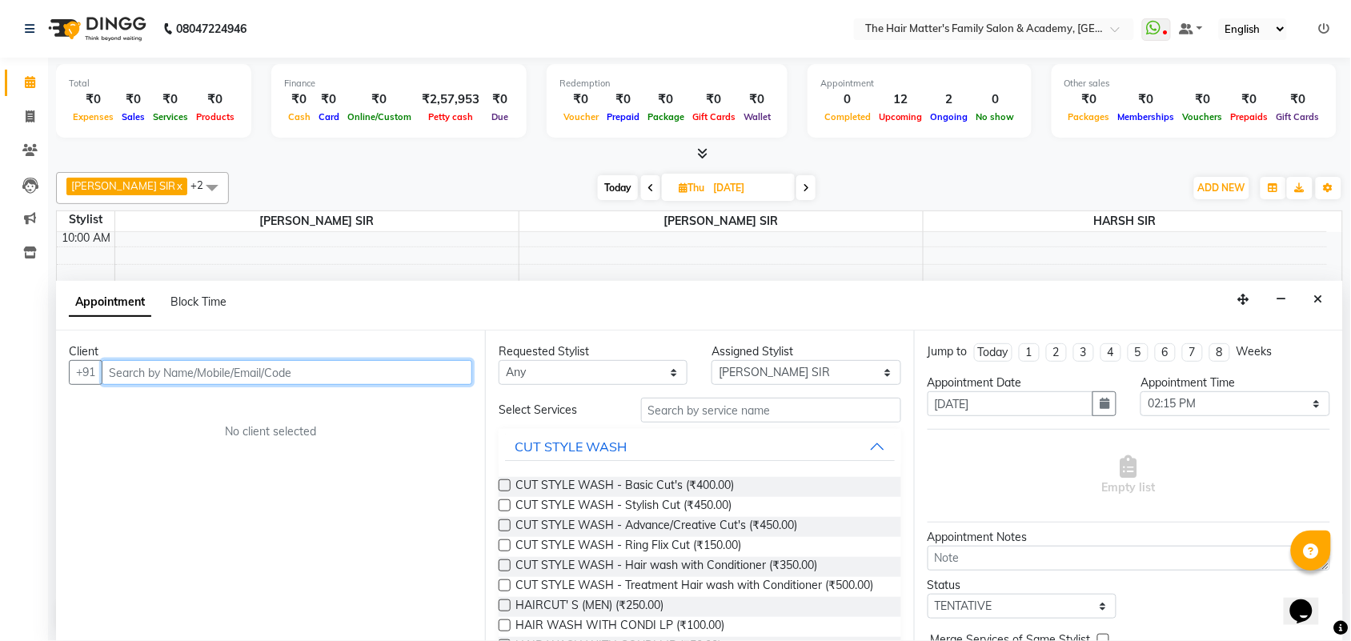
click at [244, 379] on input "text" at bounding box center [287, 372] width 371 height 25
click at [269, 368] on input "text" at bounding box center [287, 372] width 371 height 25
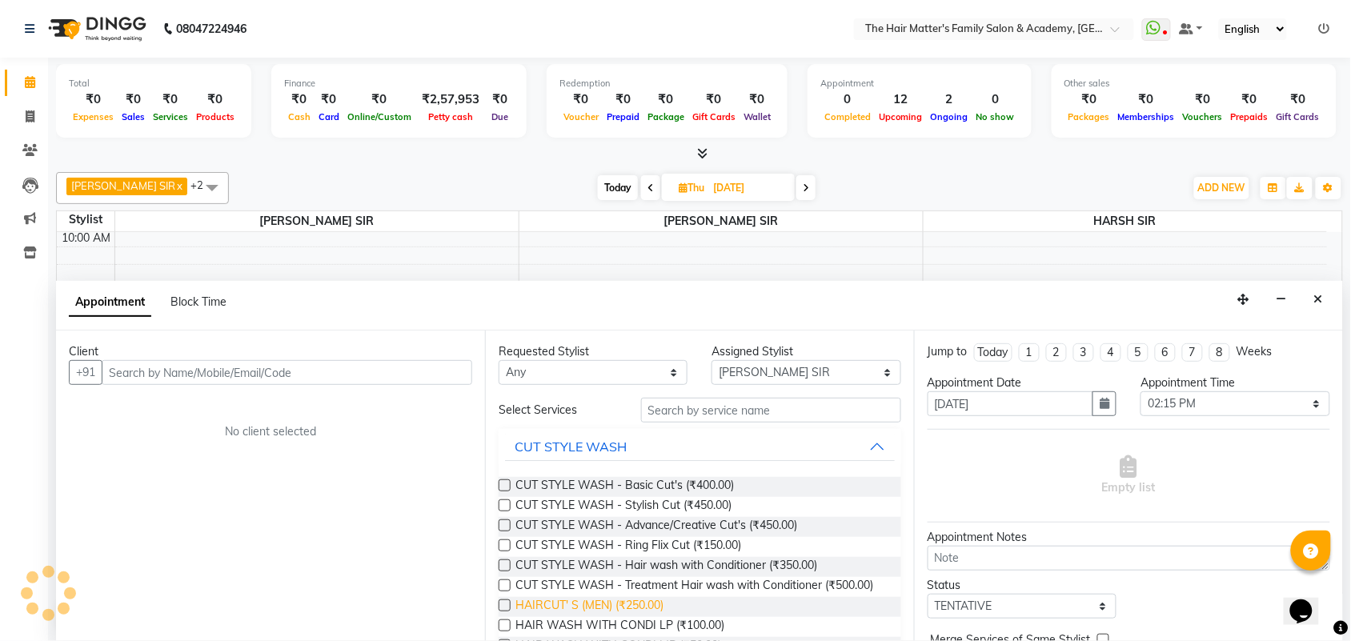
click at [563, 617] on span "HAIRCUT' S (MEN) (₹250.00)" at bounding box center [589, 607] width 148 height 20
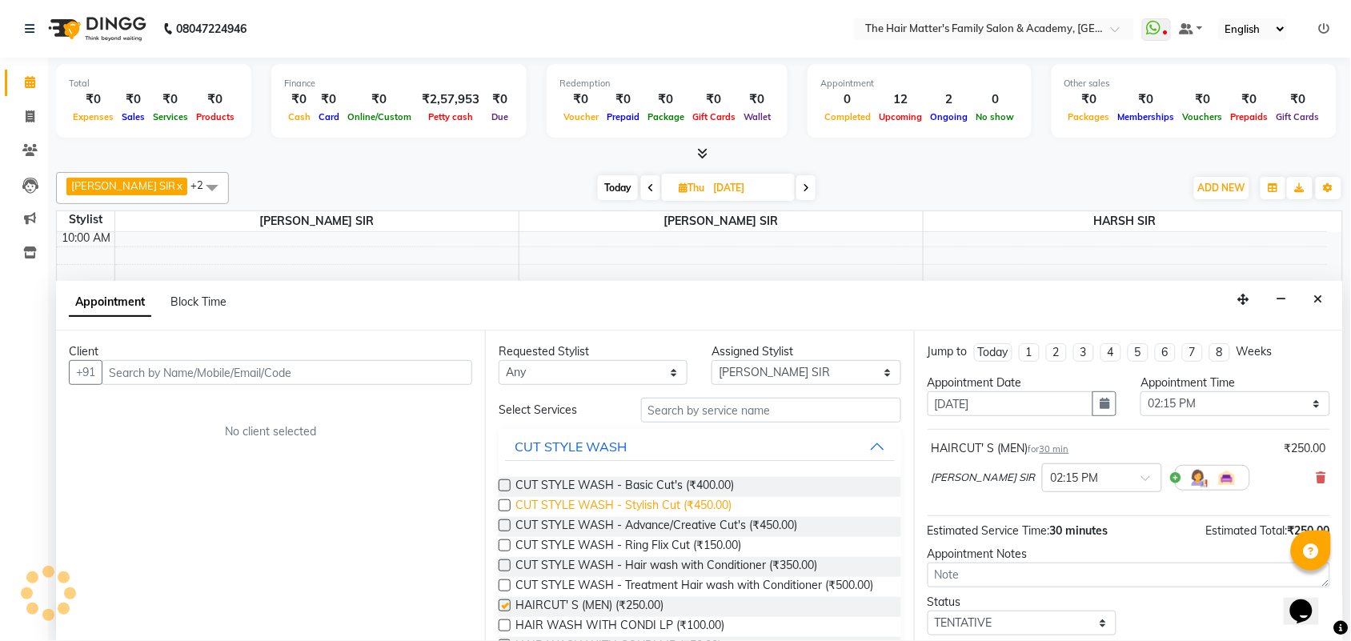
checkbox input "false"
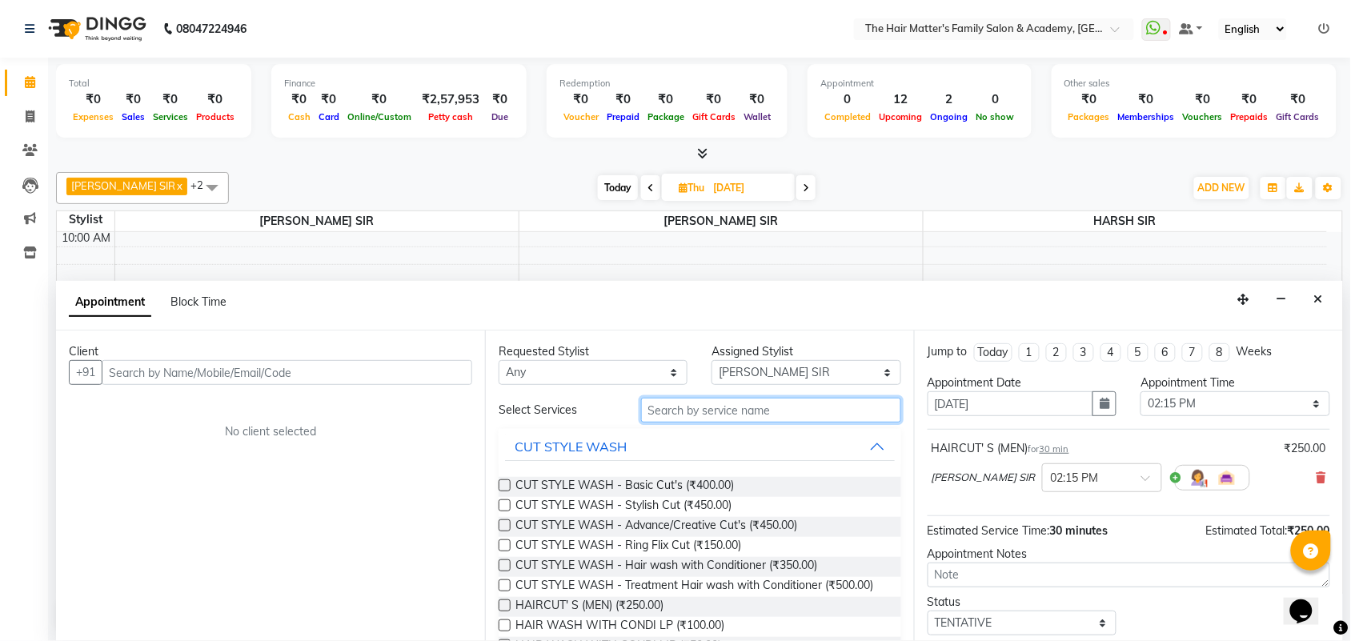
click at [729, 401] on input "text" at bounding box center [771, 410] width 260 height 25
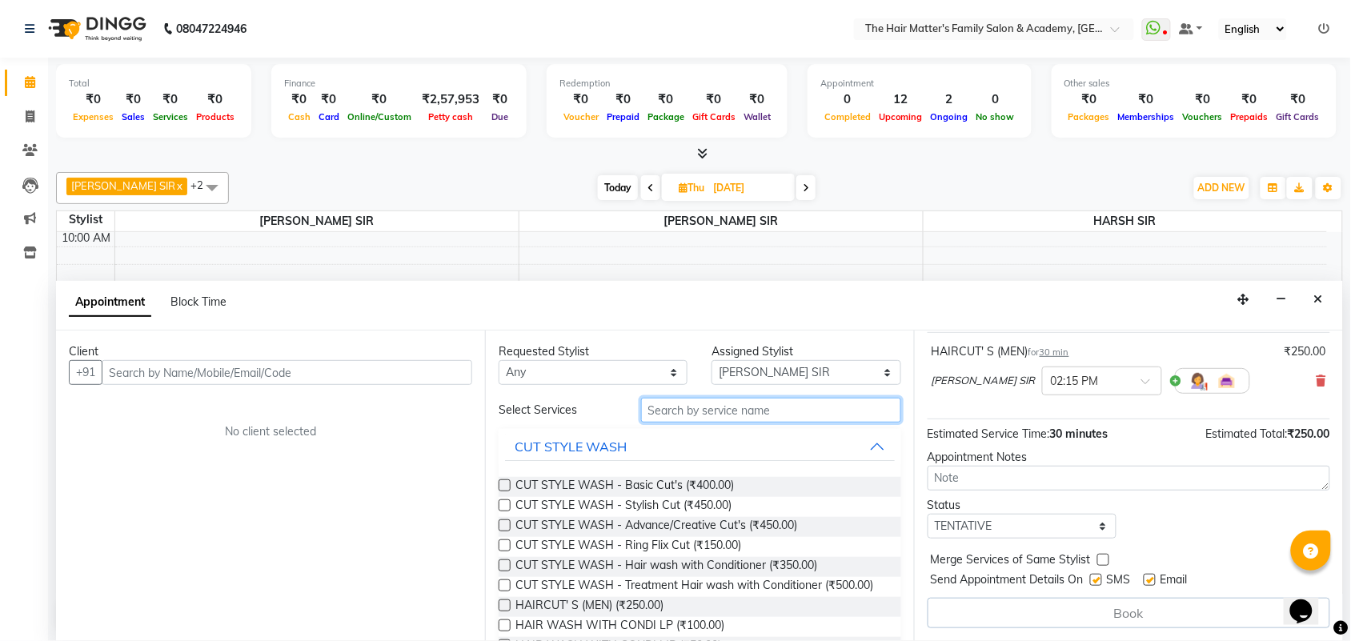
click at [675, 410] on input "text" at bounding box center [771, 410] width 260 height 25
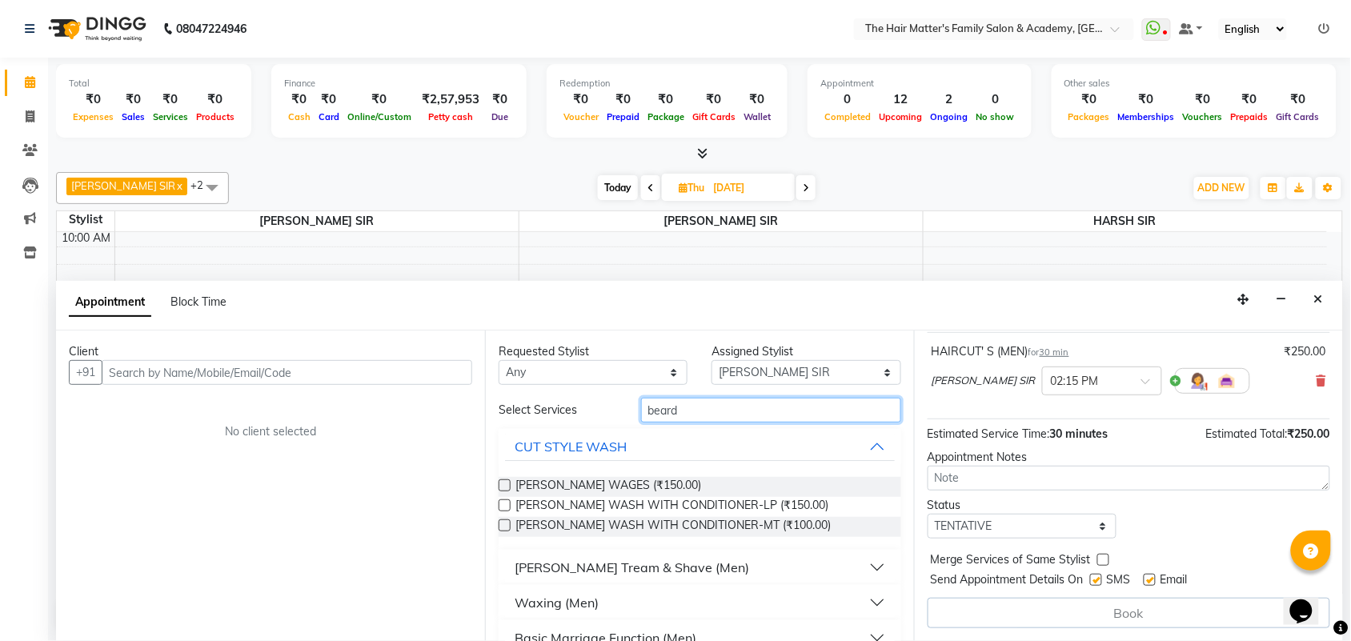
type input "beard"
click at [613, 574] on div "[PERSON_NAME] Tream & Shave (Men)" at bounding box center [632, 567] width 234 height 19
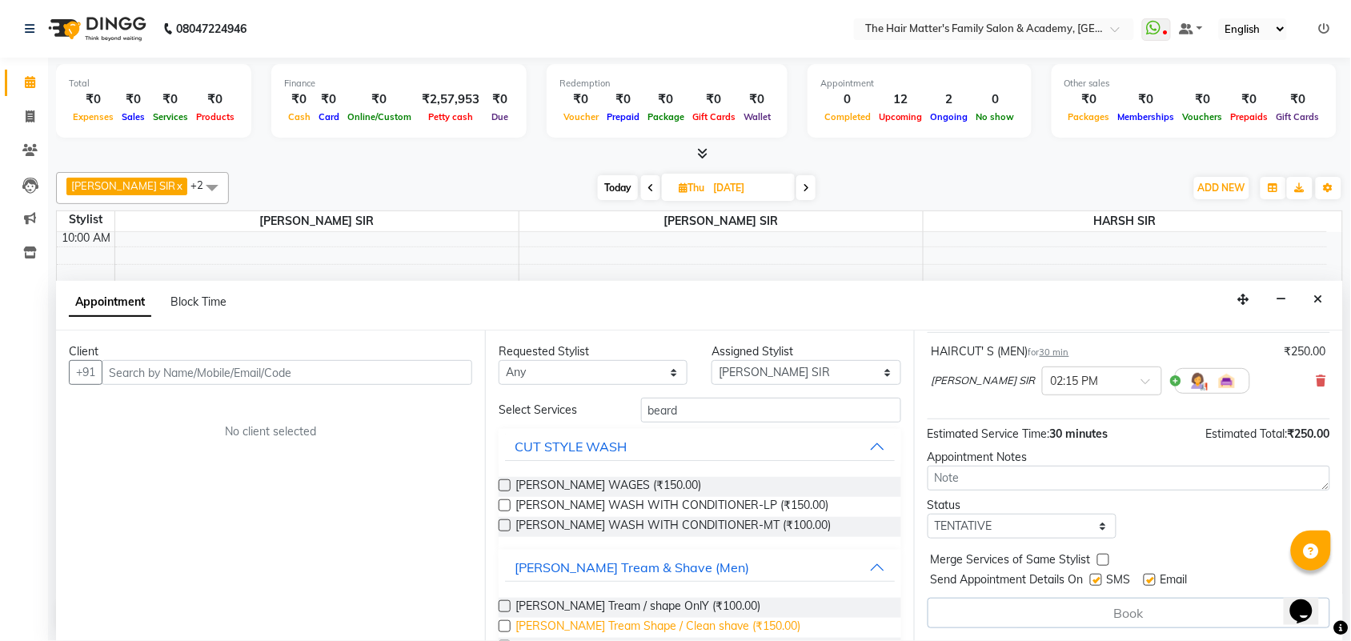
click at [652, 628] on span "[PERSON_NAME] Tream Shape / Clean shave (₹150.00)" at bounding box center [657, 628] width 285 height 20
checkbox input "false"
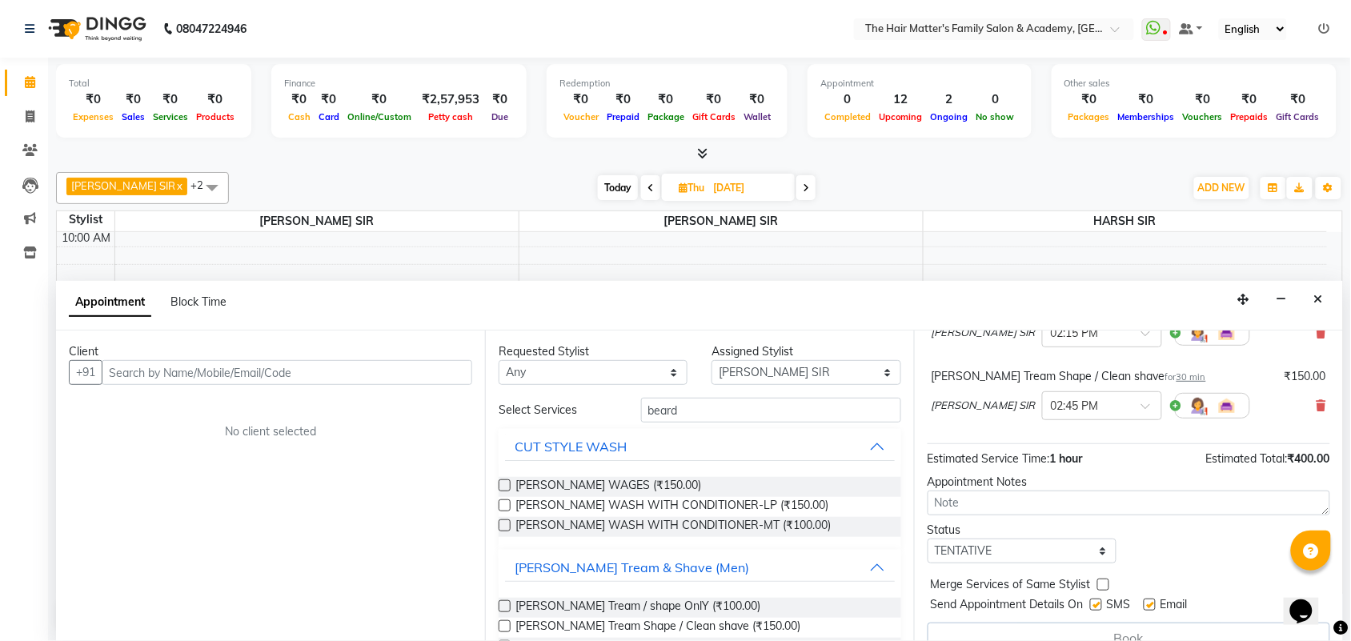
scroll to position [170, 0]
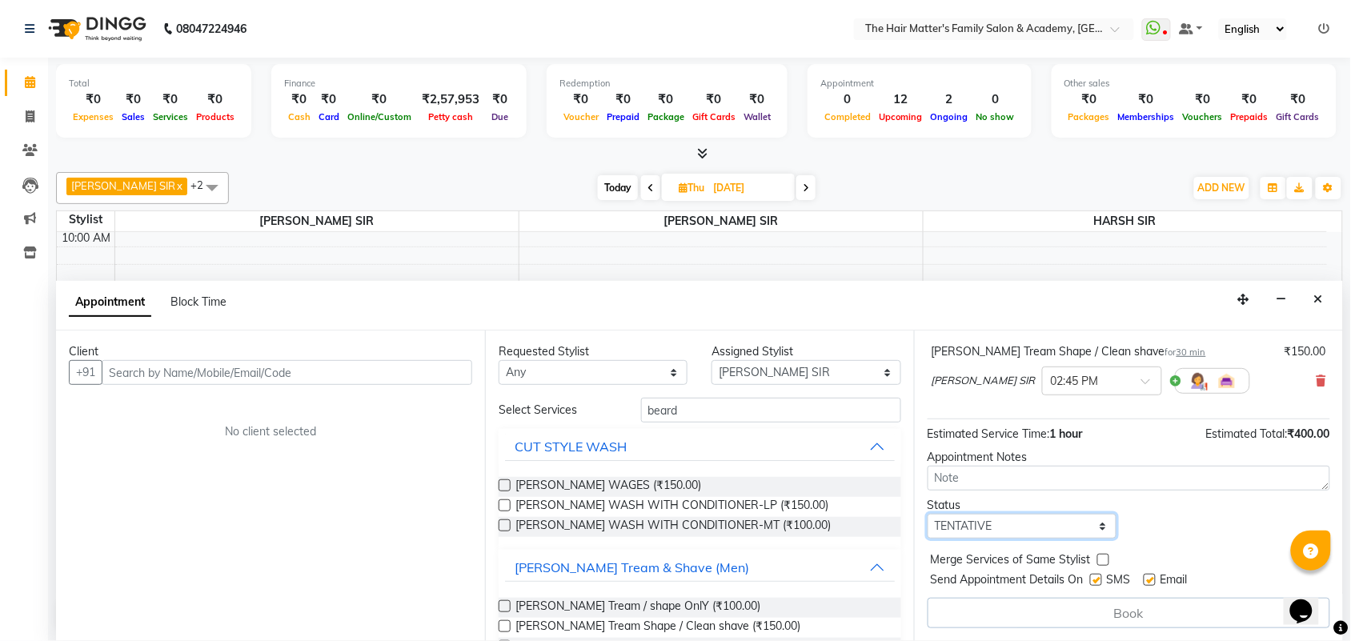
click at [1011, 527] on select "Select TENTATIVE CONFIRM UPCOMING" at bounding box center [1022, 526] width 189 height 25
select select "confirm booking"
click at [928, 514] on select "Select TENTATIVE CONFIRM UPCOMING" at bounding box center [1022, 526] width 189 height 25
click at [278, 387] on div "Client +91 No client selected" at bounding box center [270, 486] width 429 height 311
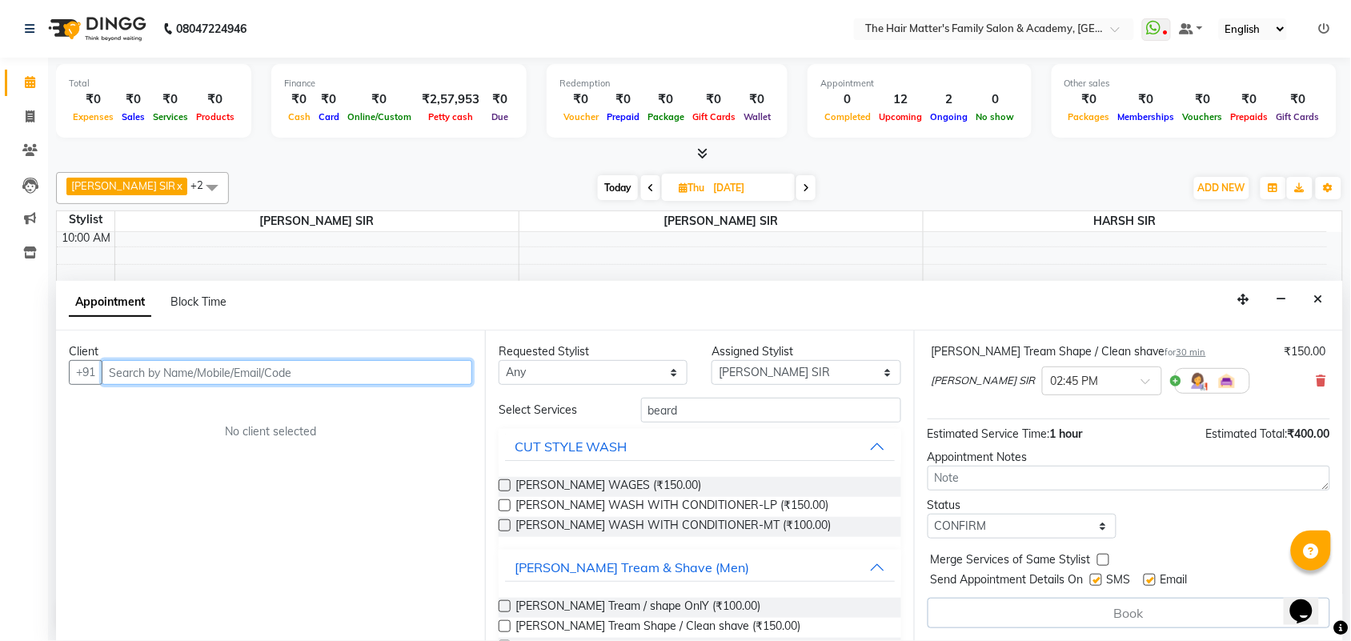
click at [278, 377] on input "text" at bounding box center [287, 372] width 371 height 25
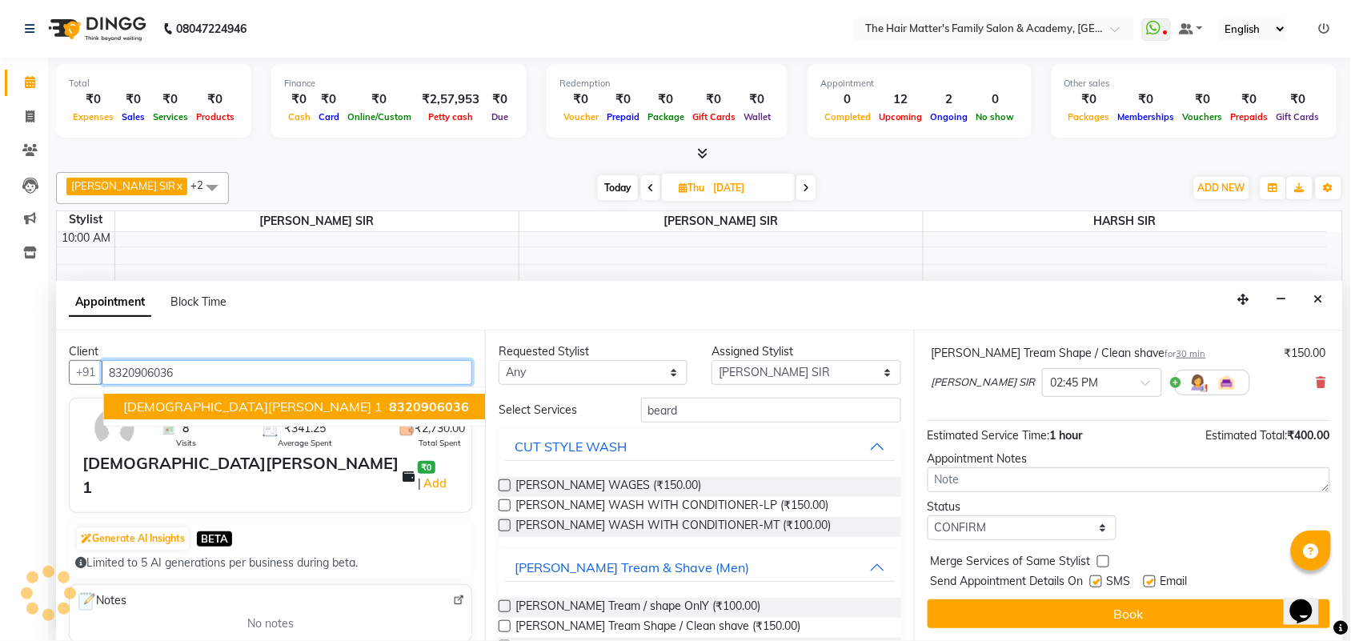
scroll to position [170, 0]
click at [161, 401] on span "[DEMOGRAPHIC_DATA][PERSON_NAME] 1" at bounding box center [252, 407] width 259 height 16
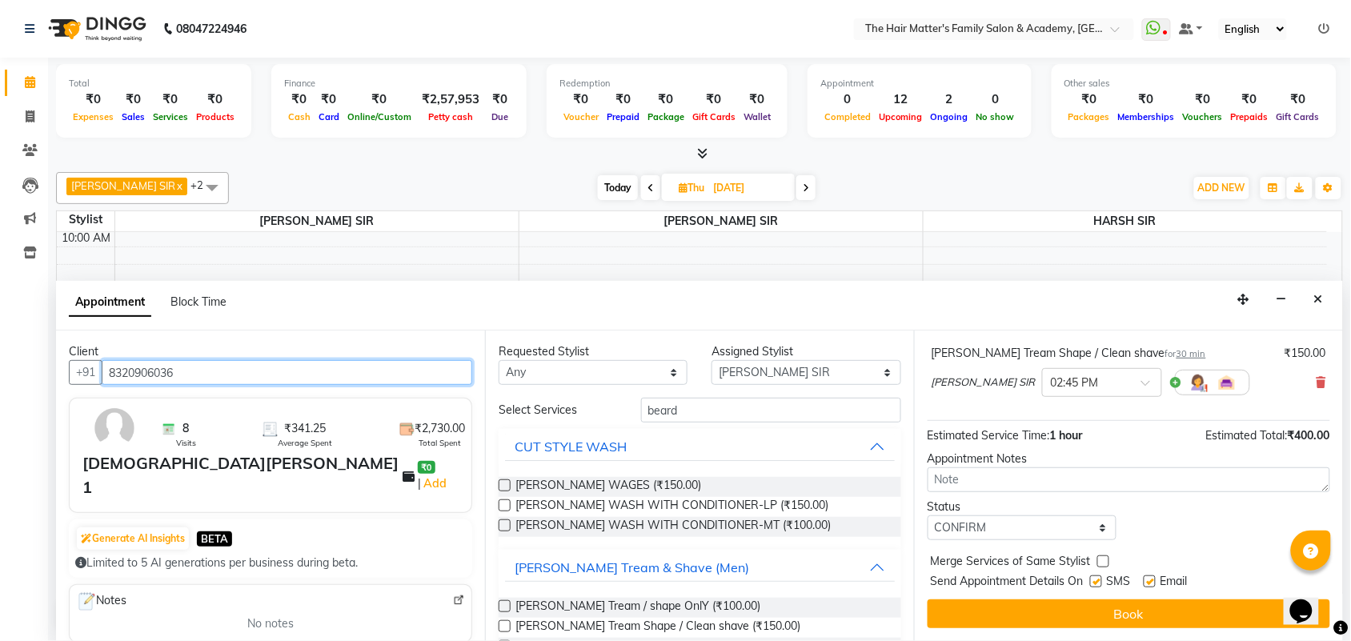
scroll to position [169, 0]
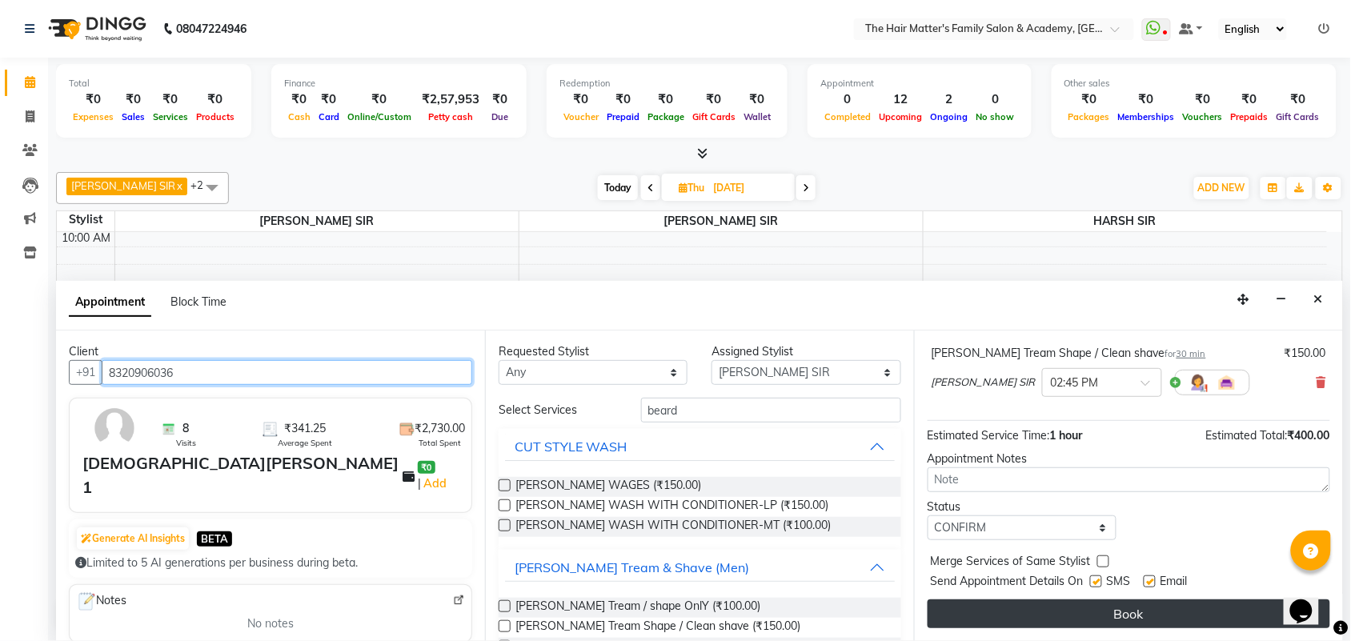
type input "8320906036"
click at [1046, 613] on button "Book" at bounding box center [1129, 613] width 403 height 29
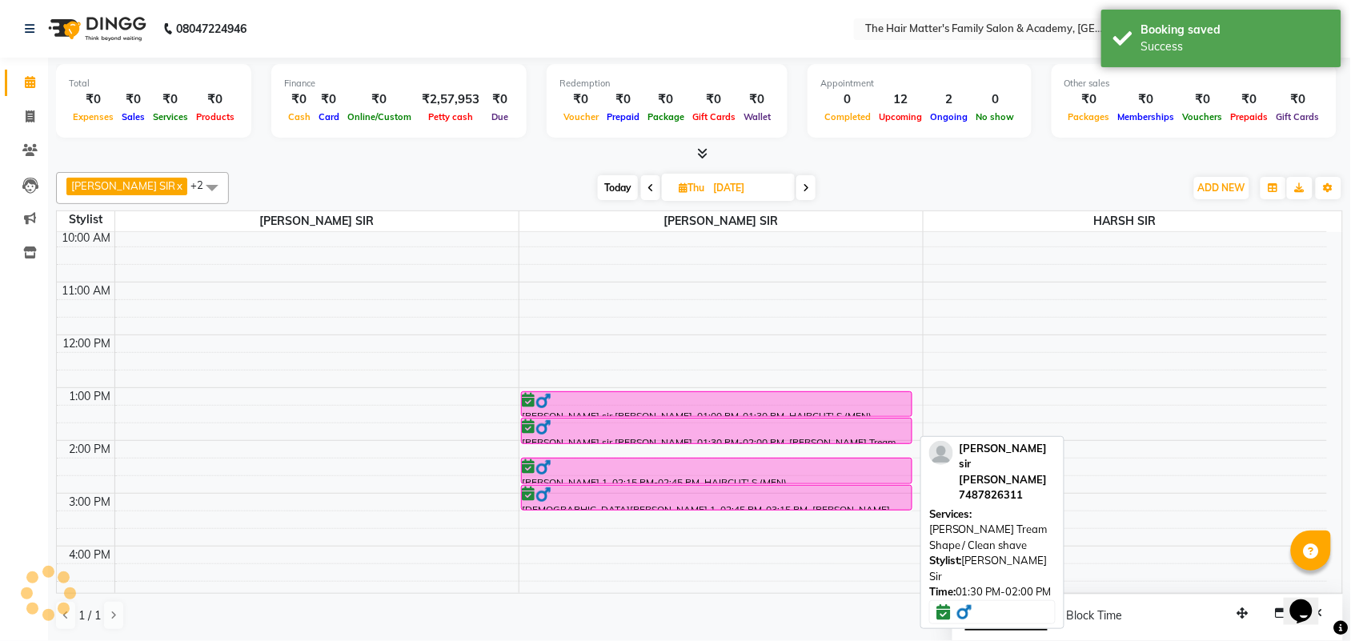
scroll to position [0, 0]
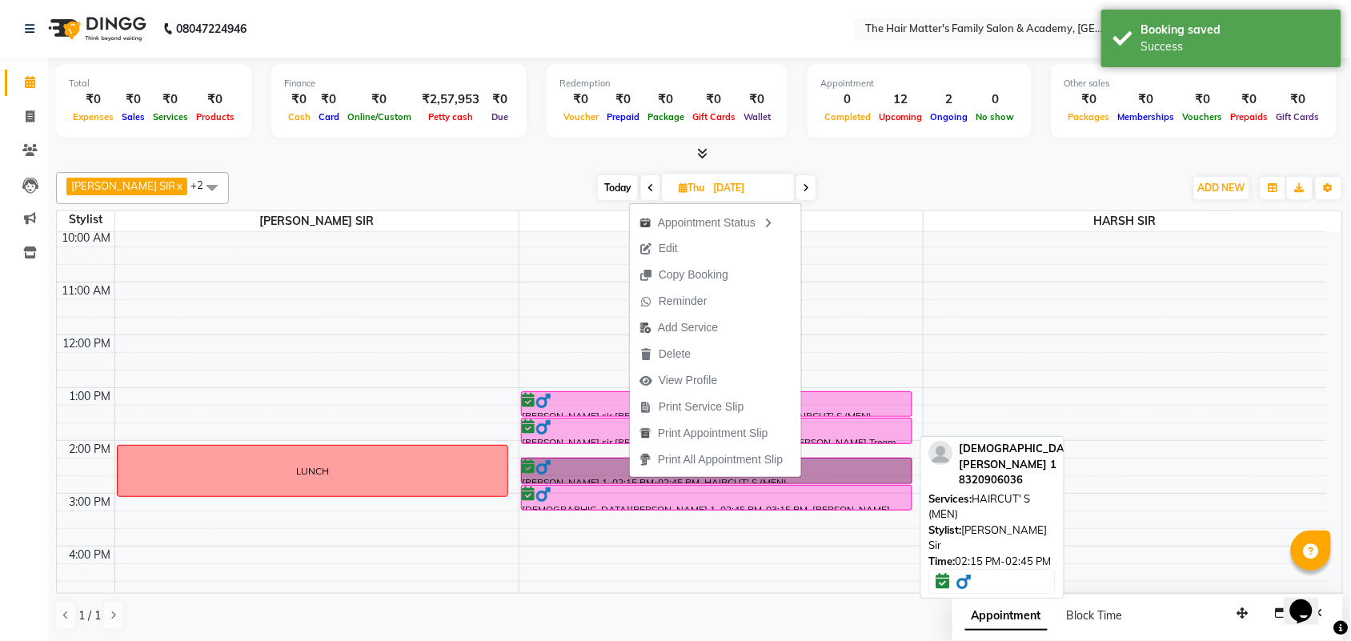
click at [629, 478] on link "[PERSON_NAME] 1, 02:15 PM-02:45 PM, HAIRCUT' S (MEN)" at bounding box center [716, 471] width 391 height 26
select select "6"
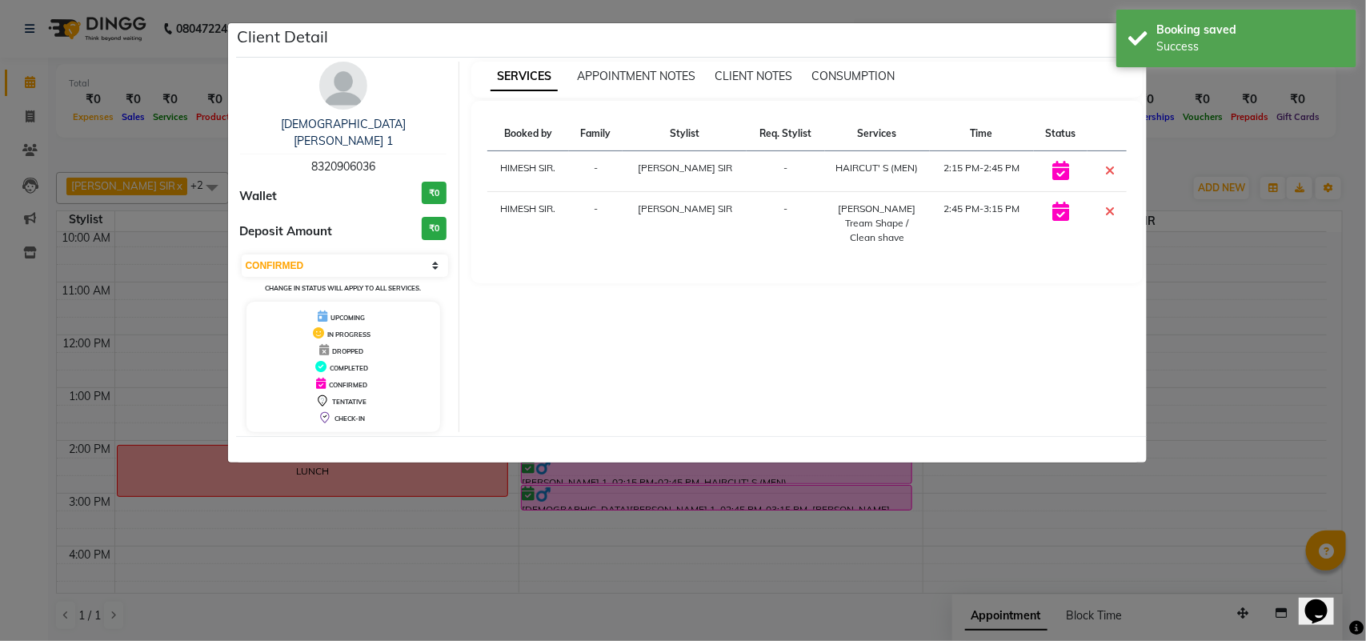
click at [352, 159] on span "8320906036" at bounding box center [343, 166] width 64 height 14
copy span "8320906036"
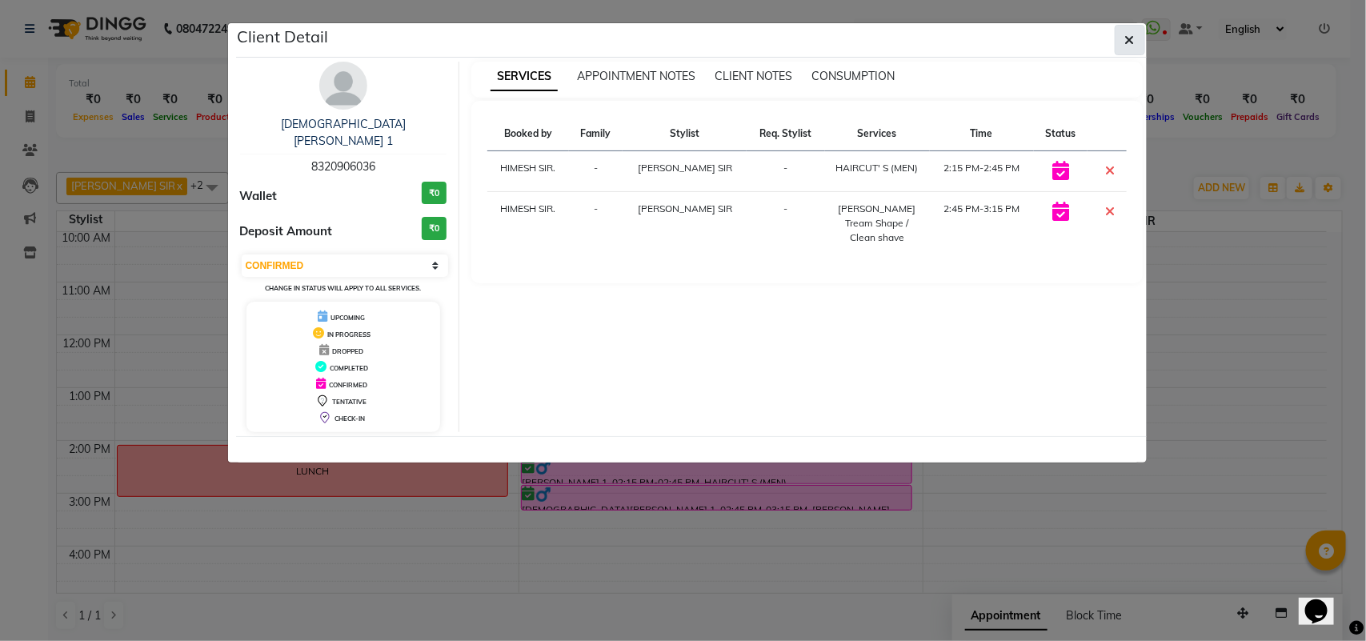
click at [1122, 52] on button "button" at bounding box center [1130, 40] width 30 height 30
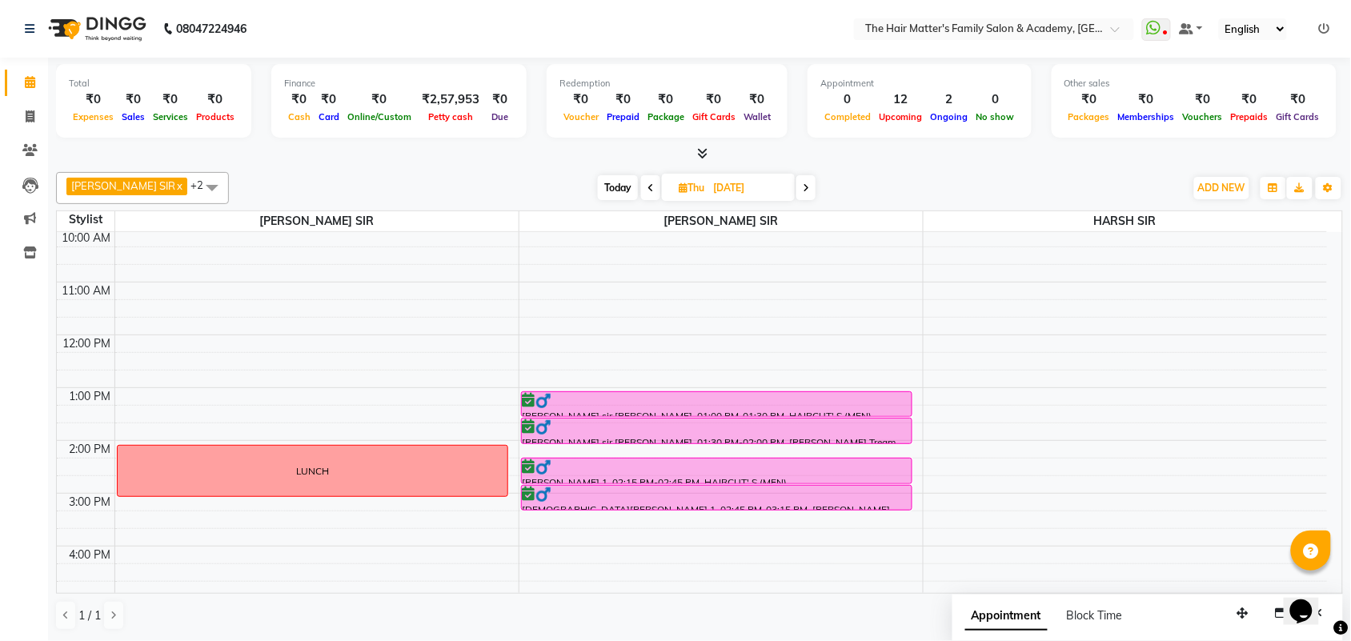
click at [1261, 44] on nav "08047224946 Select Location × The Hair Matter's Family Salon & Academy, [GEOGRA…" at bounding box center [675, 29] width 1351 height 58
click at [1265, 30] on select "English ENGLISH Español العربية मराठी हिंदी ગુજરાતી தமிழ் 中文" at bounding box center [1253, 29] width 68 height 22
drag, startPoint x: 1265, startPoint y: 34, endPoint x: 1265, endPoint y: 80, distance: 45.6
click at [1265, 74] on app-home "08047224946 Select Location × The Hair Matter's Family Salon & Academy, S.p Rin…" at bounding box center [675, 320] width 1351 height 641
click at [1241, 36] on select "English ENGLISH Español العربية मराठी हिंदी ગુજરાતી தமிழ் 中文" at bounding box center [1253, 29] width 68 height 22
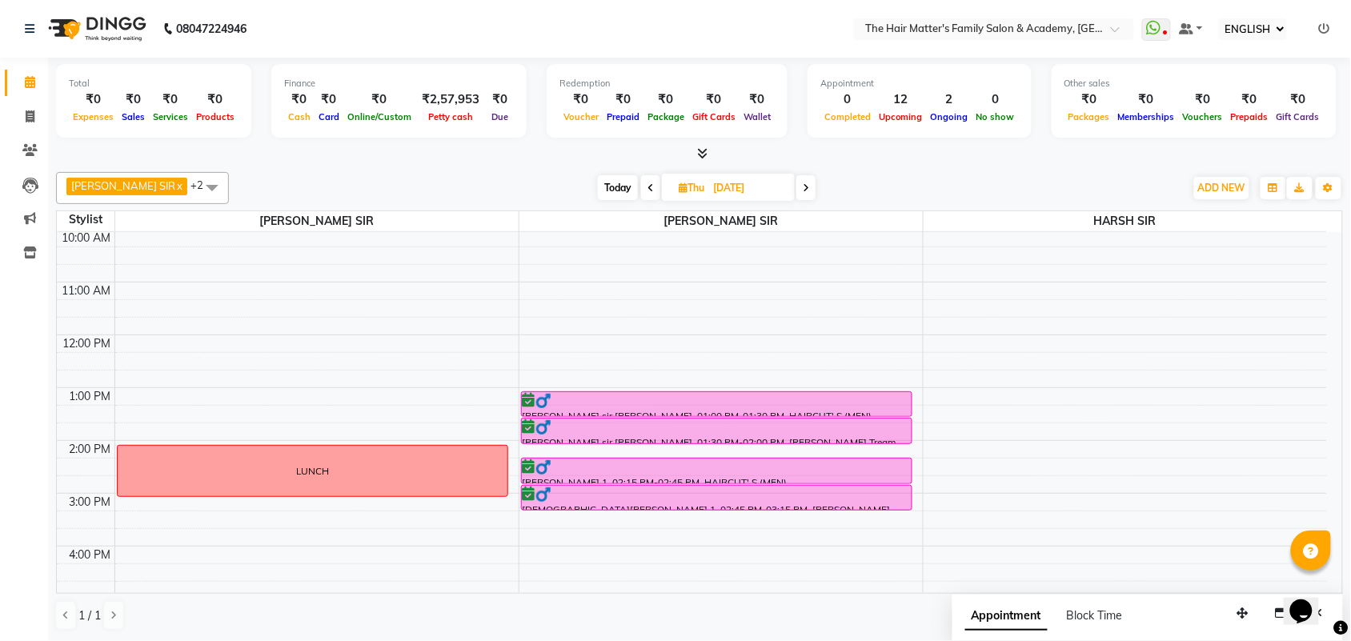
click at [1219, 18] on select "English ENGLISH Español العربية मराठी हिंदी ગુજરાતી தமிழ் 中文" at bounding box center [1253, 29] width 68 height 22
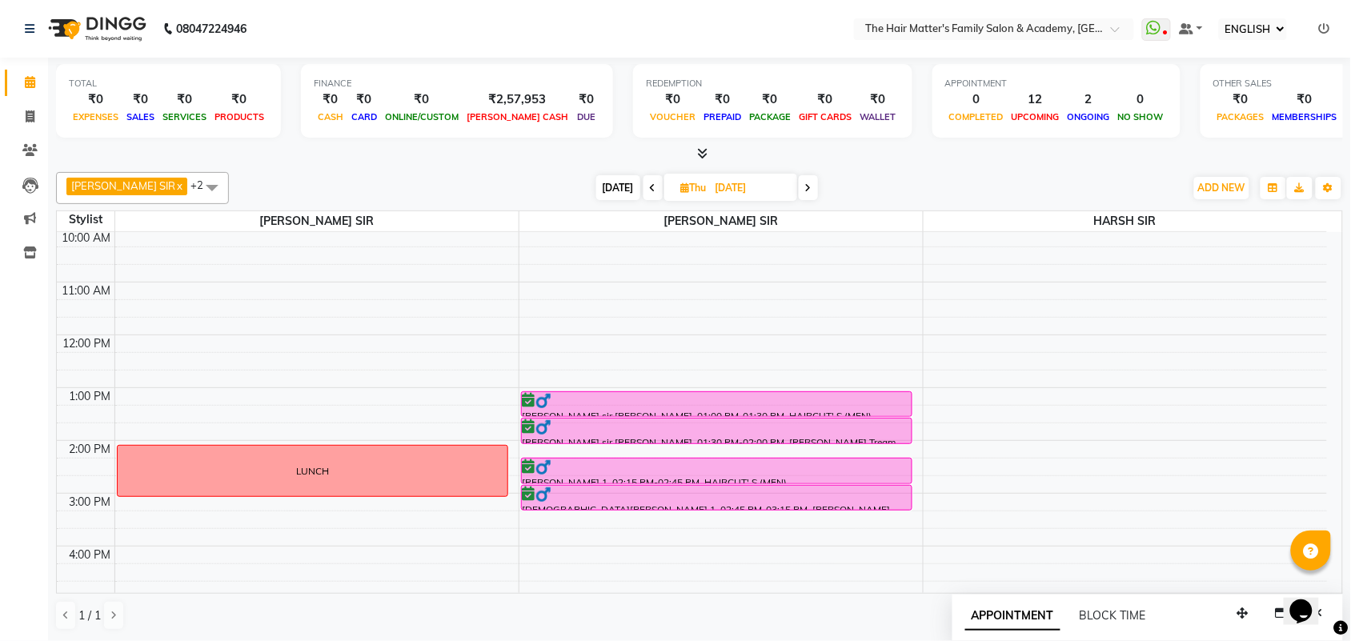
click at [1264, 16] on nav "08047224946 Select Location × The Hair Matter's Family Salon & Academy, [GEOGRA…" at bounding box center [675, 29] width 1351 height 58
click at [1263, 41] on nav "08047224946 Select Location × The Hair Matter's Family Salon & Academy, [GEOGRA…" at bounding box center [675, 29] width 1351 height 58
click at [1260, 33] on select "English ENGLISH Español العربية मराठी हिंदी ગુજરાતી தமிழ் 中文" at bounding box center [1253, 29] width 68 height 22
select select "en"
click at [1219, 18] on select "English ENGLISH Español العربية मराठी हिंदी ગુજરાતી தமிழ் 中文" at bounding box center [1253, 29] width 68 height 22
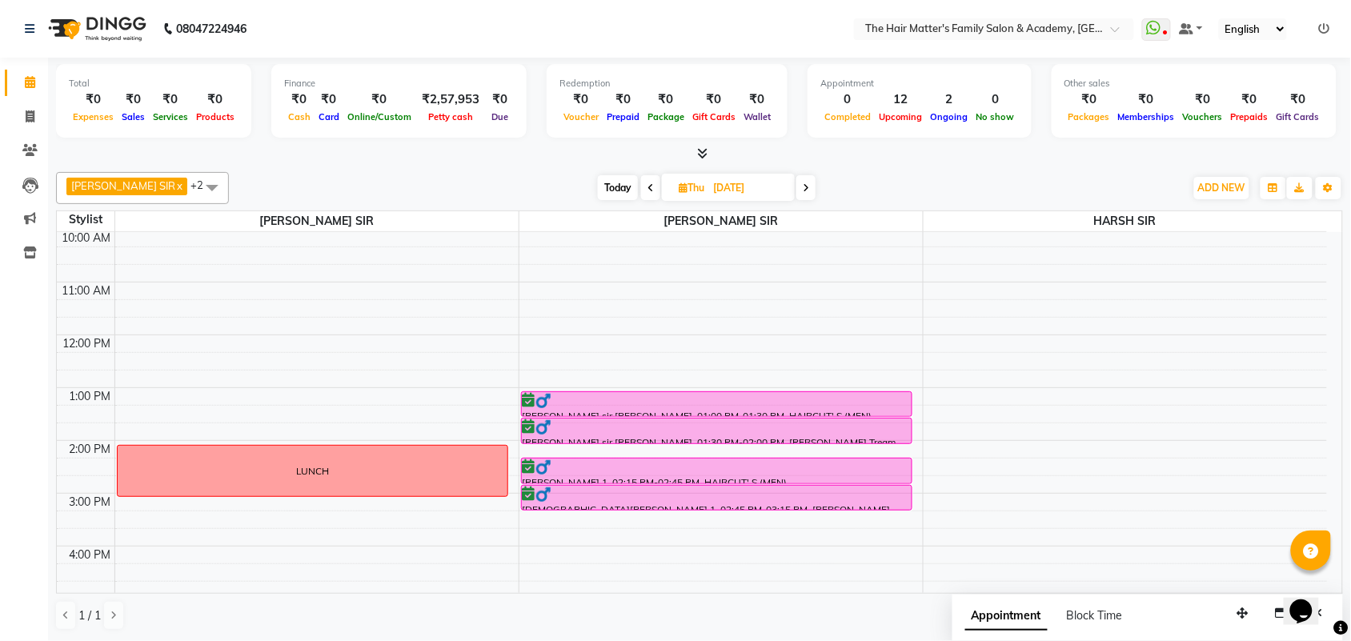
click at [1141, 34] on ul "Select Location × The Hair Matter's Family Salon & Academy, [GEOGRAPHIC_DATA]" at bounding box center [994, 29] width 296 height 22
click at [1146, 34] on span at bounding box center [1156, 29] width 29 height 22
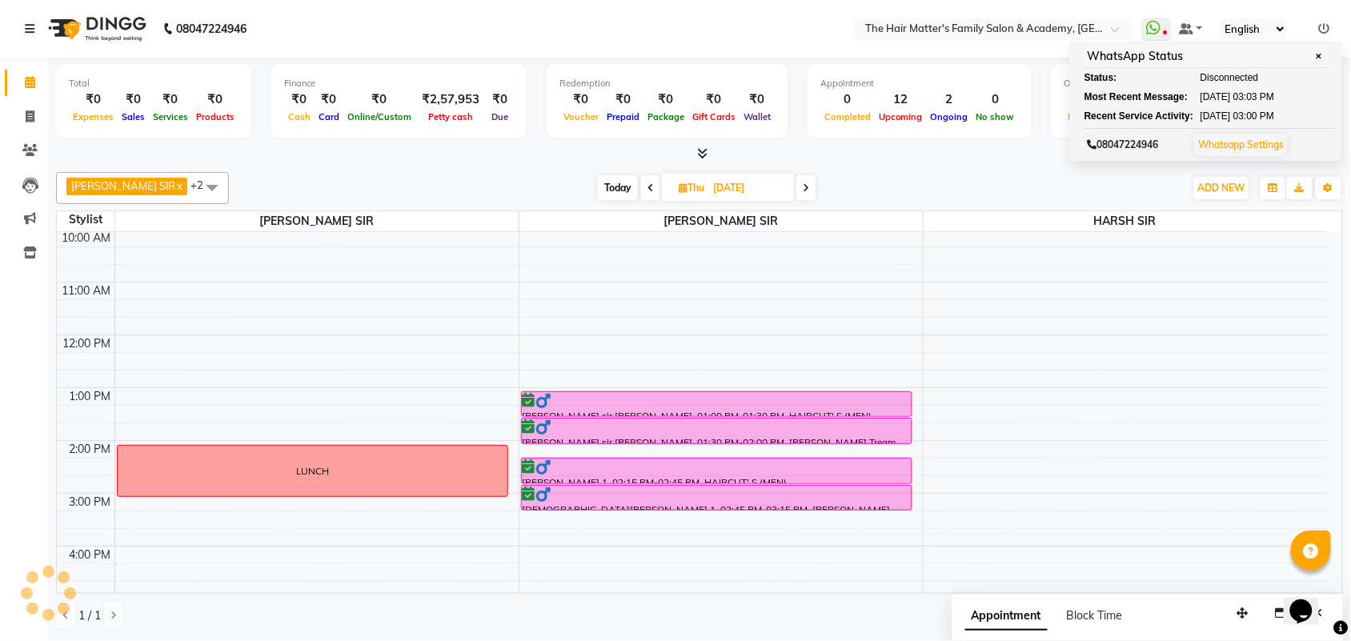
drag, startPoint x: 1149, startPoint y: 34, endPoint x: 1172, endPoint y: 44, distance: 25.4
click at [1156, 38] on span at bounding box center [1156, 29] width 29 height 22
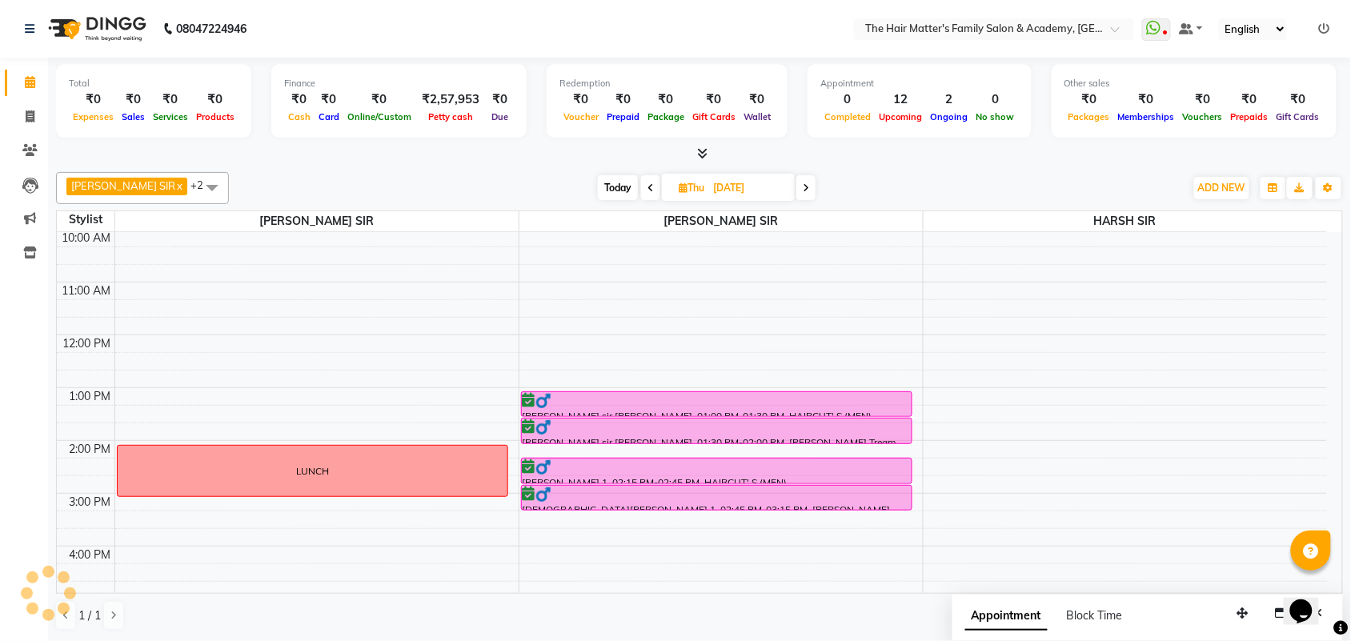
drag, startPoint x: 1173, startPoint y: 44, endPoint x: 1180, endPoint y: 52, distance: 10.8
click at [1180, 52] on nav "08047224946 Select Location × The Hair Matter's Family Salon & Academy, [GEOGRA…" at bounding box center [675, 29] width 1351 height 58
click at [1161, 16] on nav "08047224946 Select Location × The Hair Matter's Family Salon & Academy, [GEOGRA…" at bounding box center [675, 29] width 1351 height 58
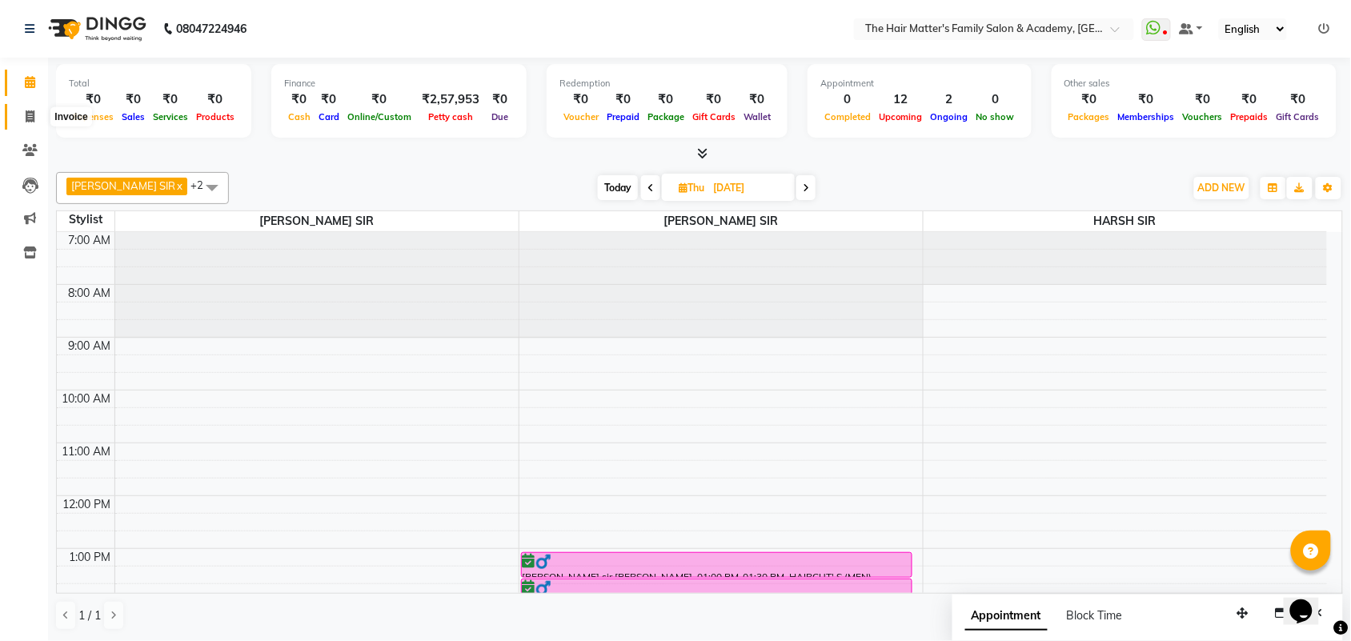
click at [30, 108] on span at bounding box center [30, 117] width 28 height 18
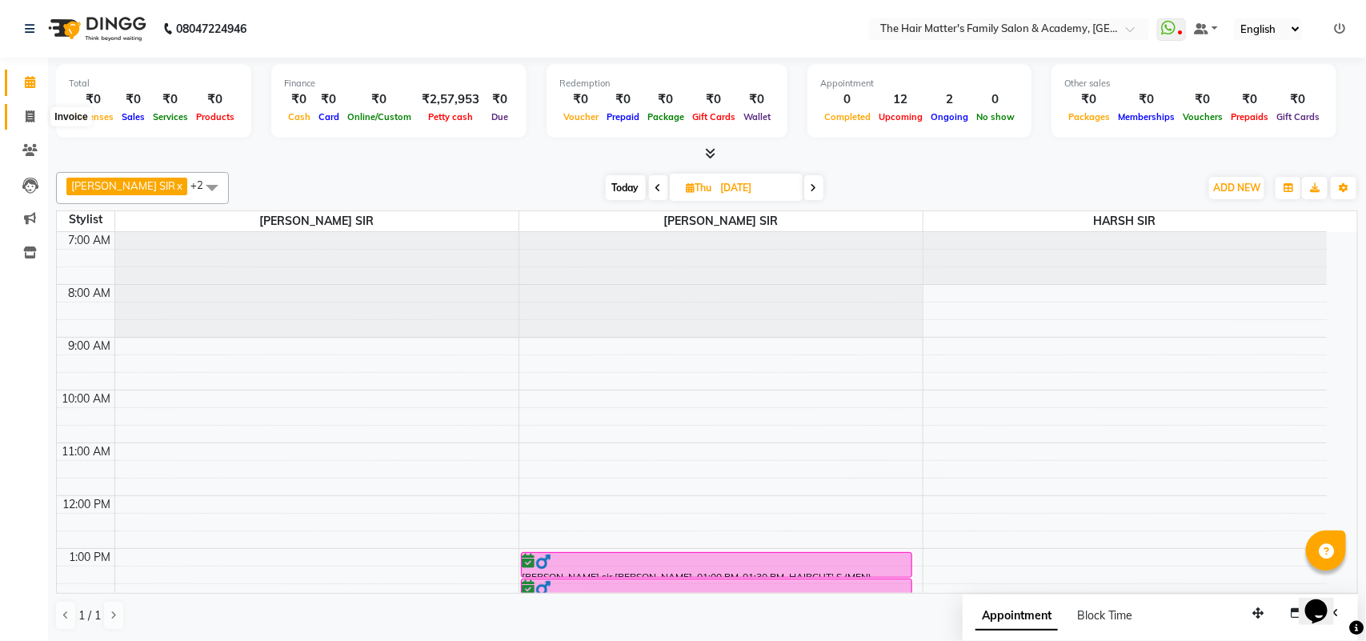
select select "service"
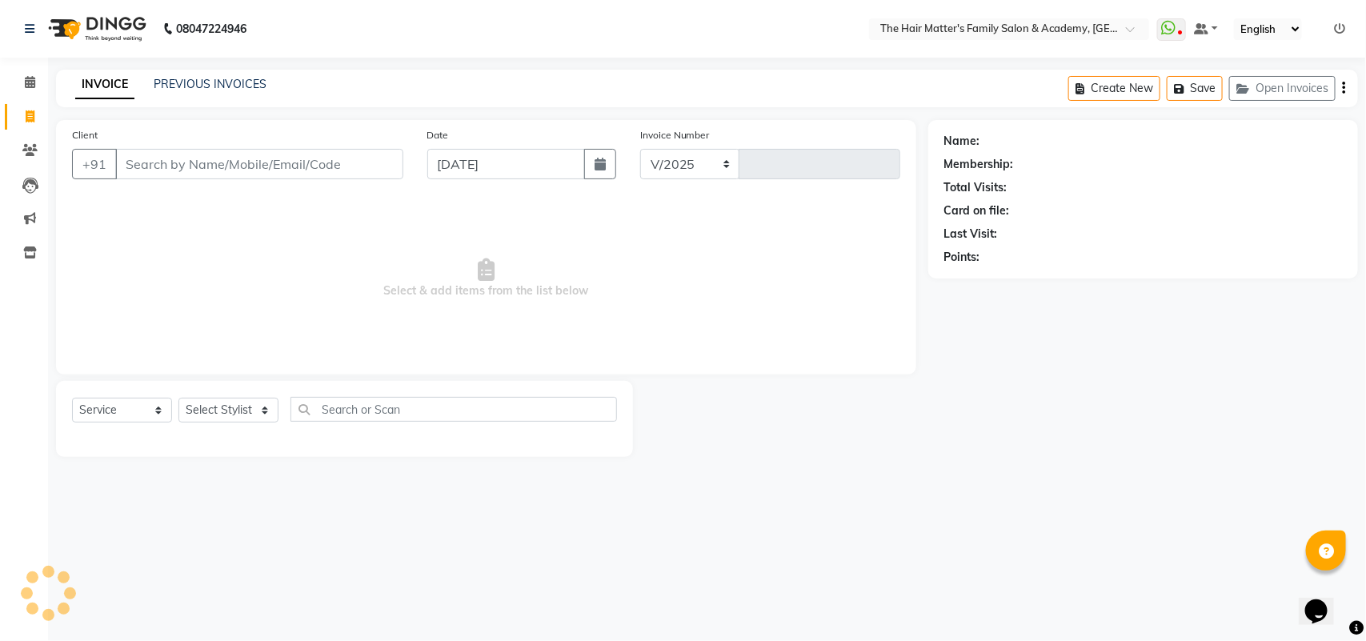
select select "5980"
type input "1666"
click at [34, 82] on icon at bounding box center [30, 82] width 10 height 12
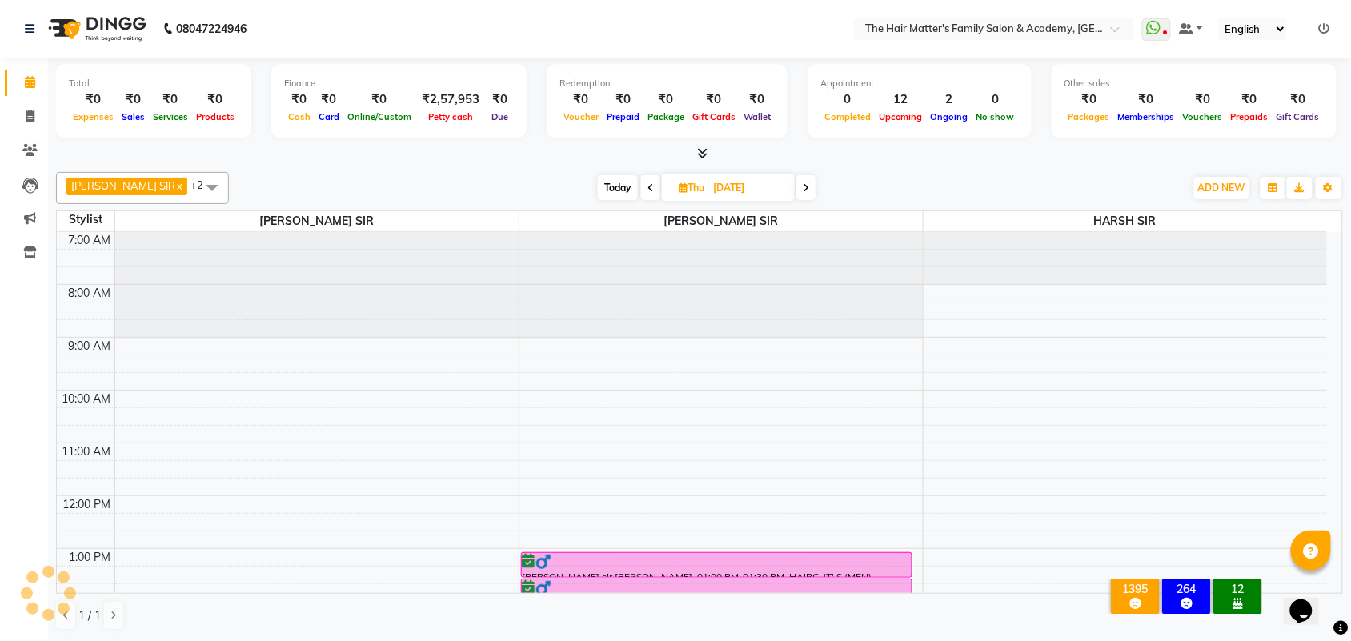
click at [605, 186] on span "Today" at bounding box center [618, 187] width 40 height 25
type input "[DATE]"
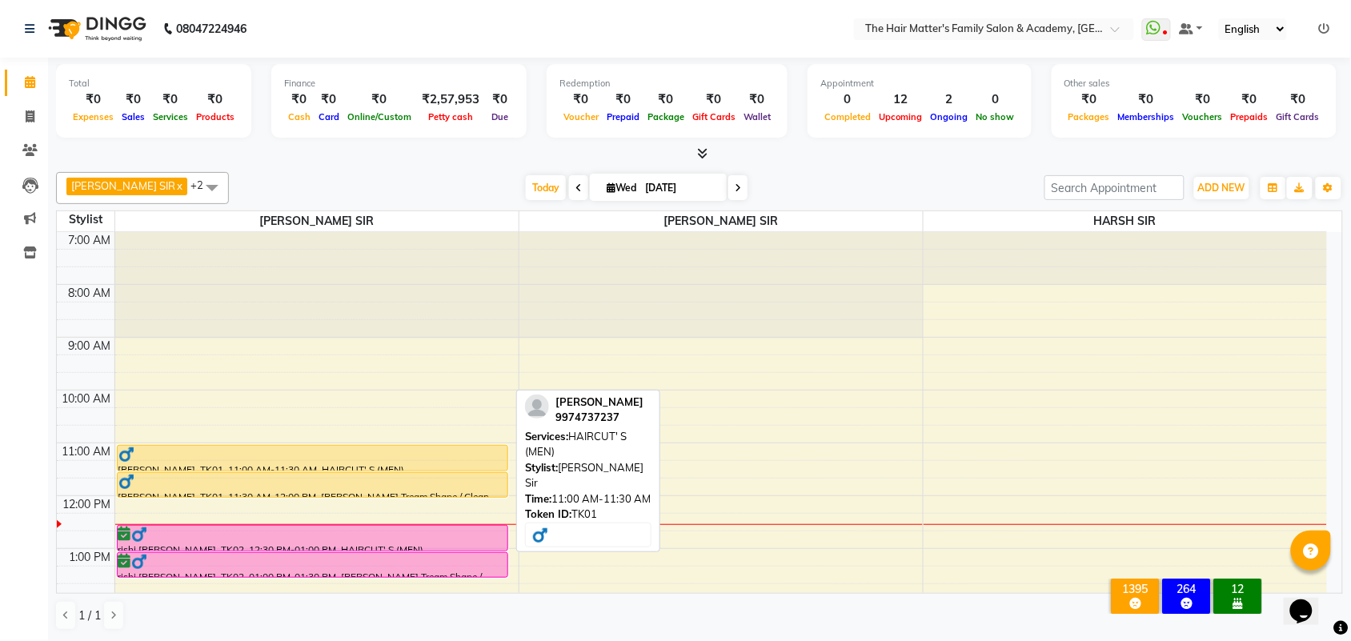
click at [311, 464] on div "[PERSON_NAME], TK01, 11:00 AM-11:30 AM, HAIRCUT' S (MEN)" at bounding box center [313, 458] width 390 height 25
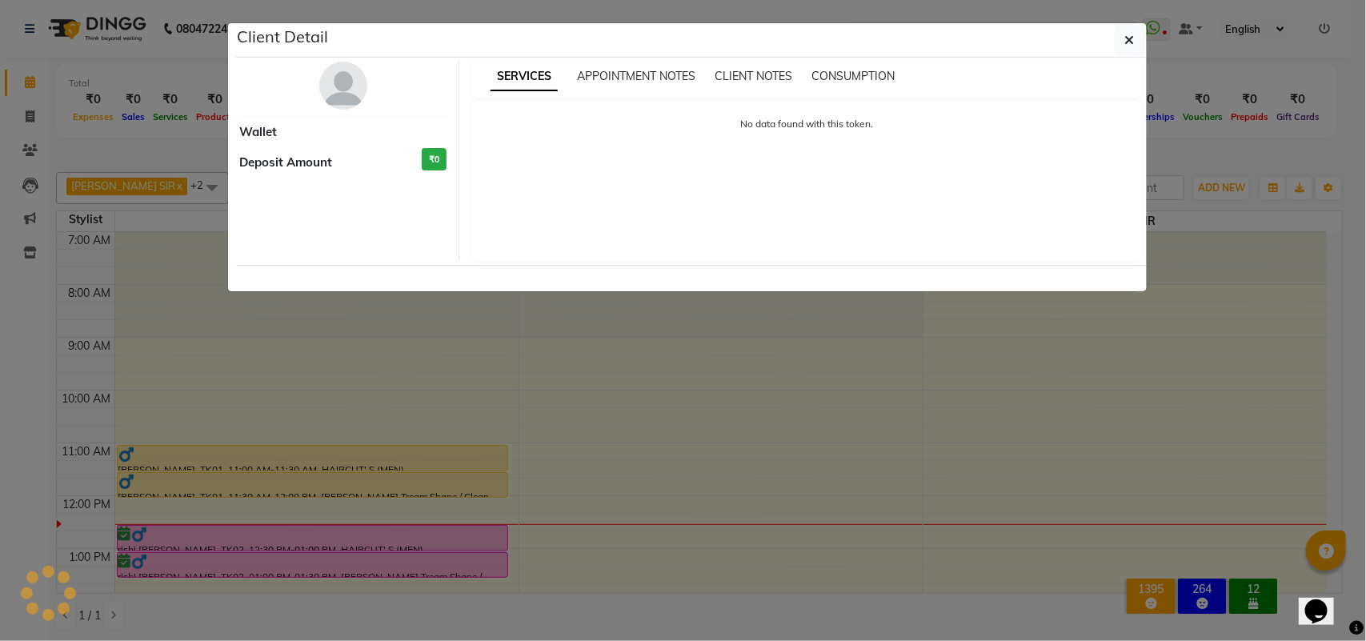
select select "1"
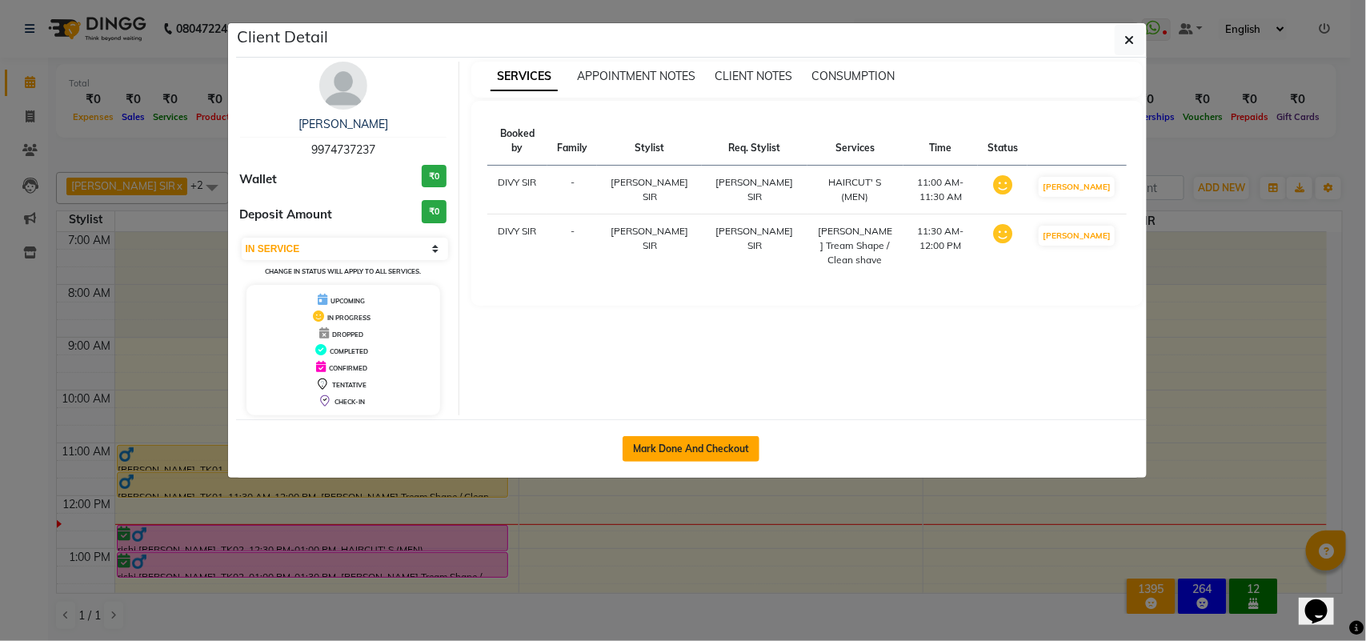
click at [681, 448] on button "Mark Done And Checkout" at bounding box center [691, 449] width 137 height 26
select select "service"
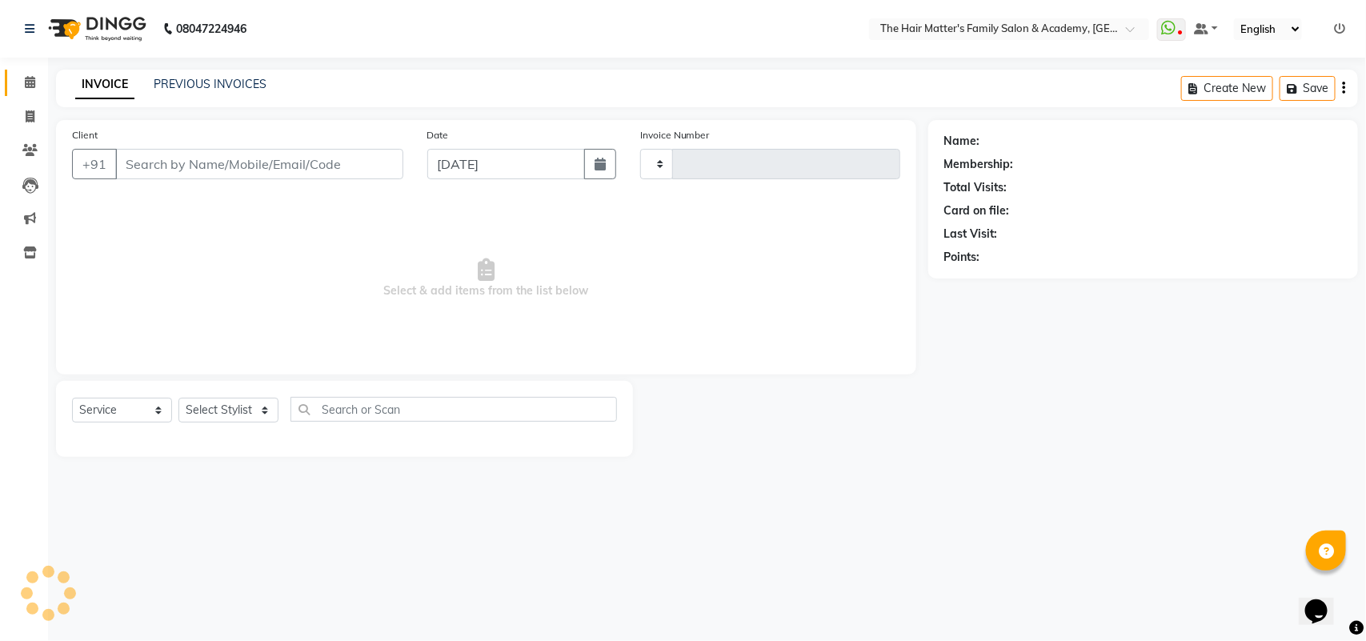
type input "1666"
select select "5980"
type input "9974737237"
select select "42572"
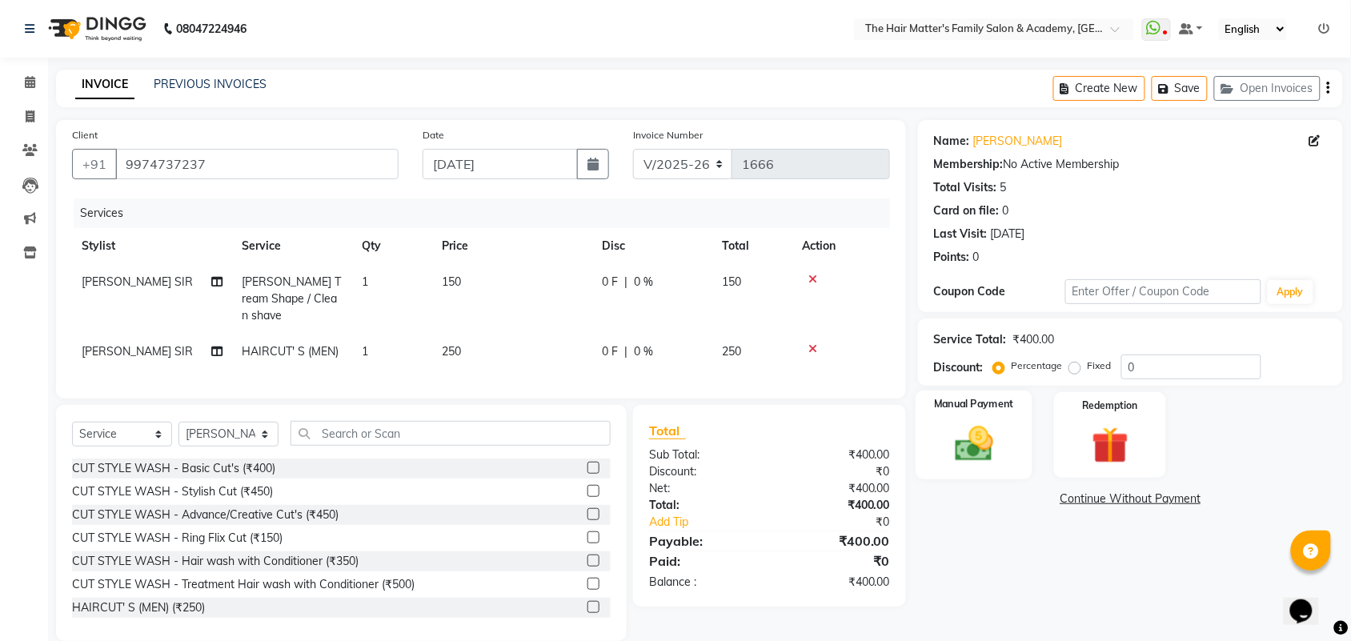
click at [922, 431] on div "Manual Payment" at bounding box center [974, 436] width 117 height 90
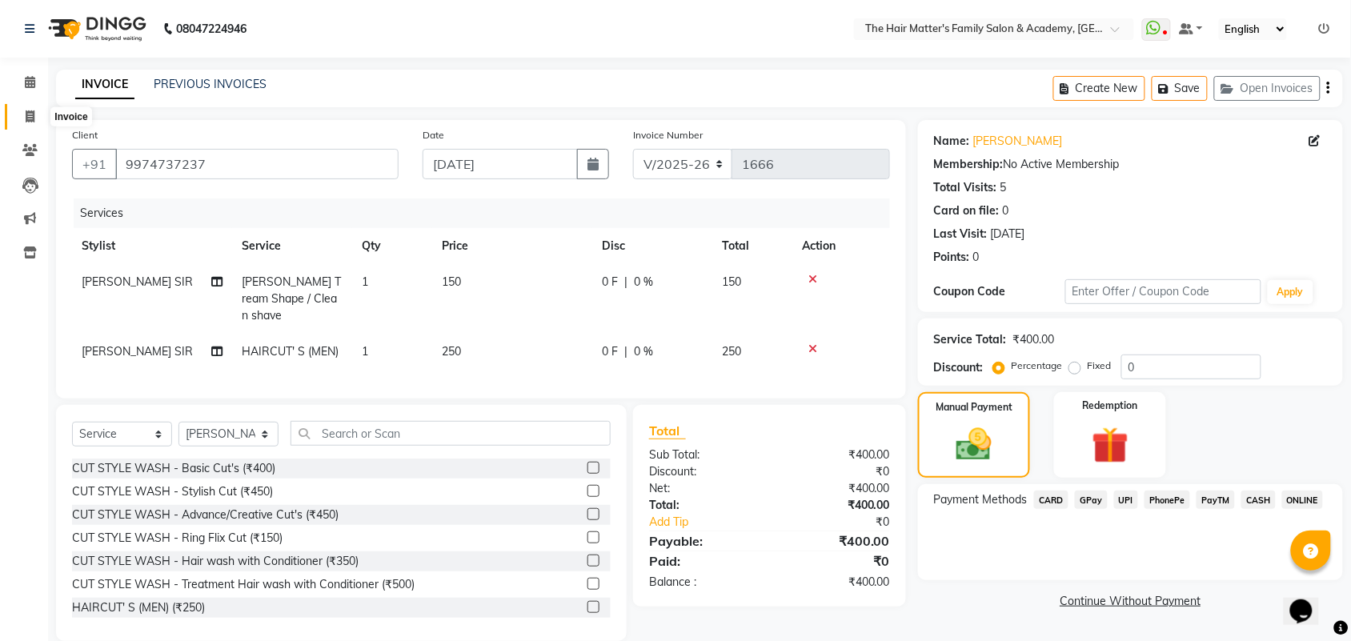
click at [26, 118] on icon at bounding box center [30, 116] width 9 height 12
select select "service"
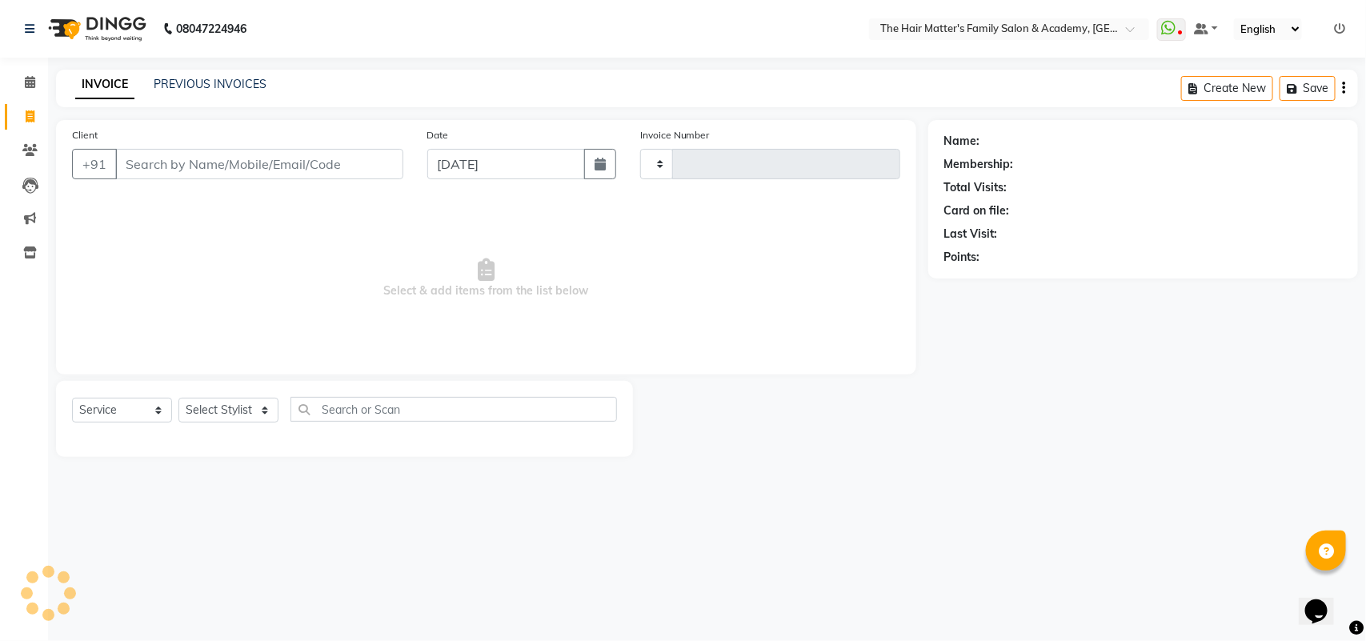
click at [202, 172] on input "Client" at bounding box center [259, 164] width 288 height 30
click at [170, 169] on input "93681 48025" at bounding box center [218, 164] width 206 height 30
type input "9368148025"
type input "1666"
select select "5980"
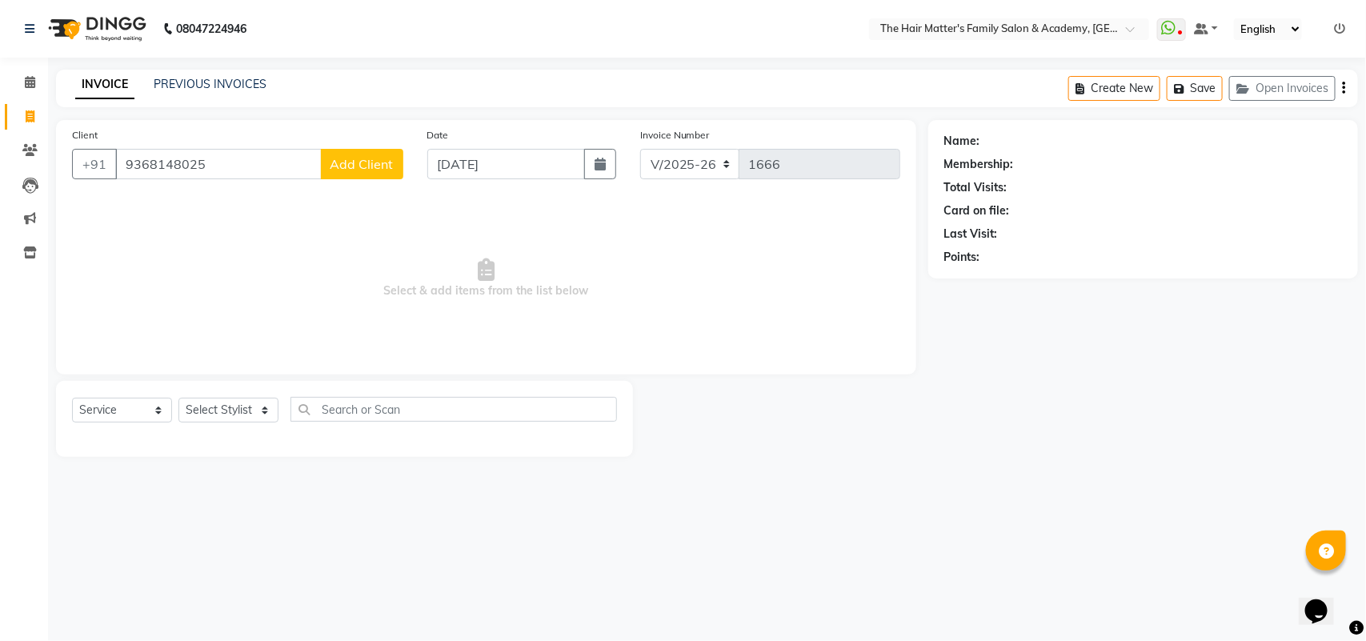
click at [286, 160] on input "9368148025" at bounding box center [218, 164] width 206 height 30
click at [242, 170] on input "9368148025" at bounding box center [218, 164] width 206 height 30
click at [146, 178] on input "Client" at bounding box center [259, 164] width 288 height 30
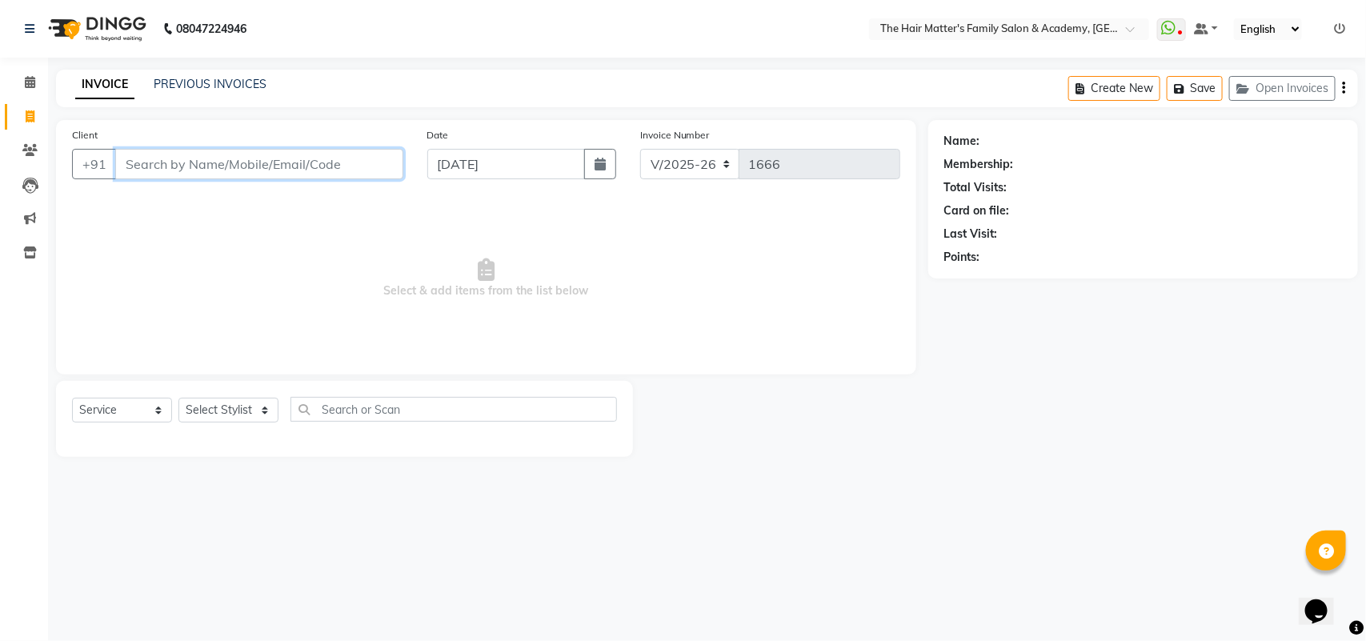
paste input "93681 48025"
click at [166, 166] on input "93681 48025" at bounding box center [218, 164] width 206 height 30
type input "9368148025"
click at [220, 173] on input "9368148025" at bounding box center [218, 164] width 206 height 30
click at [289, 158] on input "9368148025" at bounding box center [218, 164] width 206 height 30
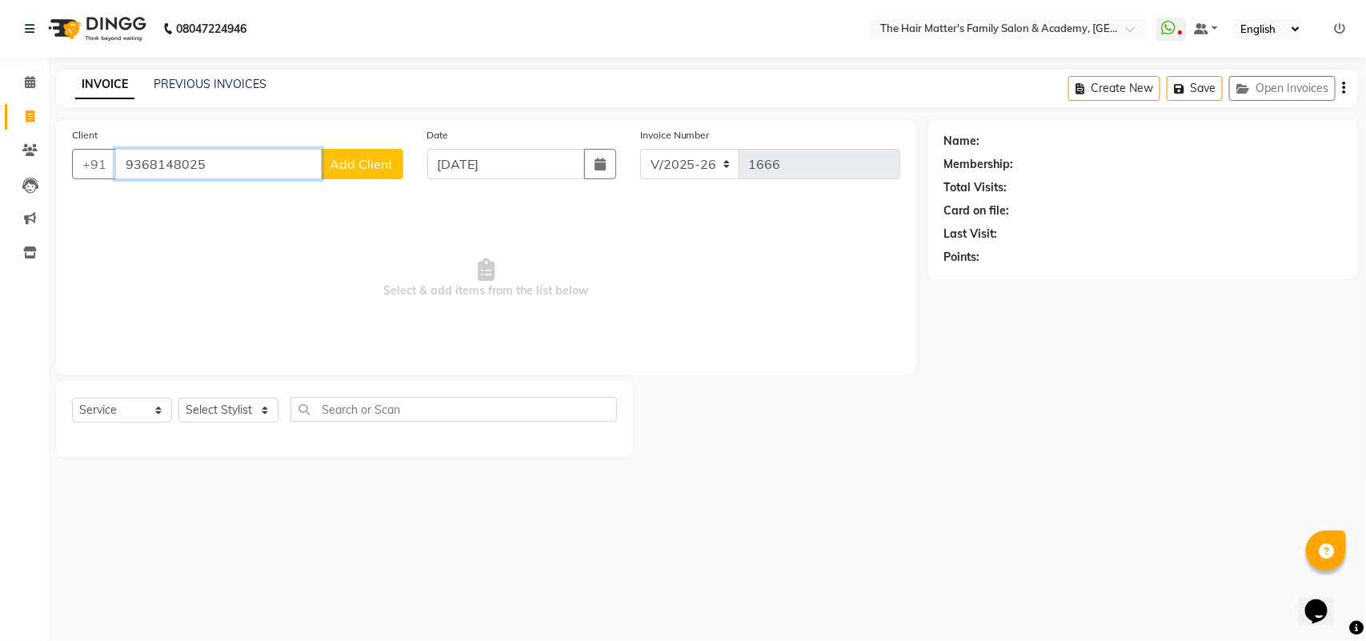
click at [289, 158] on input "9368148025" at bounding box center [218, 164] width 206 height 30
click at [12, 85] on link "Calendar" at bounding box center [24, 83] width 38 height 26
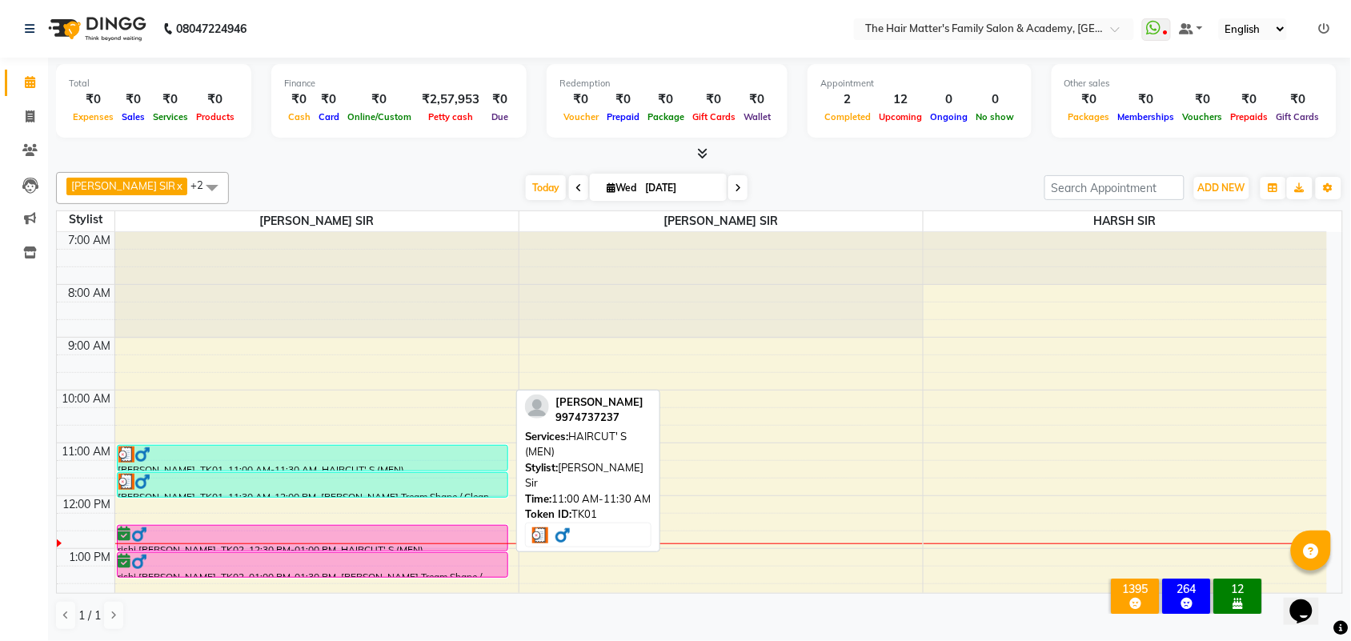
click at [289, 460] on div at bounding box center [312, 455] width 388 height 16
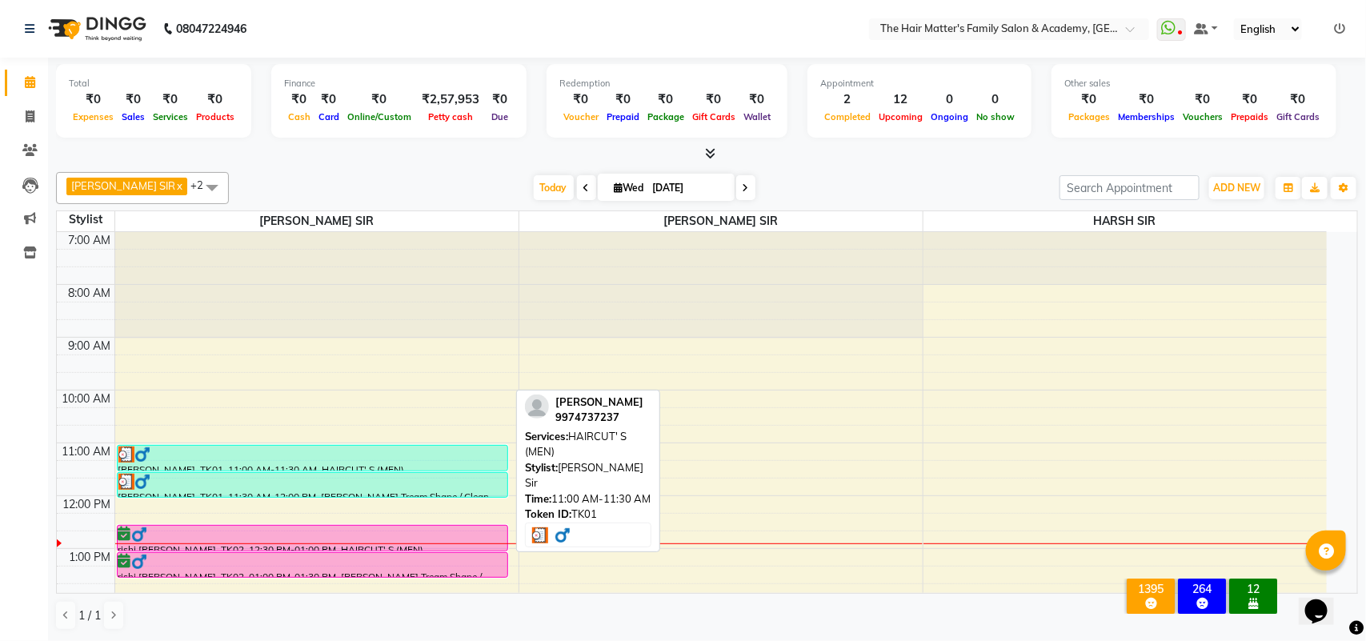
select select "3"
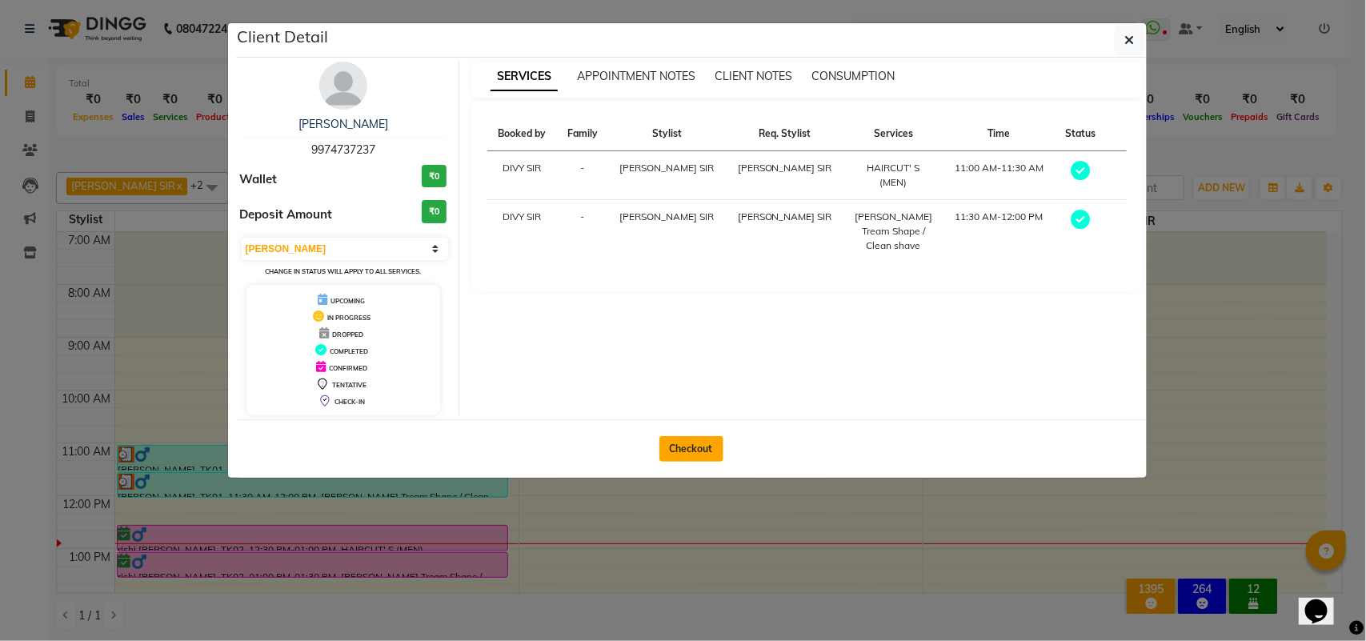
click at [678, 455] on button "Checkout" at bounding box center [691, 449] width 64 height 26
select select "service"
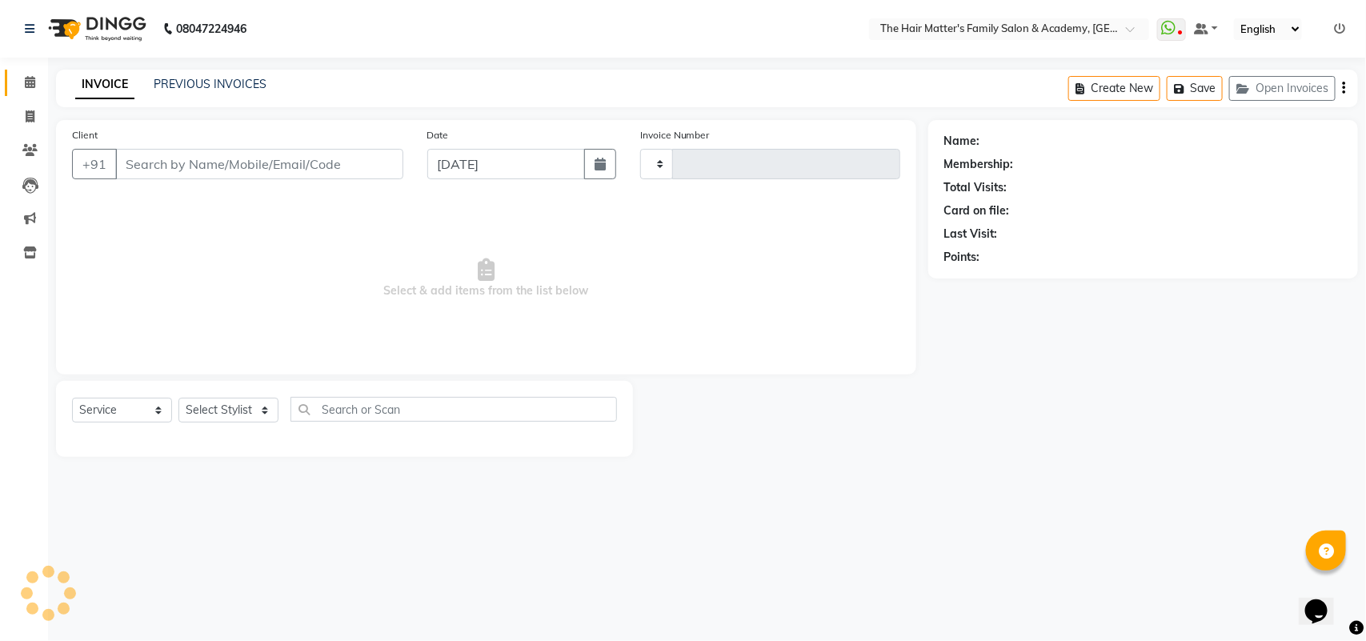
type input "1666"
select select "5980"
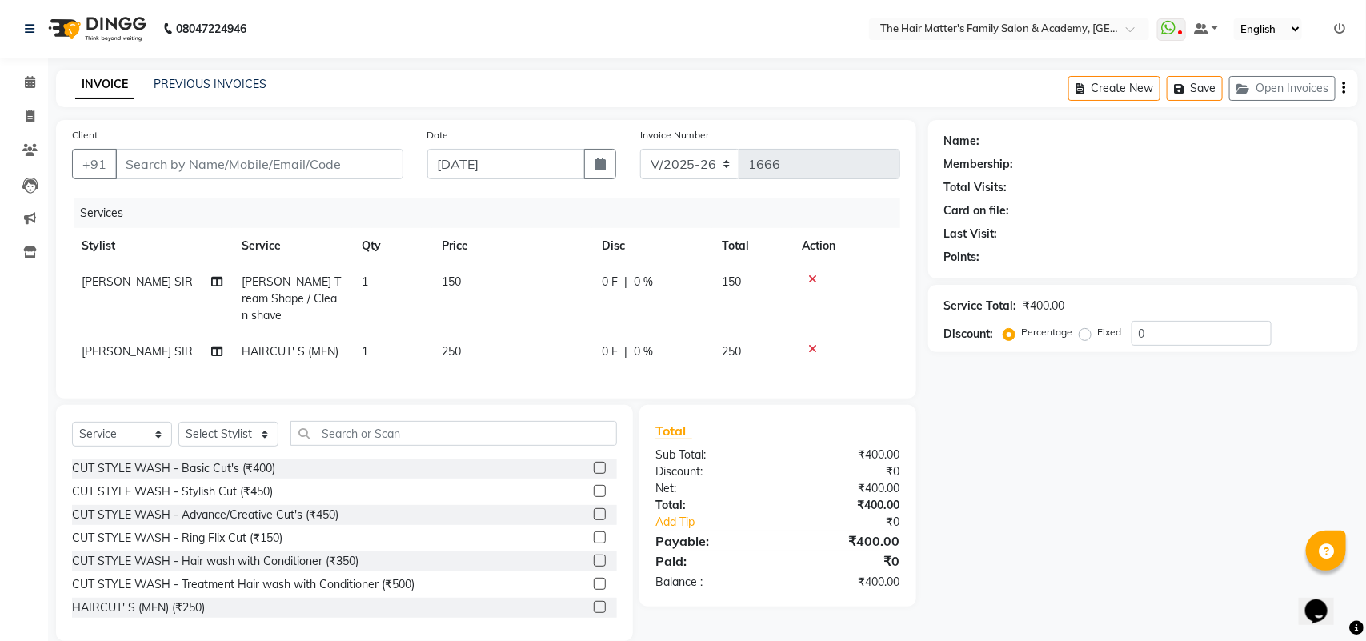
type input "9974737237"
select select "42572"
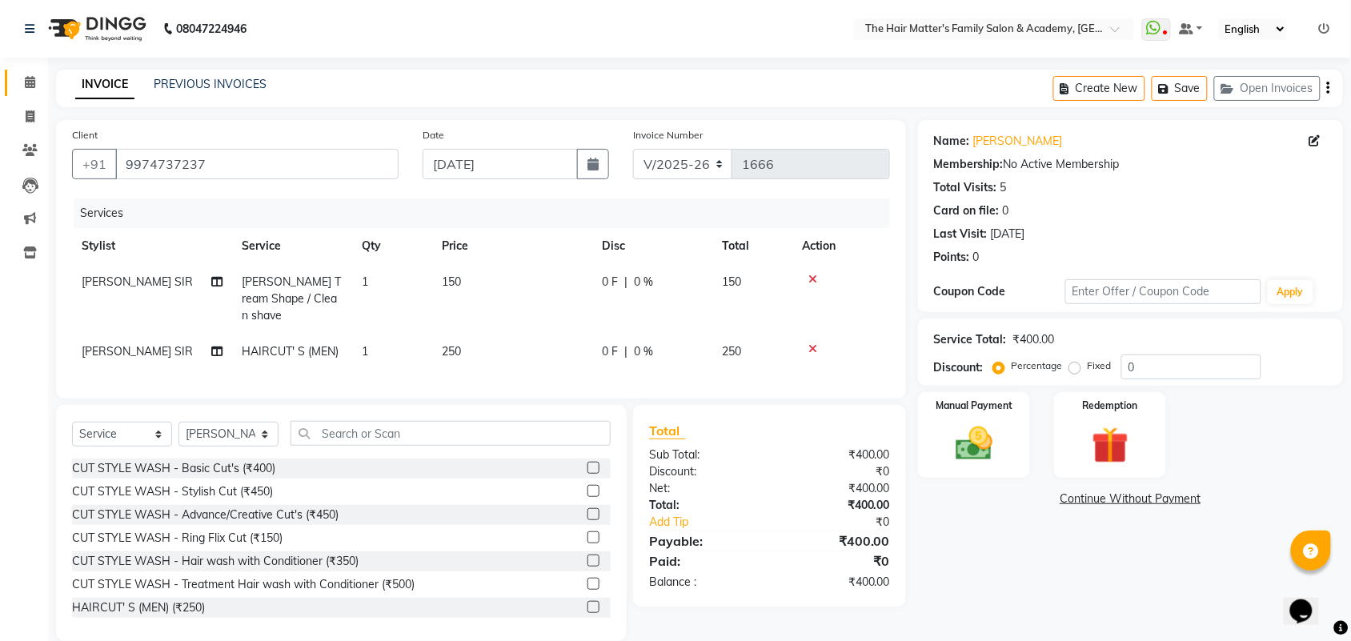
click at [20, 70] on link "Calendar" at bounding box center [24, 83] width 38 height 26
click at [18, 108] on span at bounding box center [30, 117] width 28 height 18
select select "service"
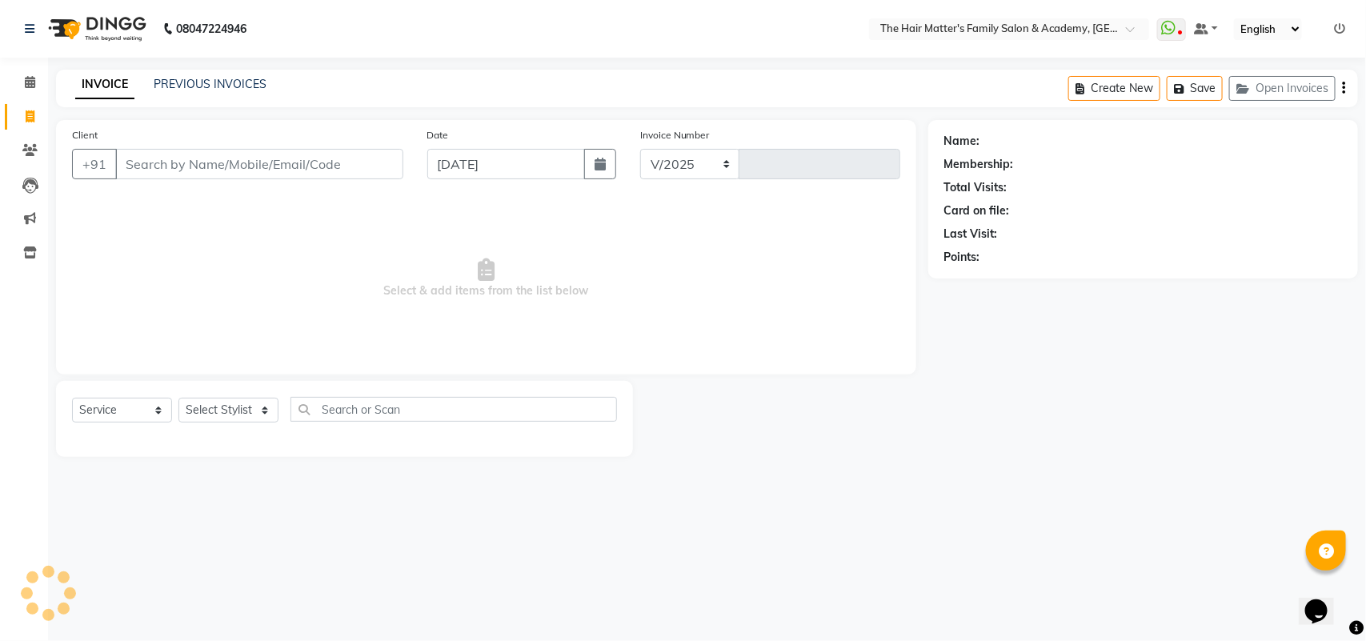
select select "5980"
type input "1666"
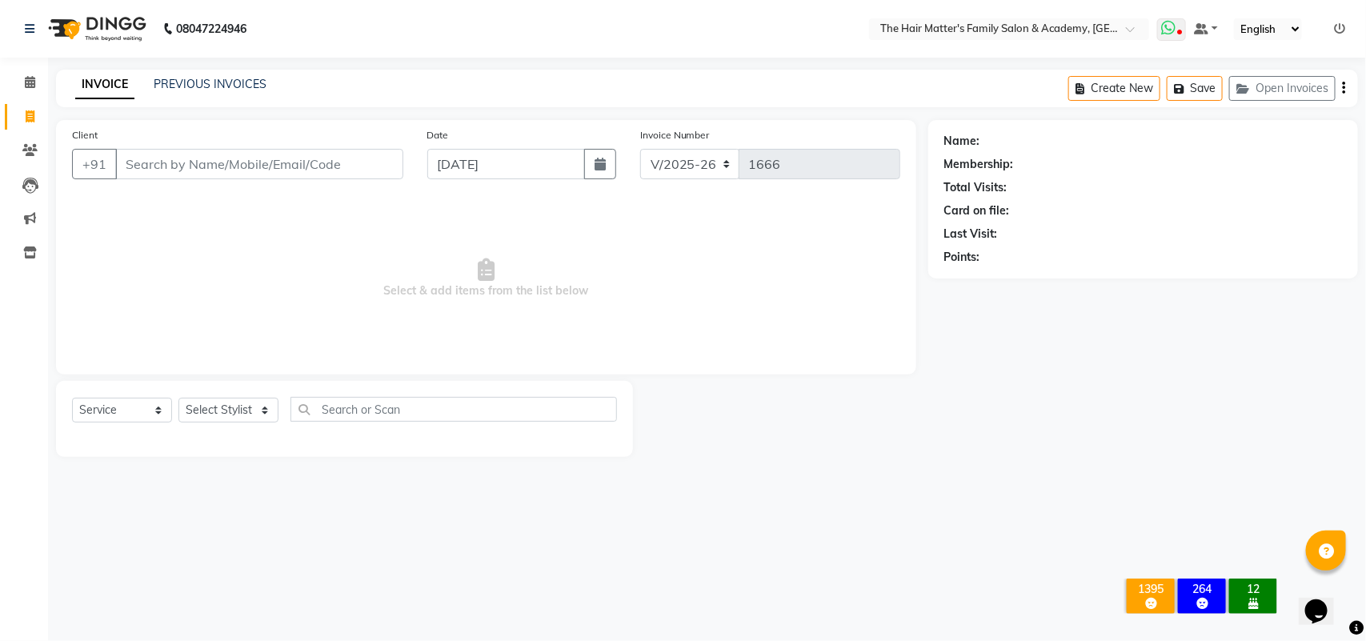
click at [1178, 30] on icon at bounding box center [1180, 34] width 5 height 8
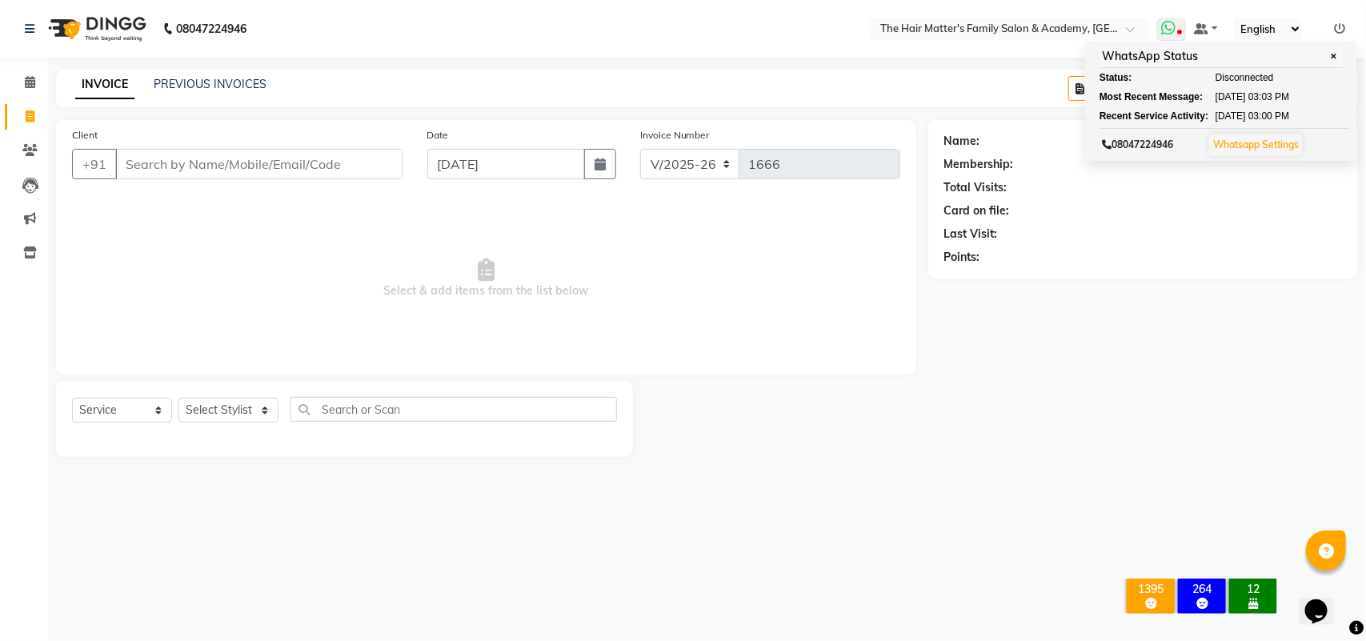
click at [1179, 60] on div "WhatsApp Status ✕" at bounding box center [1222, 57] width 244 height 22
click at [1333, 46] on div "WhatsApp Status ✕" at bounding box center [1222, 57] width 244 height 22
click at [1327, 56] on span "✕" at bounding box center [1334, 56] width 14 height 12
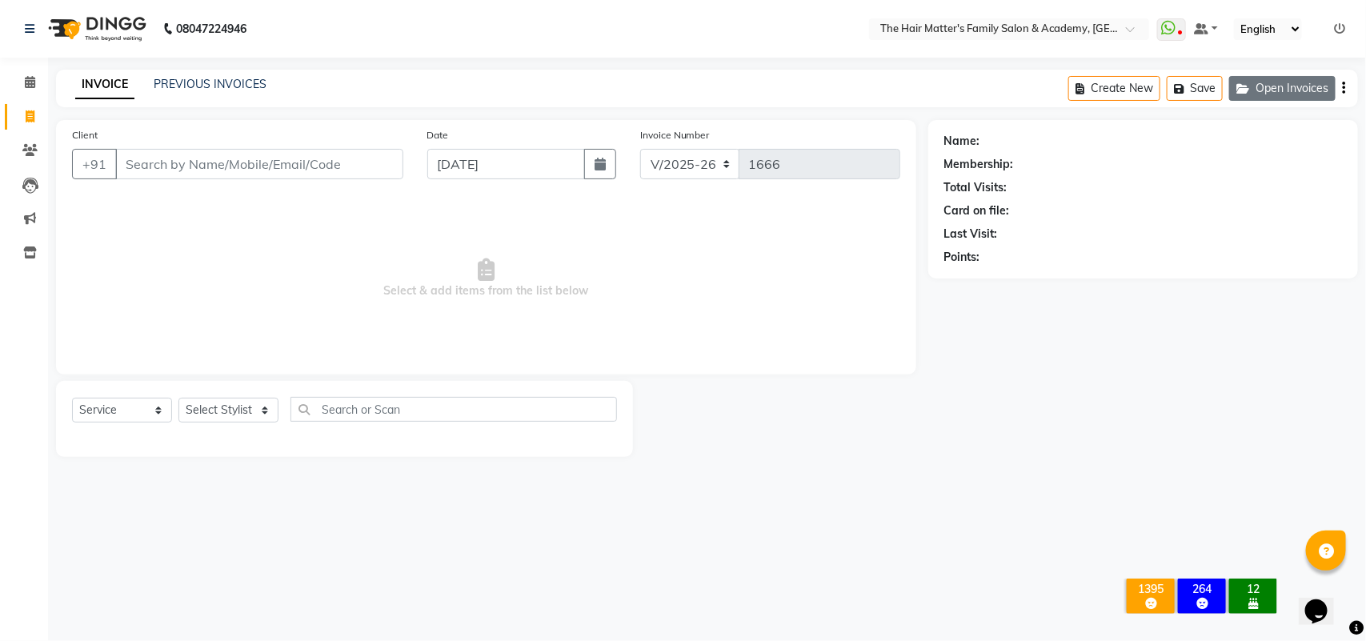
click at [1311, 78] on button "Open Invoices" at bounding box center [1282, 88] width 106 height 25
click at [70, 86] on div "INVOICE PREVIOUS INVOICES" at bounding box center [161, 84] width 210 height 17
click at [40, 86] on span at bounding box center [30, 83] width 28 height 18
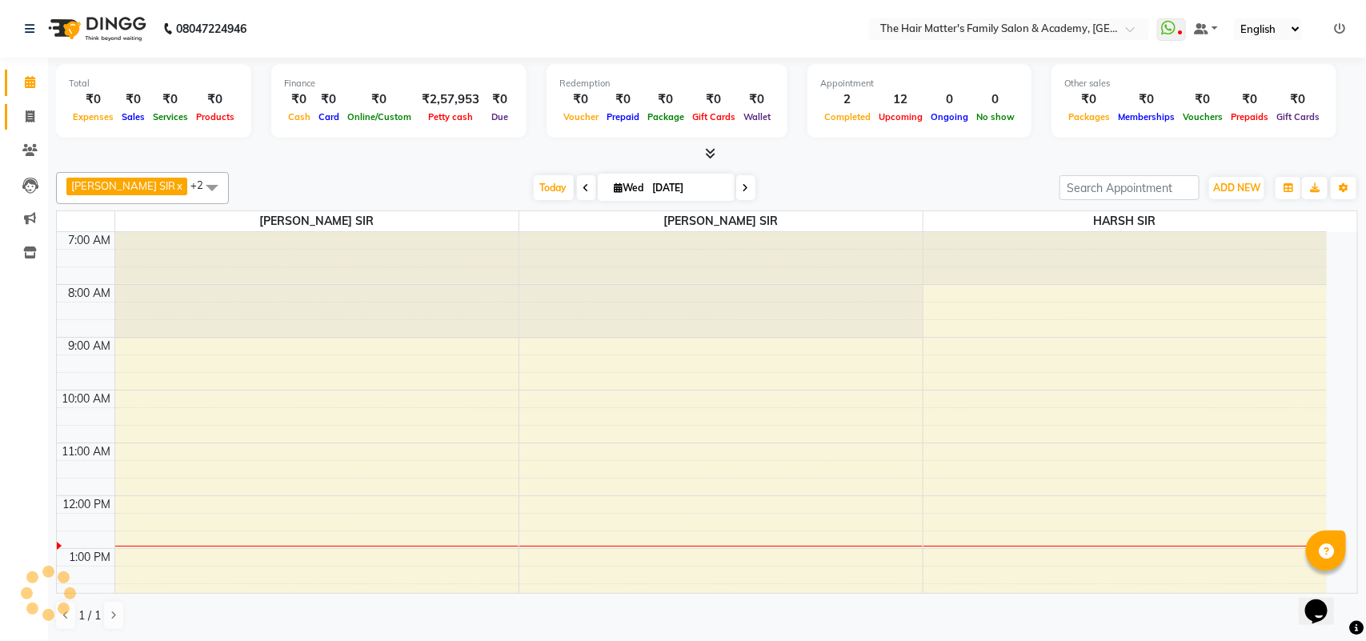
click at [14, 125] on link "Invoice" at bounding box center [24, 117] width 38 height 26
select select "service"
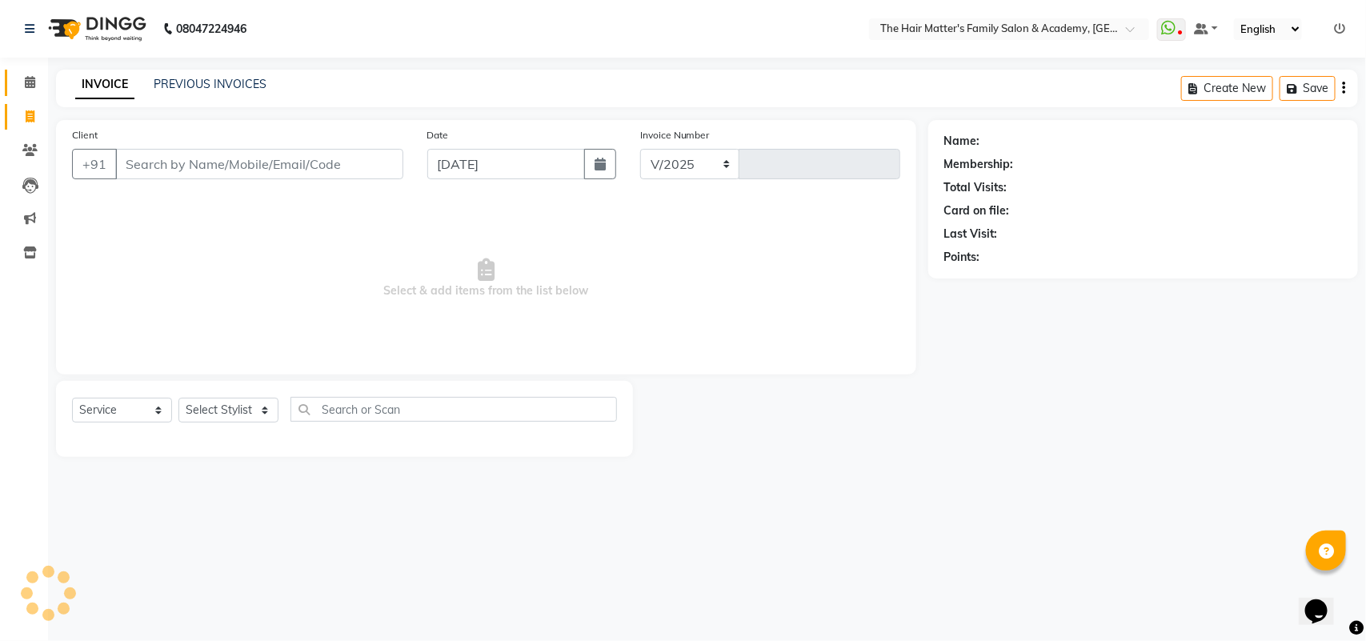
select select "5980"
type input "1666"
click at [278, 174] on input "Client" at bounding box center [259, 164] width 288 height 30
click at [252, 172] on input "Client" at bounding box center [259, 164] width 288 height 30
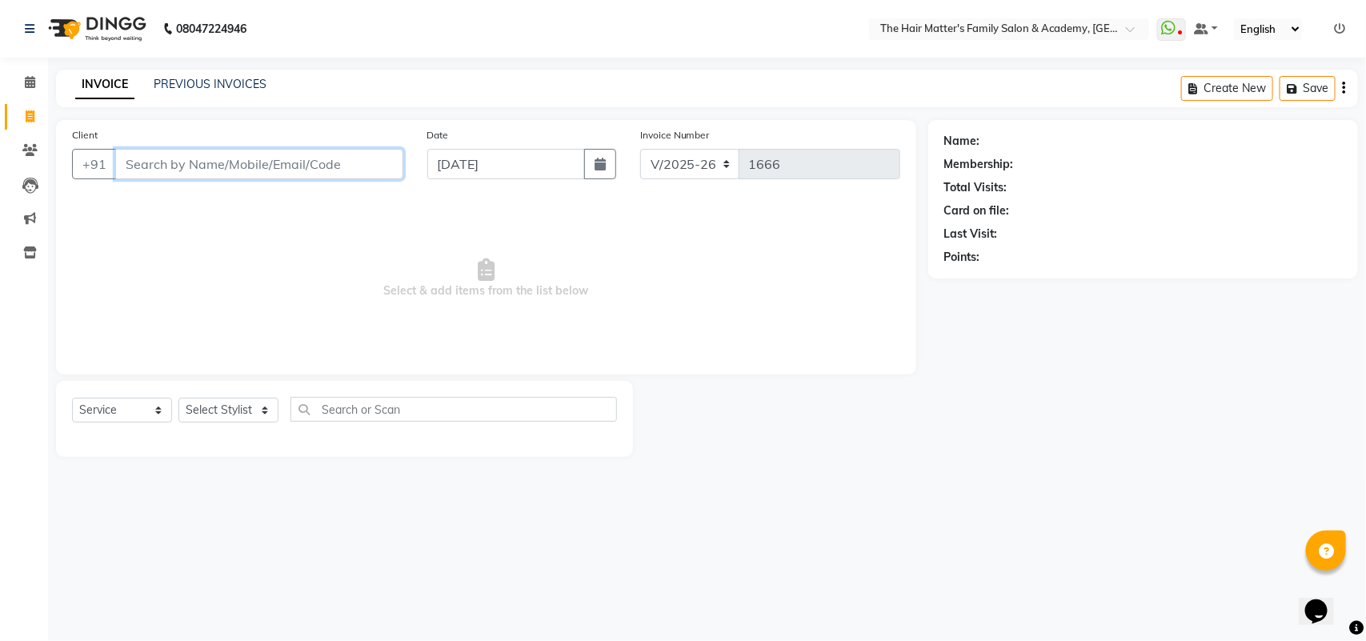
paste input "93681 48025"
click at [170, 168] on input "93681 48025" at bounding box center [218, 164] width 206 height 30
type input "9368148025"
click at [349, 161] on span "Add Client" at bounding box center [362, 164] width 63 height 16
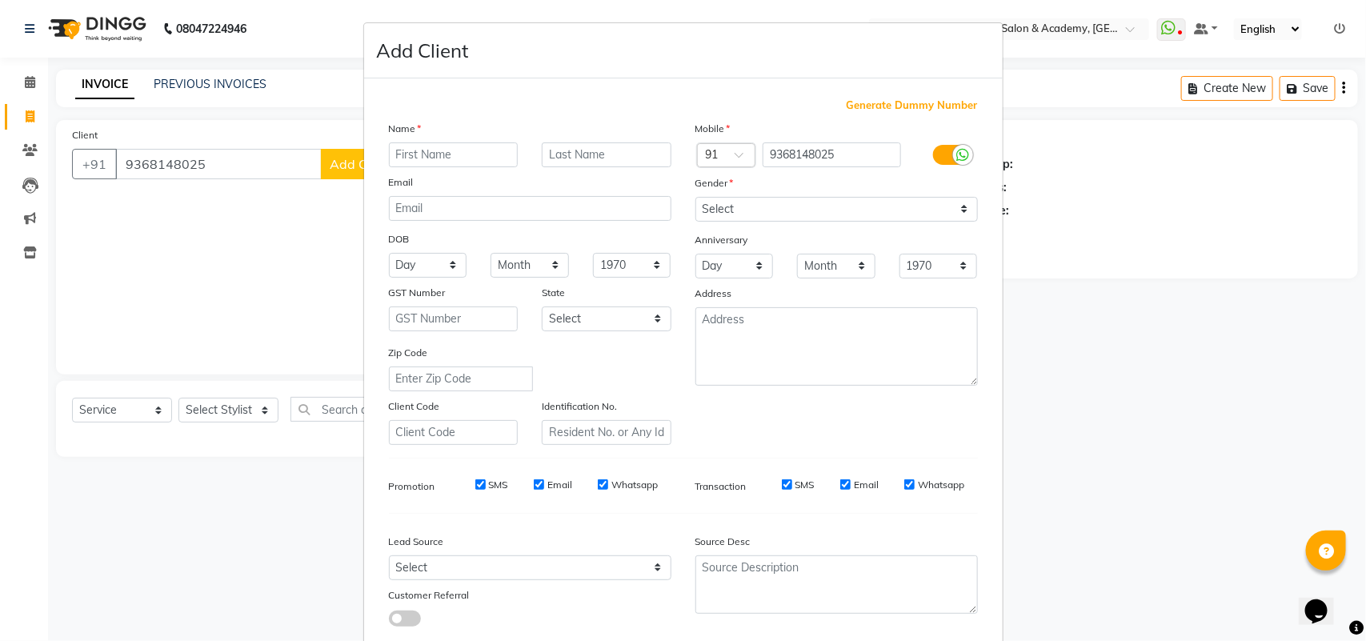
click at [445, 160] on input "text" at bounding box center [454, 154] width 130 height 25
type input "VIAHNU SIR"
type input "[PERSON_NAME]"
click at [718, 198] on select "Select [DEMOGRAPHIC_DATA] [DEMOGRAPHIC_DATA] Other Prefer Not To Say" at bounding box center [836, 209] width 283 height 25
select select "[DEMOGRAPHIC_DATA]"
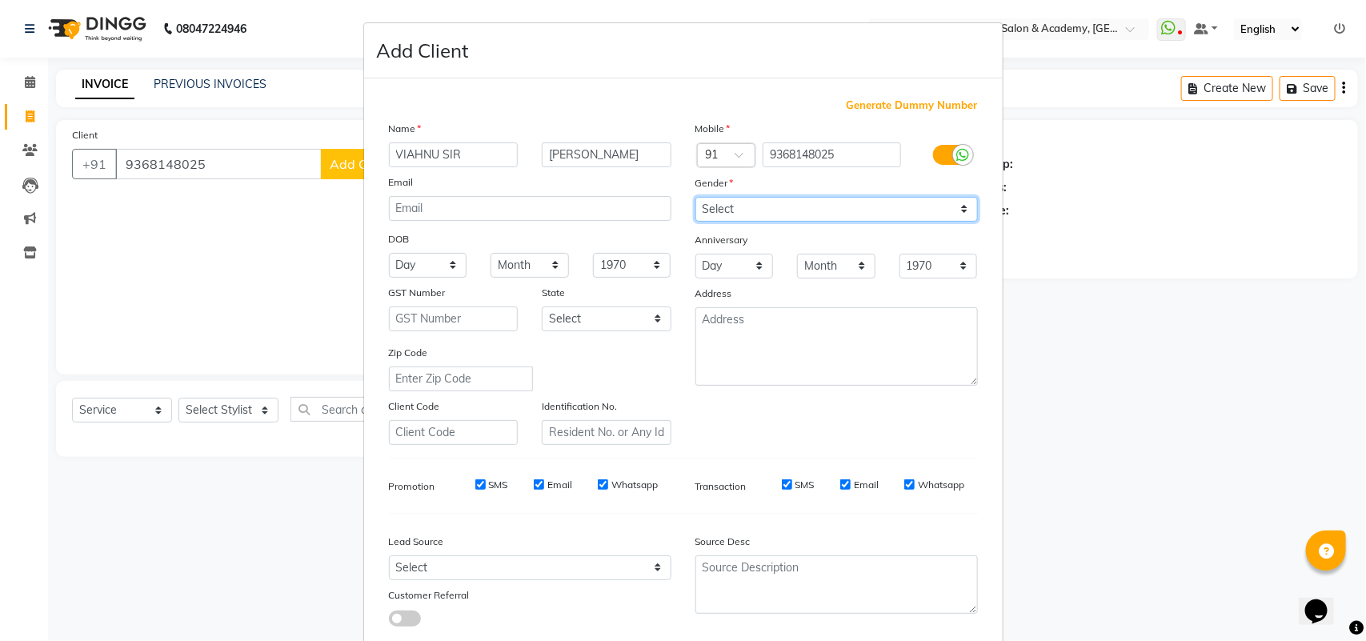
click at [695, 197] on select "Select [DEMOGRAPHIC_DATA] [DEMOGRAPHIC_DATA] Other Prefer Not To Say" at bounding box center [836, 209] width 283 height 25
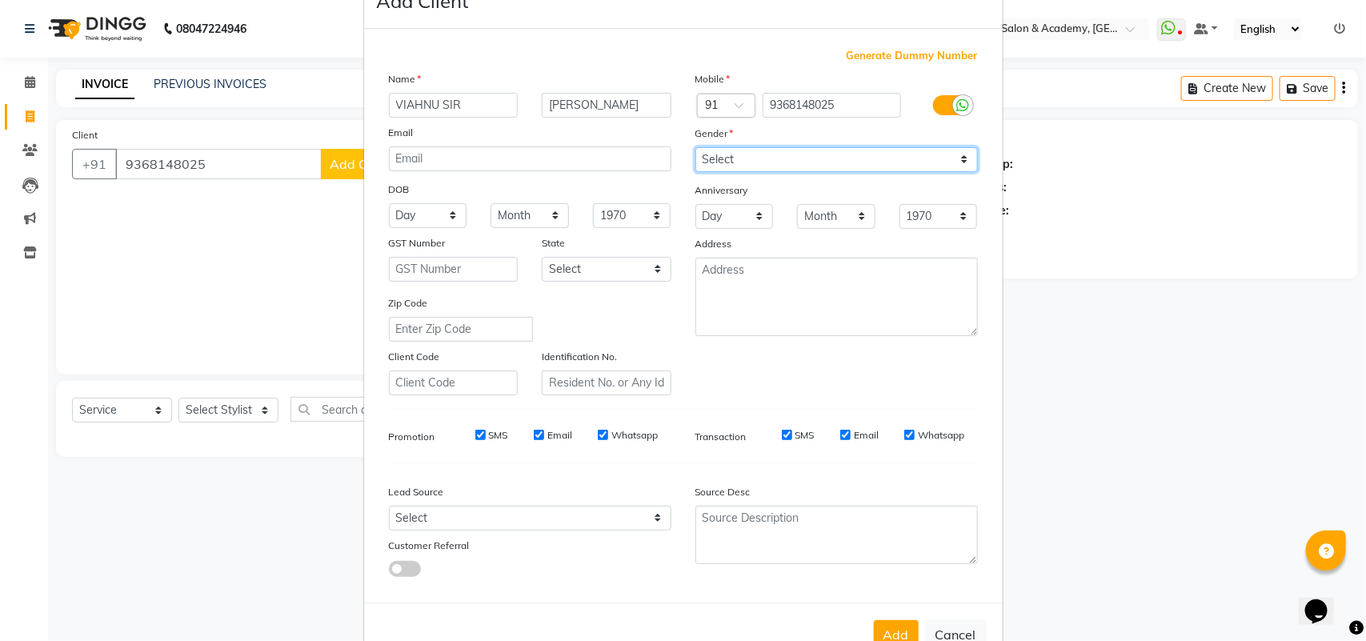
scroll to position [92, 0]
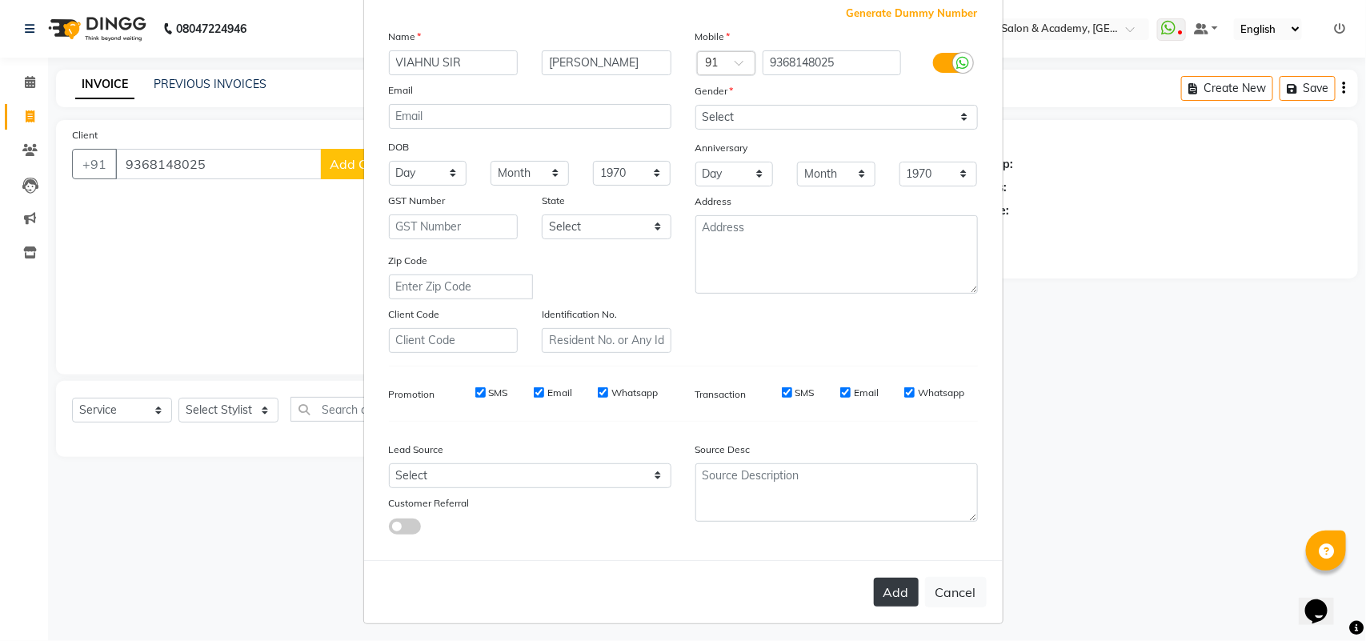
click at [883, 578] on button "Add" at bounding box center [896, 592] width 45 height 29
select select
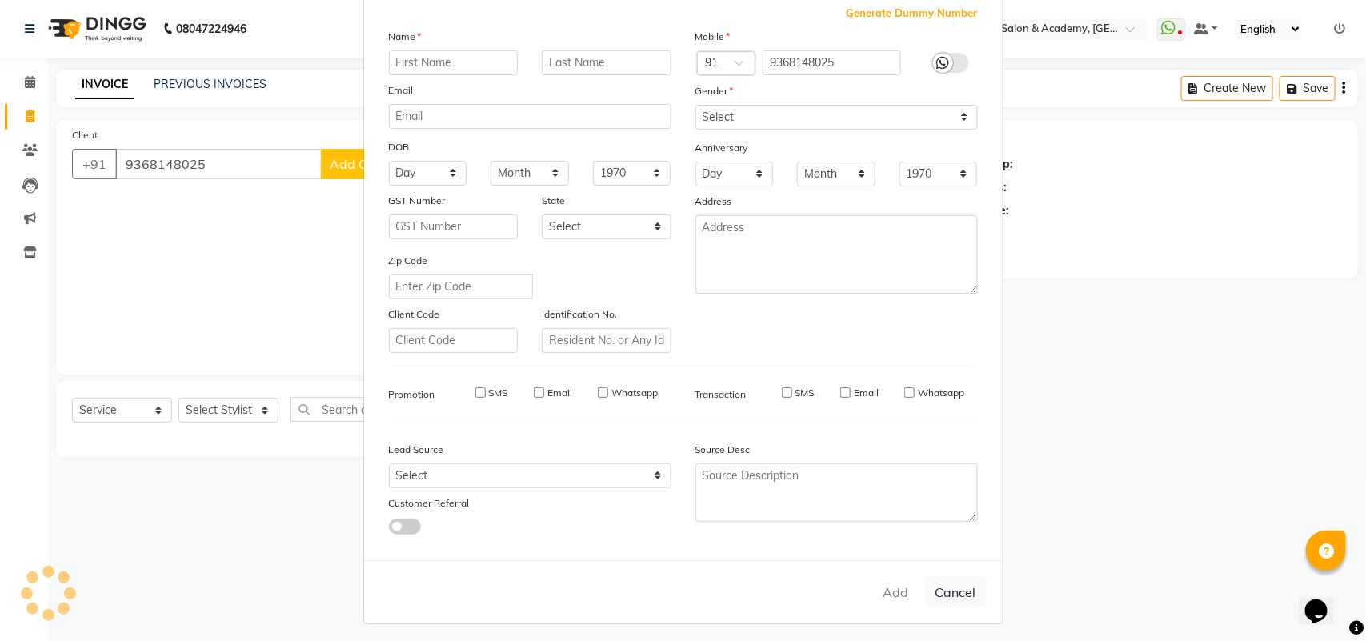
select select
checkbox input "false"
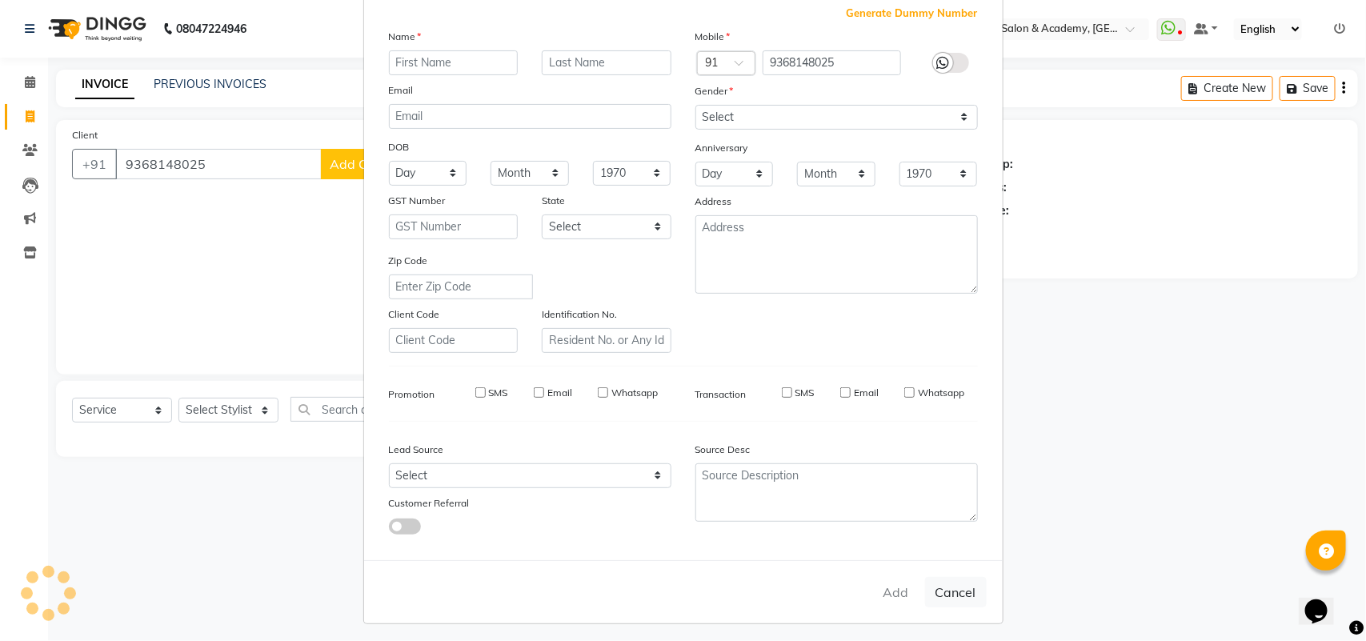
checkbox input "false"
